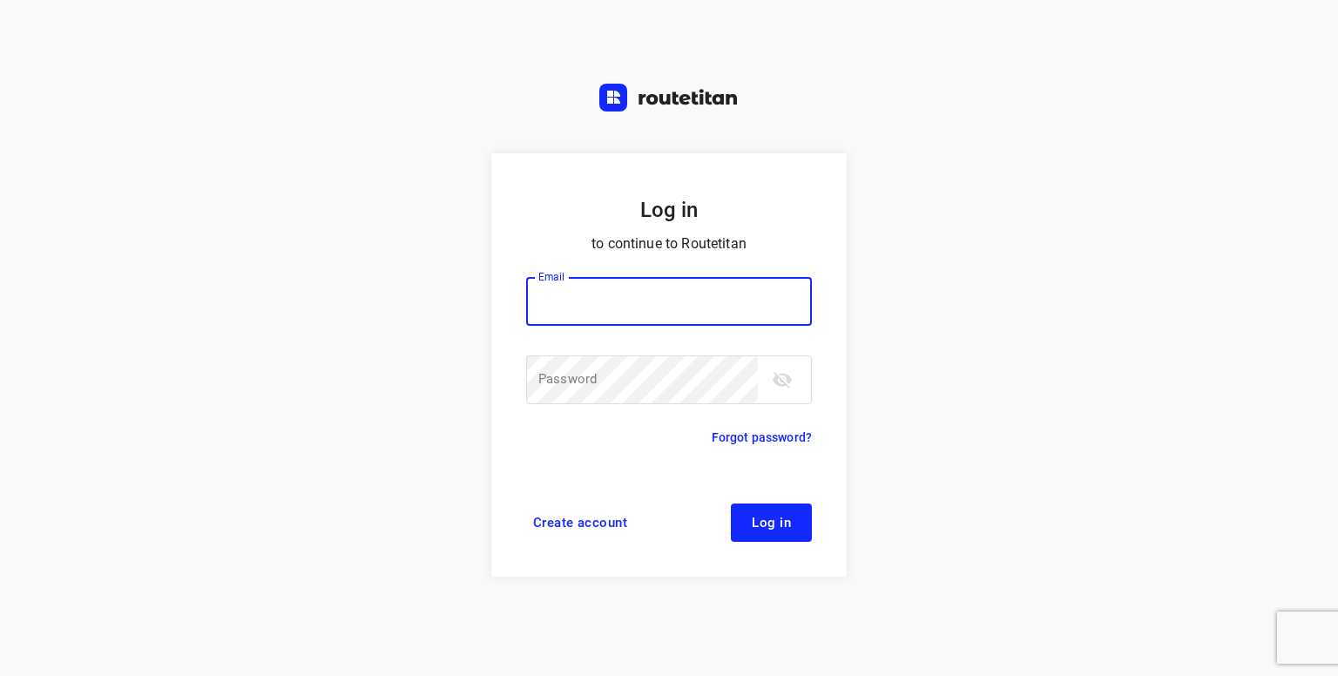
click at [590, 286] on input "email" at bounding box center [669, 301] width 286 height 49
type input "p.hilderson@telenet.be"
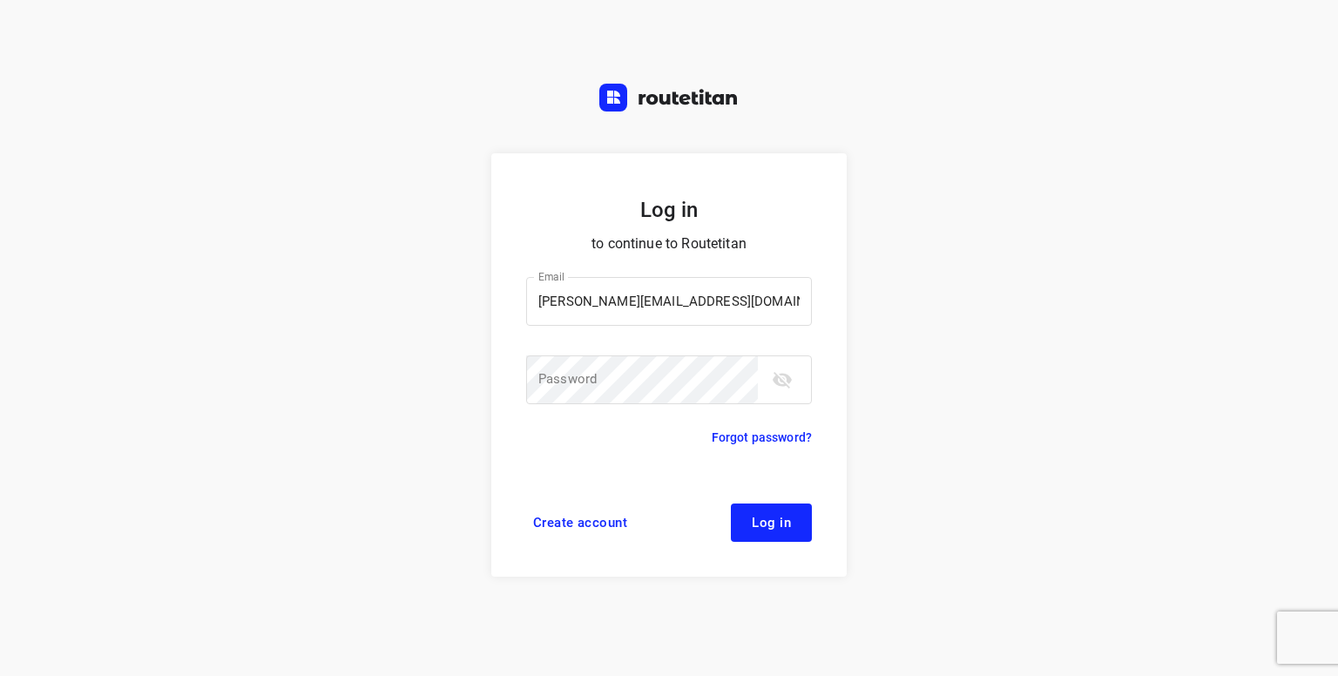
click at [549, 404] on div "Password Password ​" at bounding box center [669, 391] width 286 height 73
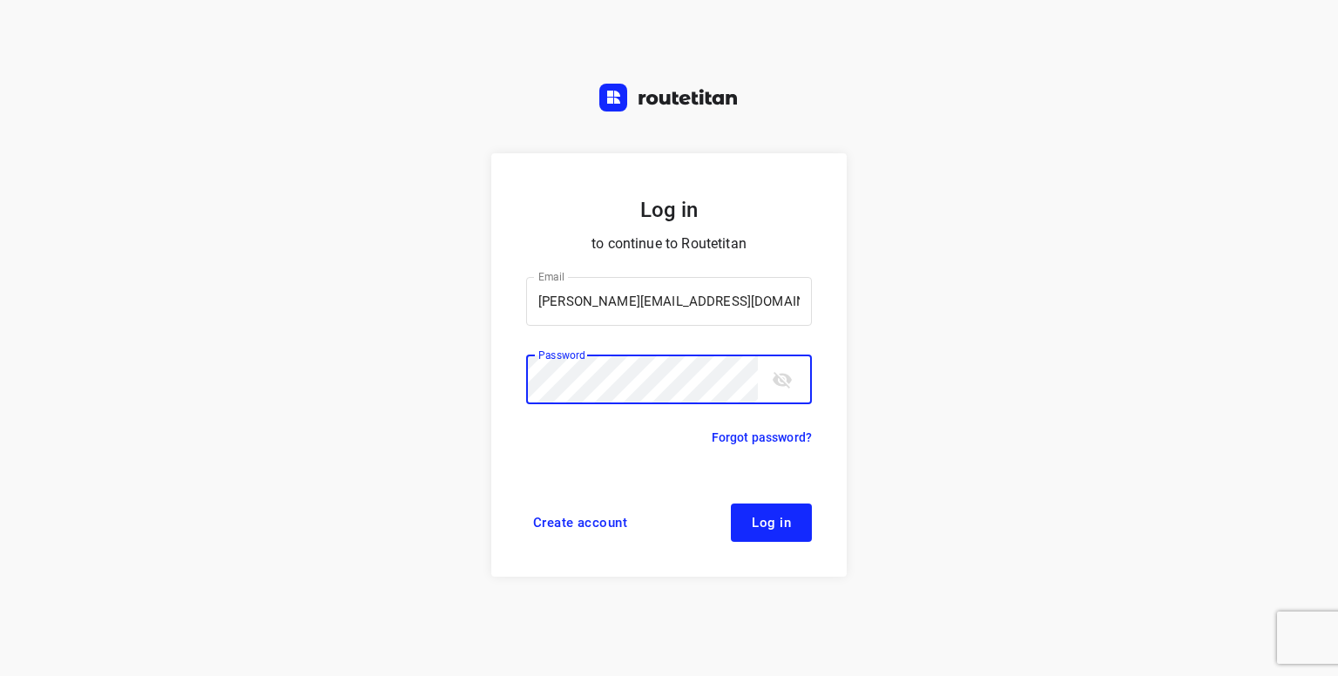
click at [731, 503] on button "Log in" at bounding box center [771, 522] width 81 height 38
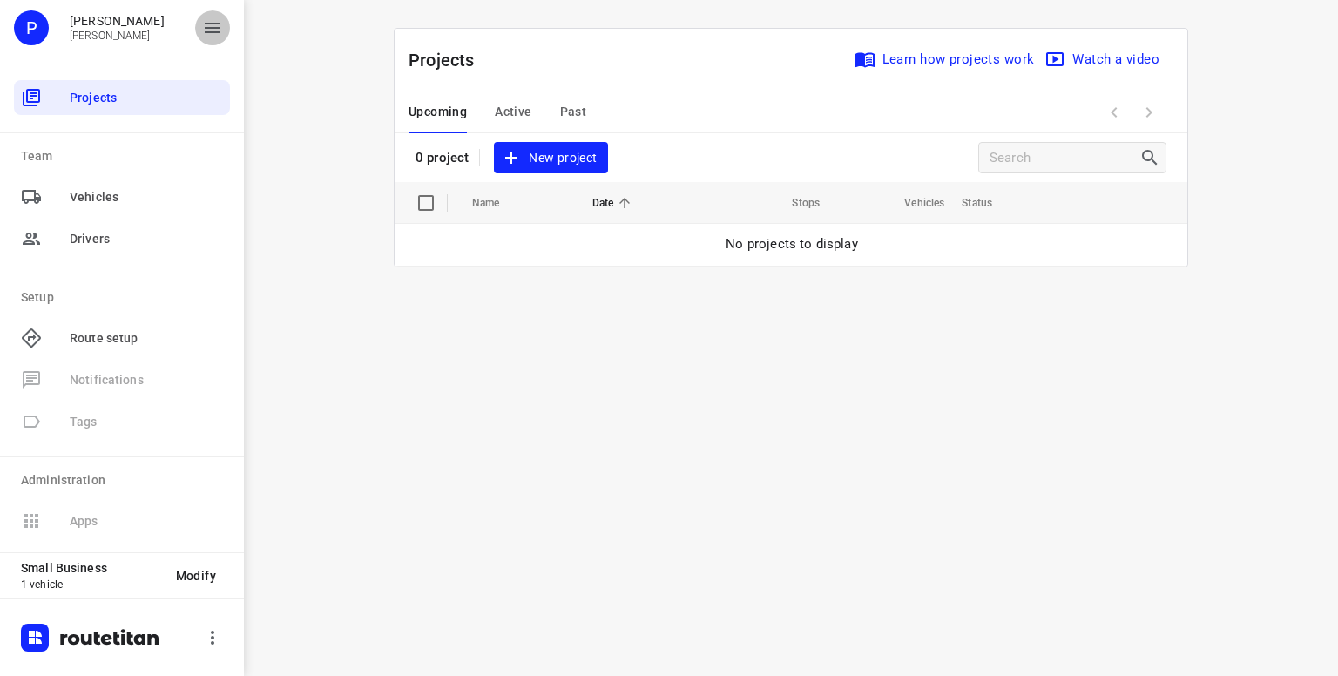
click at [213, 30] on icon "button" at bounding box center [212, 27] width 21 height 21
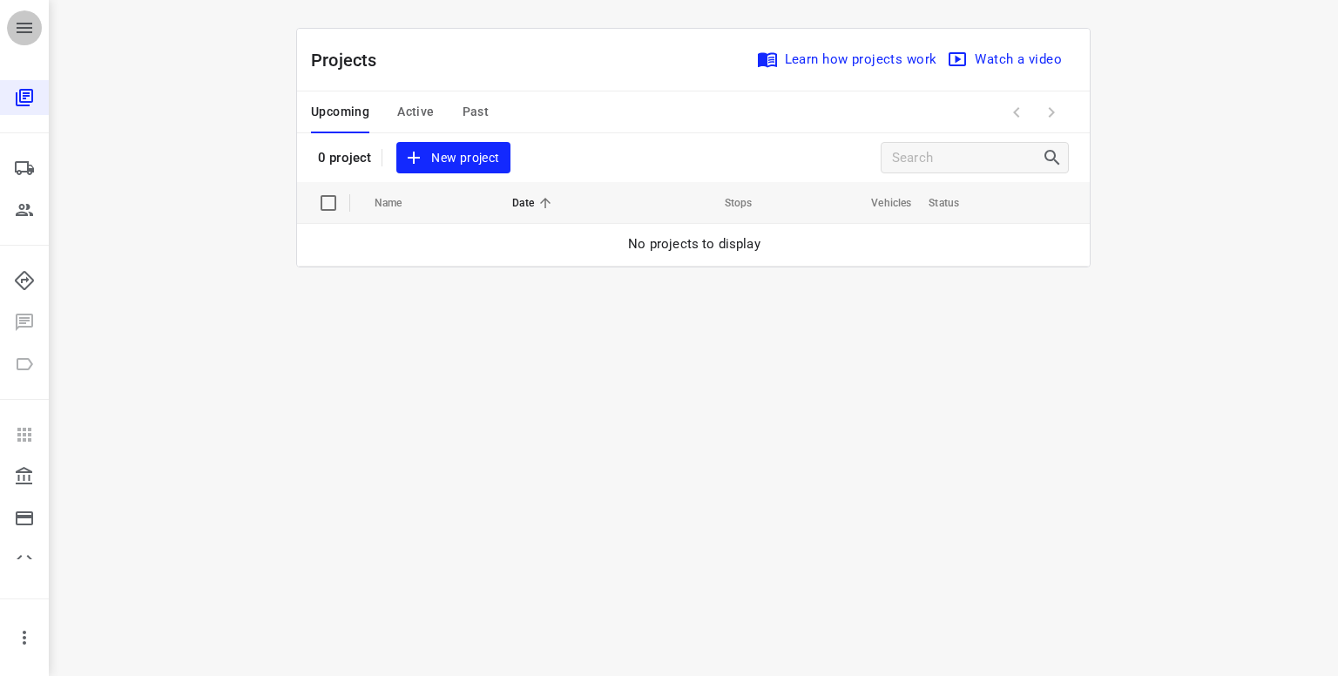
click at [14, 27] on icon "button" at bounding box center [24, 27] width 21 height 21
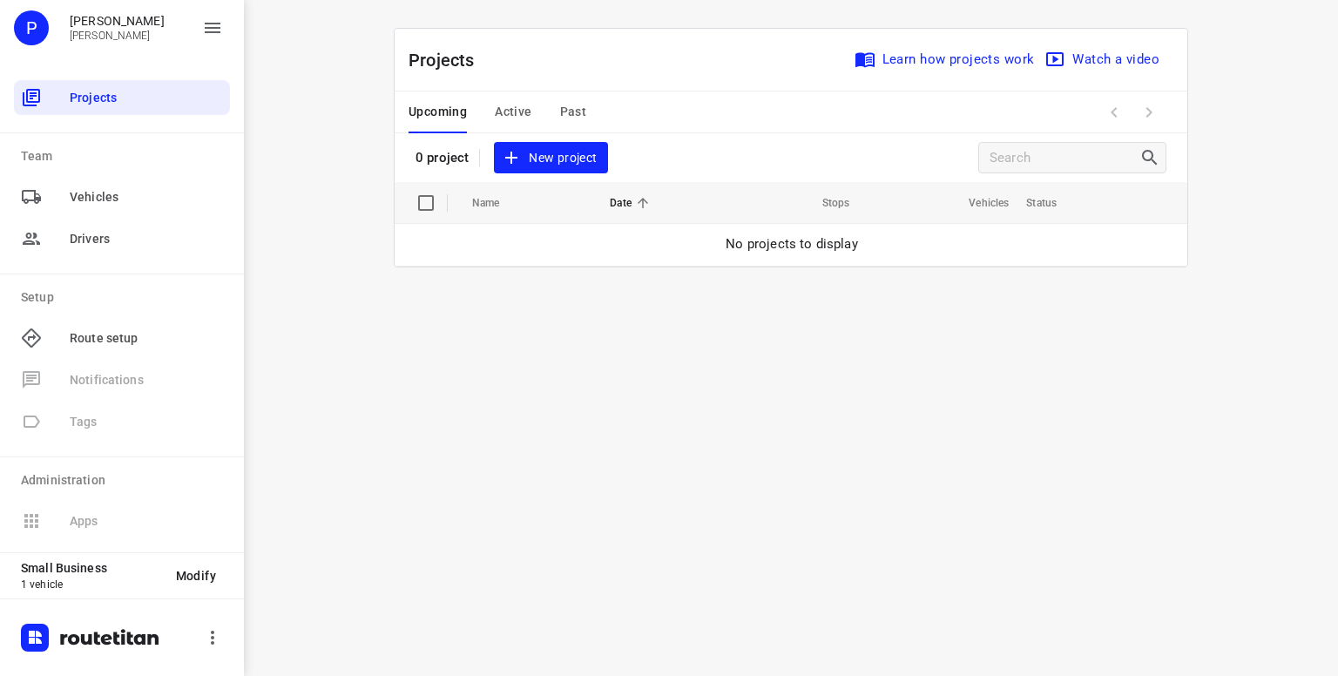
click at [553, 152] on span "New project" at bounding box center [550, 158] width 92 height 22
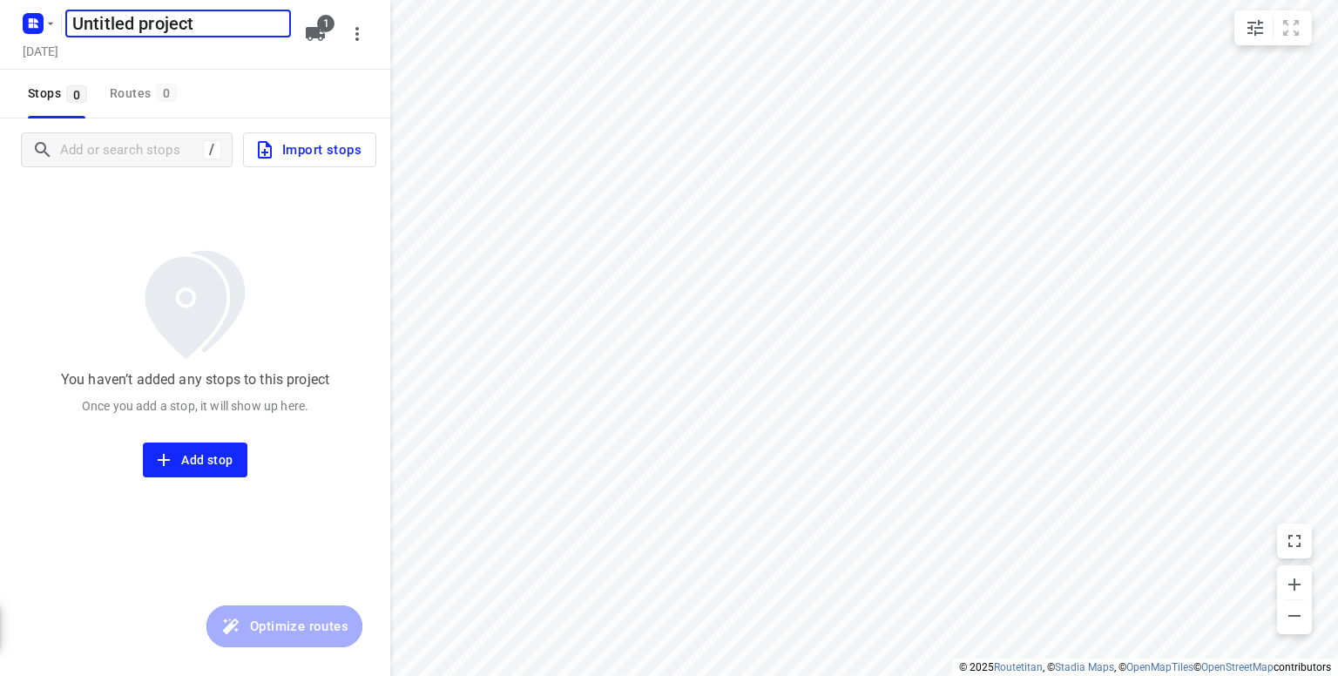
click at [334, 148] on span "Import stops" at bounding box center [307, 149] width 107 height 23
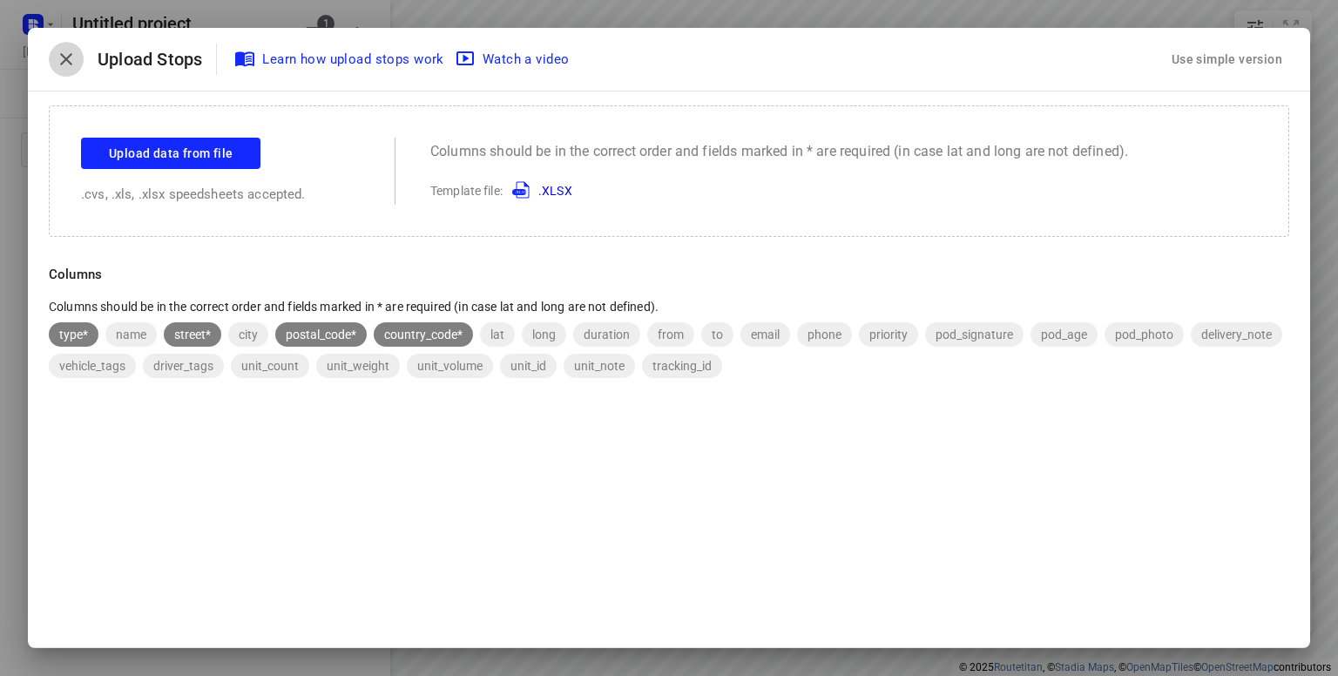
click at [73, 59] on icon "button" at bounding box center [66, 59] width 21 height 21
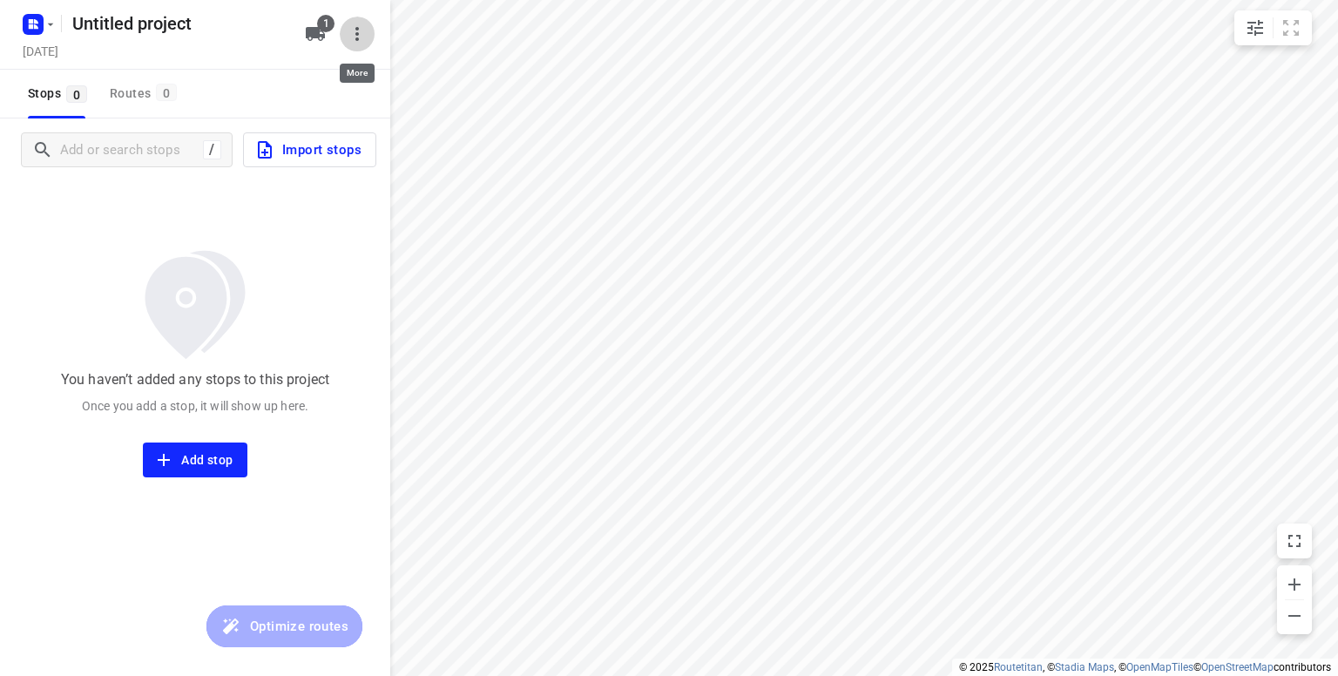
click at [359, 33] on icon "button" at bounding box center [357, 34] width 21 height 21
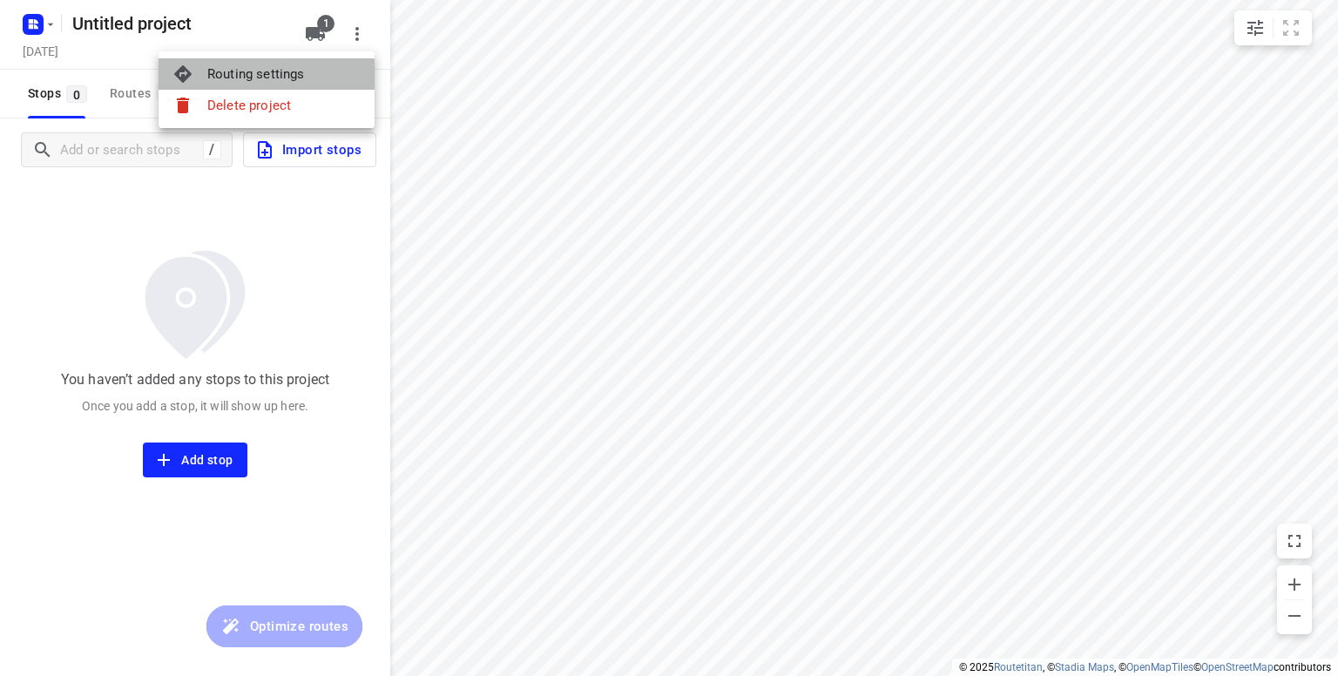
click at [264, 78] on div "Routing settings" at bounding box center [283, 74] width 153 height 14
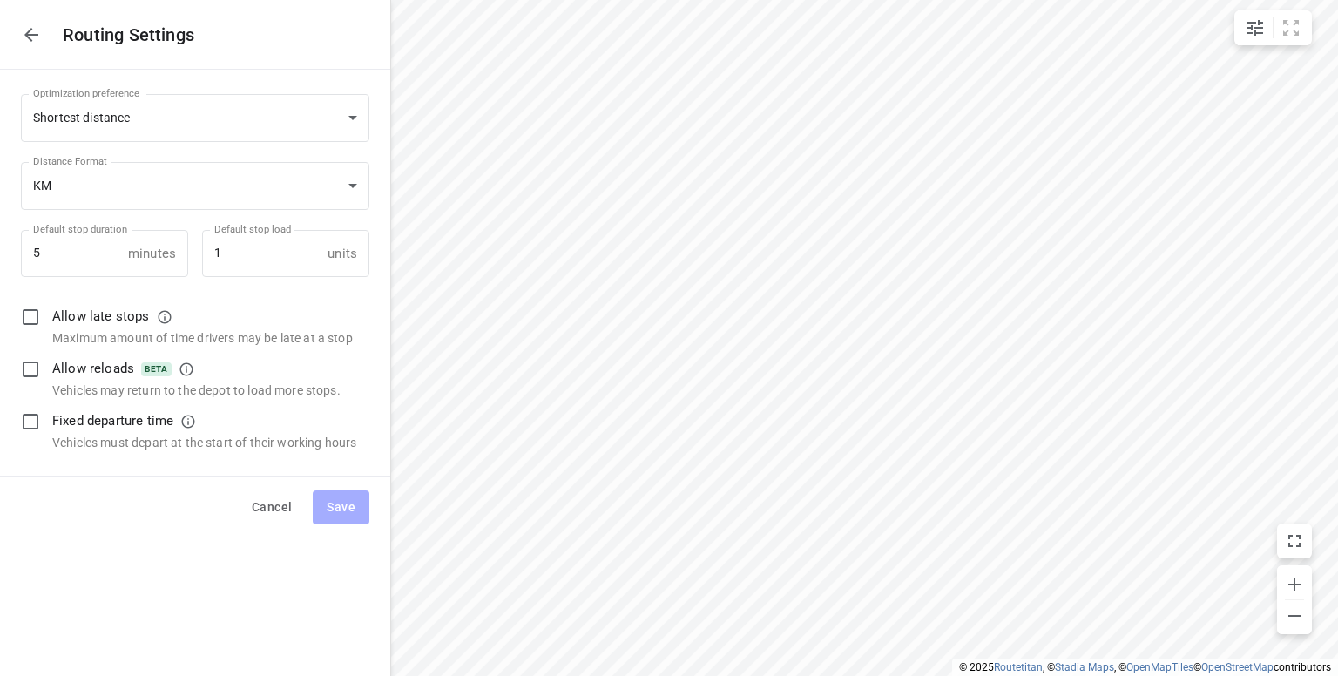
click at [18, 36] on button "button" at bounding box center [31, 34] width 35 height 35
type input "distance"
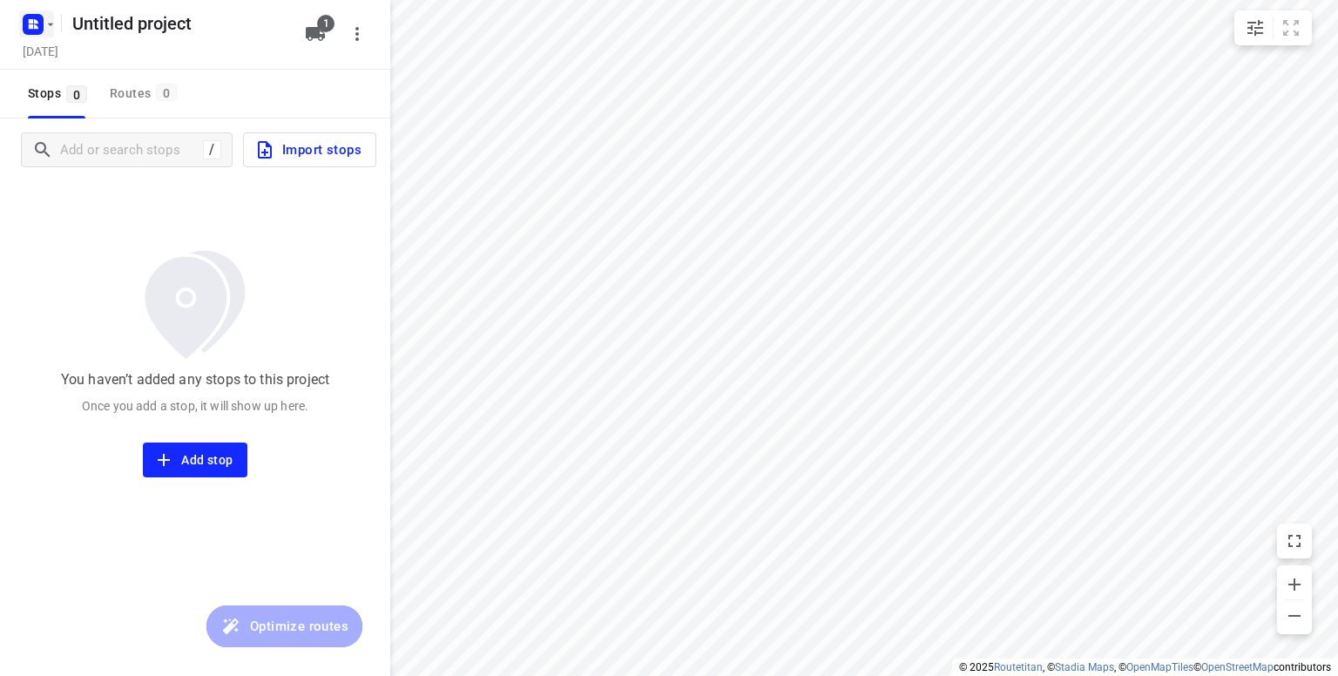
click at [52, 30] on icon "button" at bounding box center [51, 24] width 14 height 14
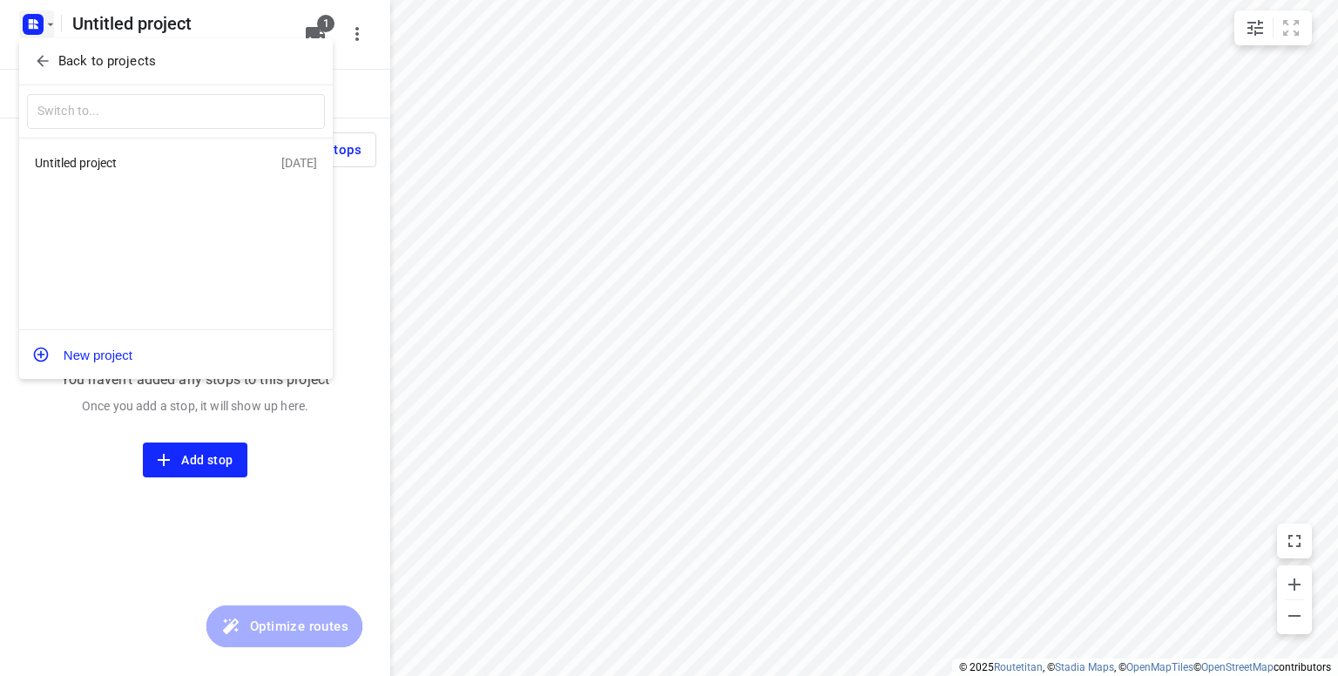
click at [36, 20] on div at bounding box center [669, 338] width 1338 height 676
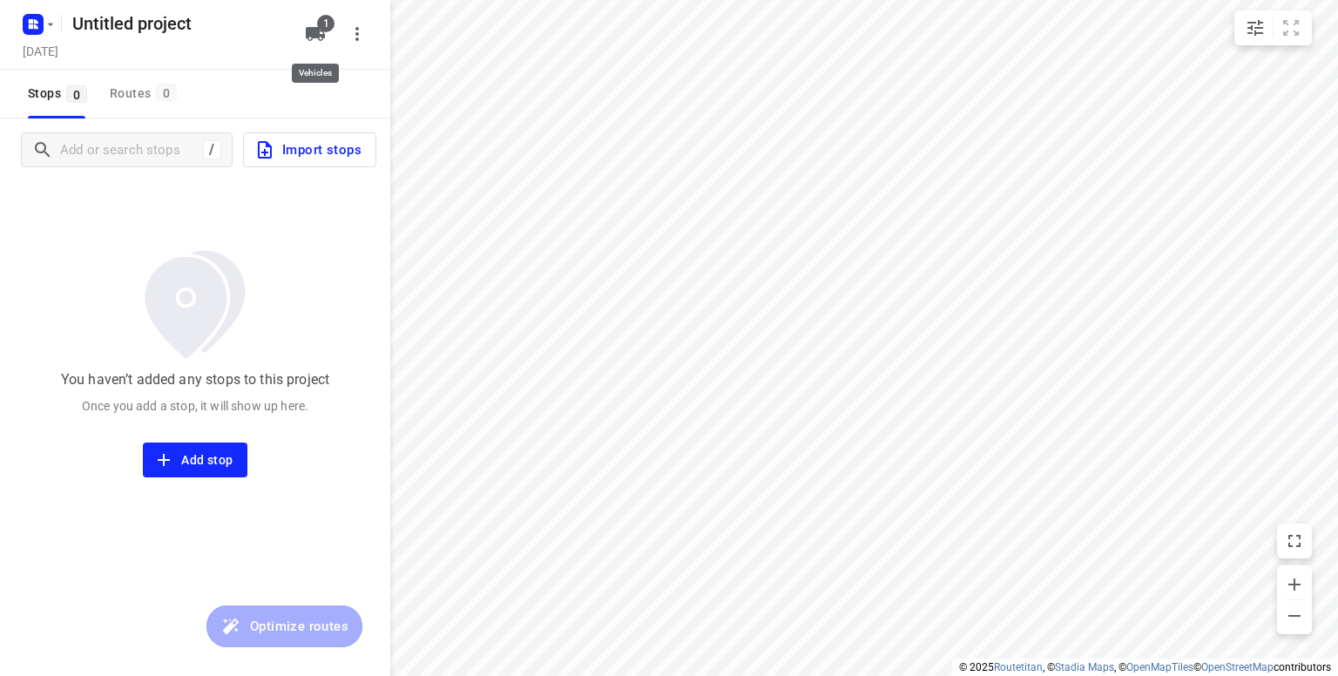
click at [309, 26] on icon "button" at bounding box center [315, 34] width 21 height 21
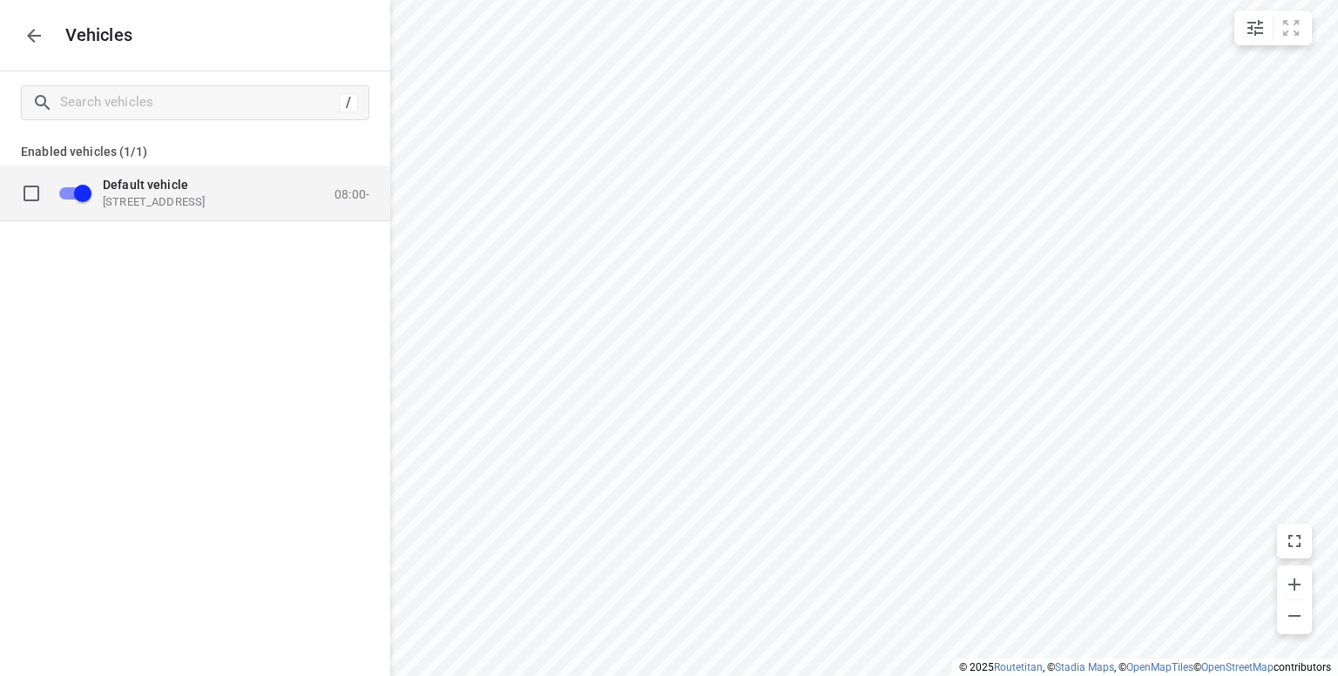
click at [159, 204] on p "[STREET_ADDRESS]" at bounding box center [190, 201] width 174 height 14
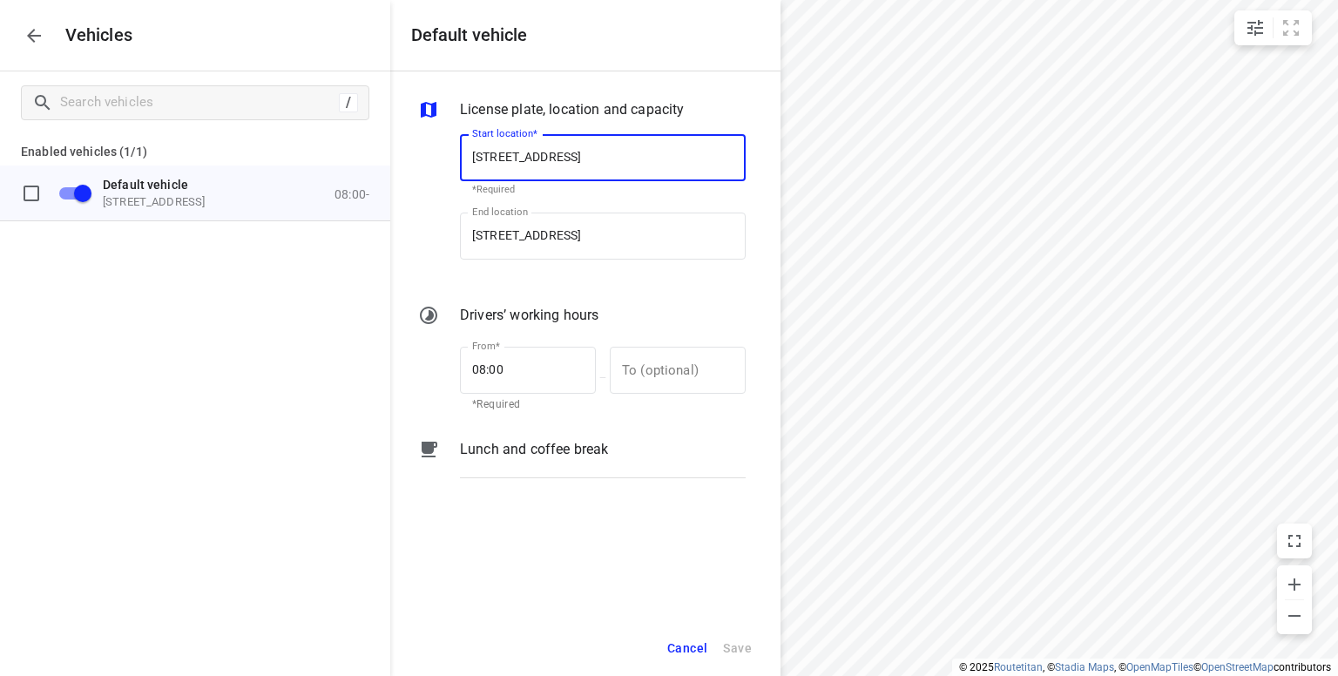
click at [712, 165] on input "[STREET_ADDRESS]" at bounding box center [603, 157] width 286 height 47
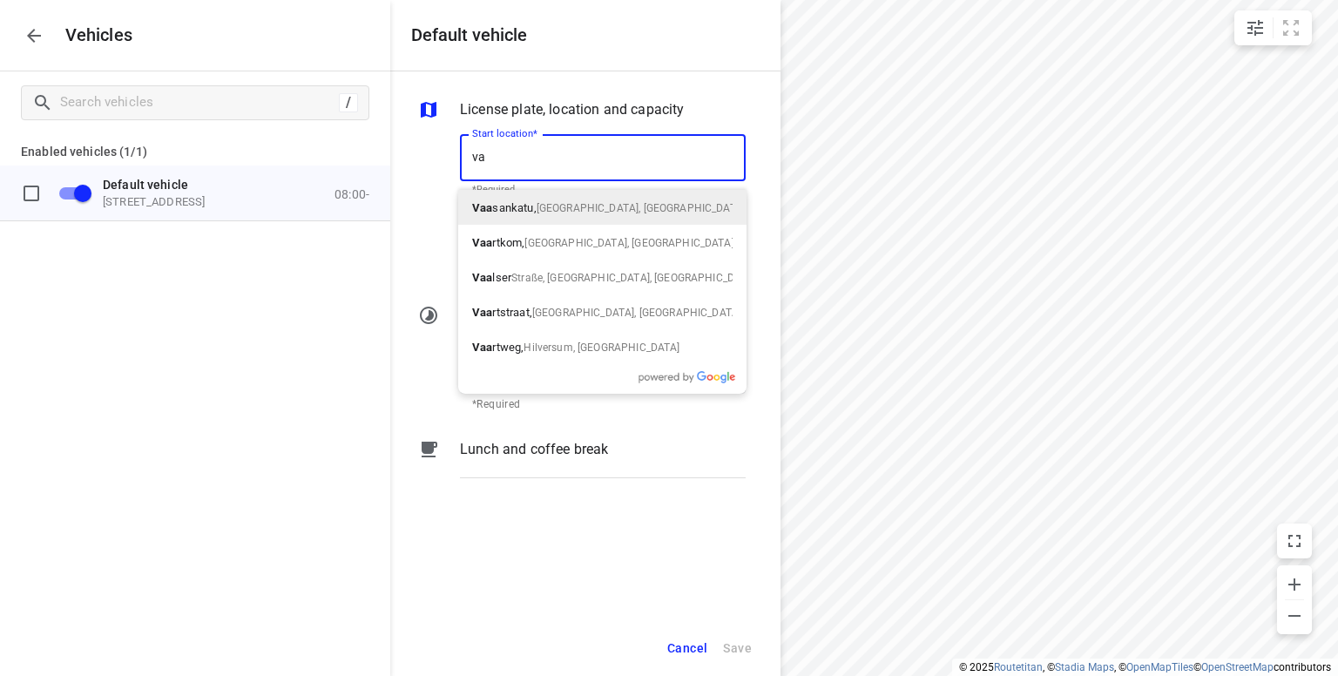
type input "v"
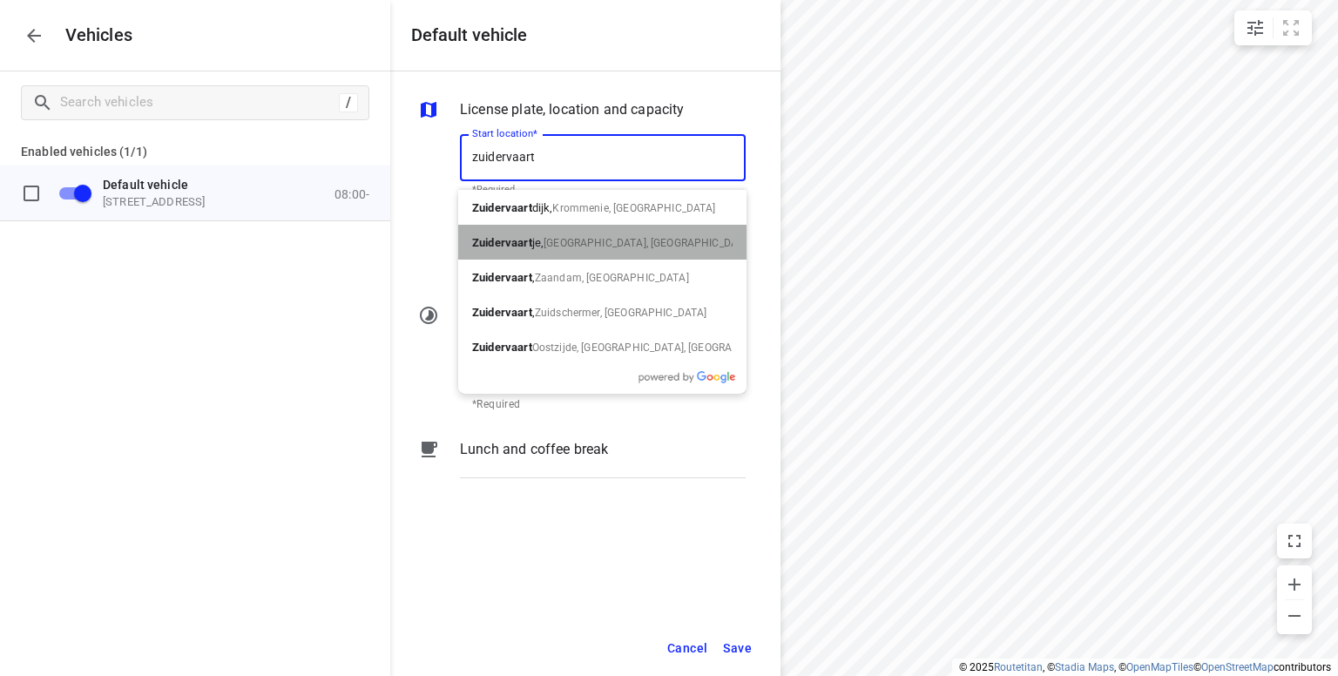
click at [521, 247] on b "Zuidervaart" at bounding box center [502, 242] width 60 height 13
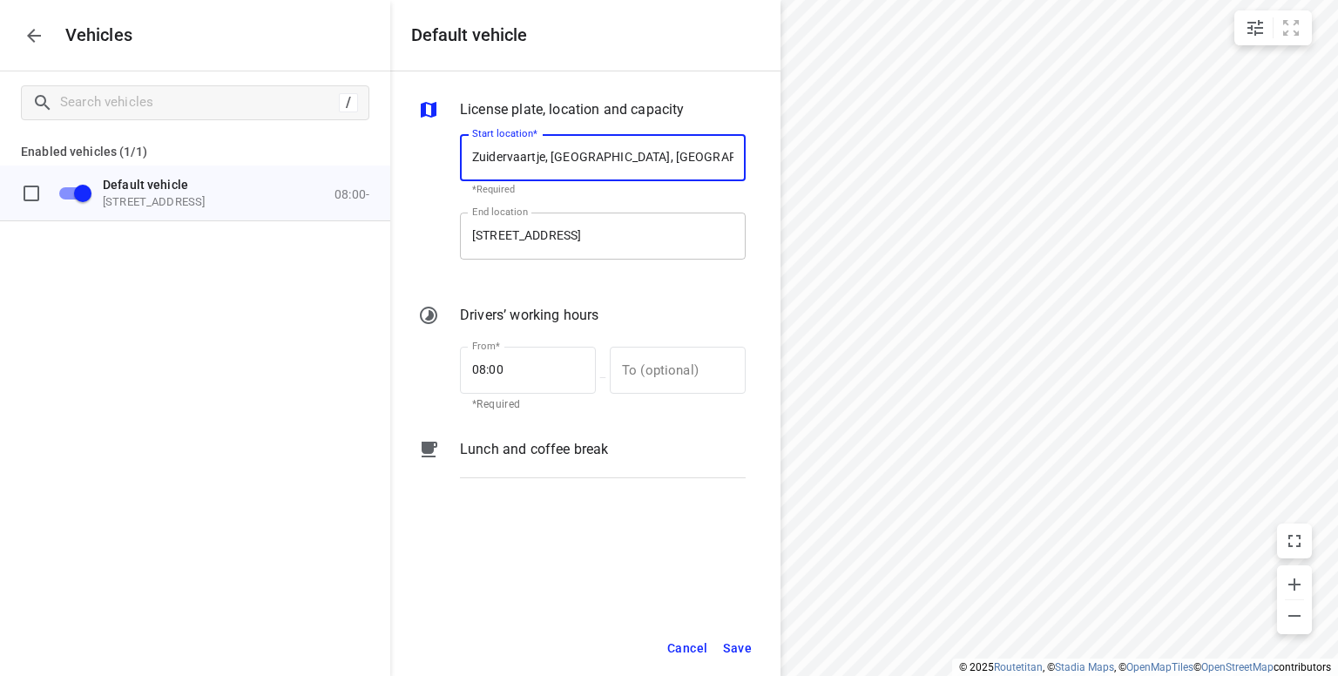
type input "Zuidervaartje, [GEOGRAPHIC_DATA], [GEOGRAPHIC_DATA]"
click at [721, 234] on input "[STREET_ADDRESS]" at bounding box center [603, 236] width 286 height 47
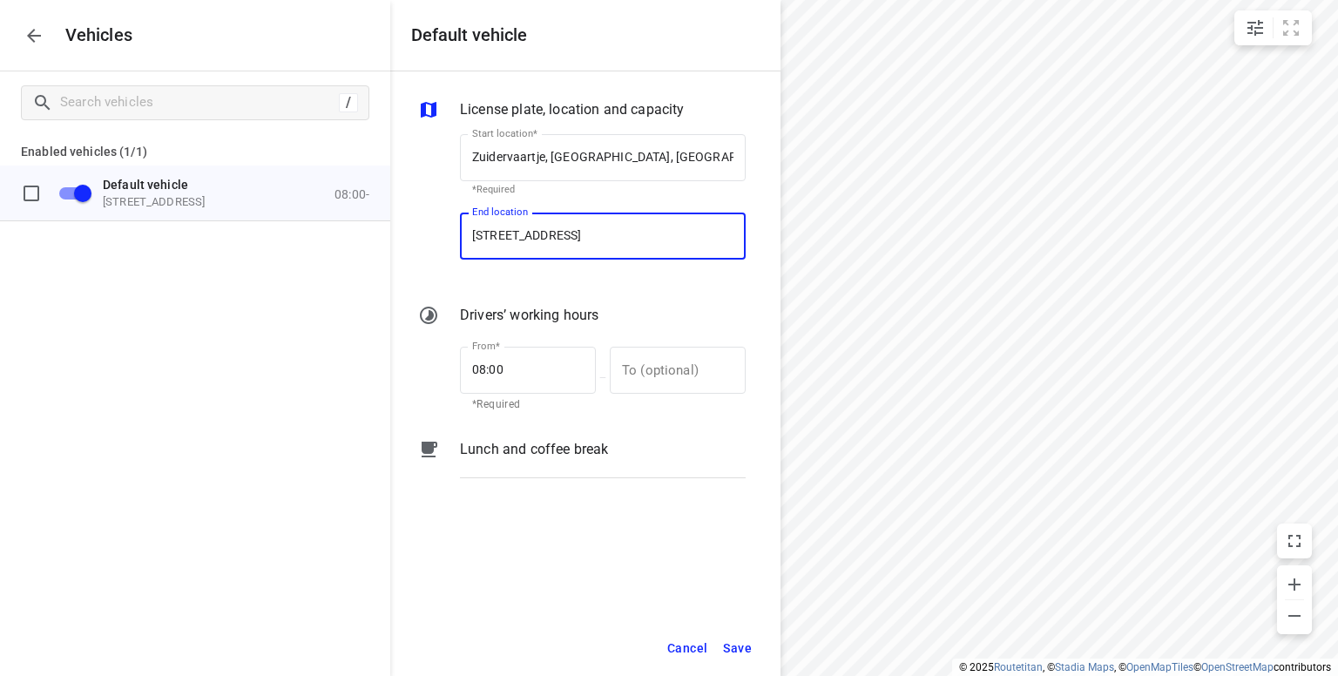
click at [721, 234] on input "[STREET_ADDRESS]" at bounding box center [603, 236] width 286 height 47
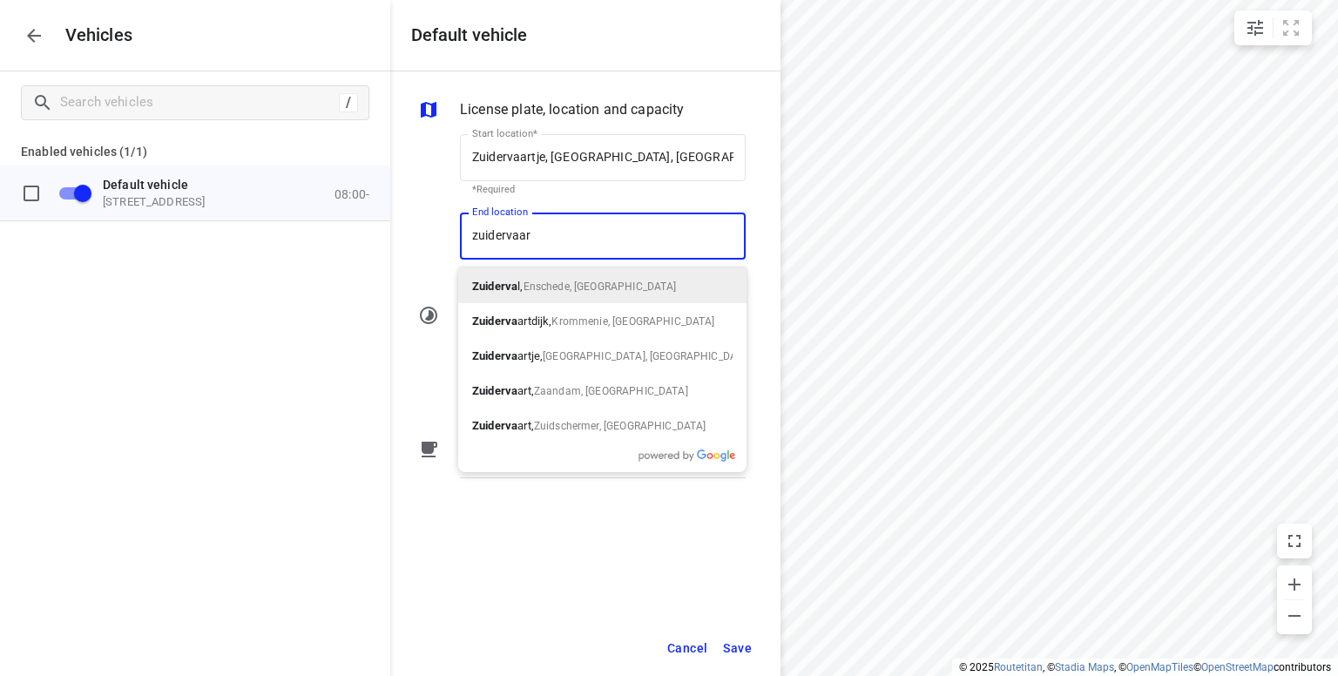
type input "zuidervaart"
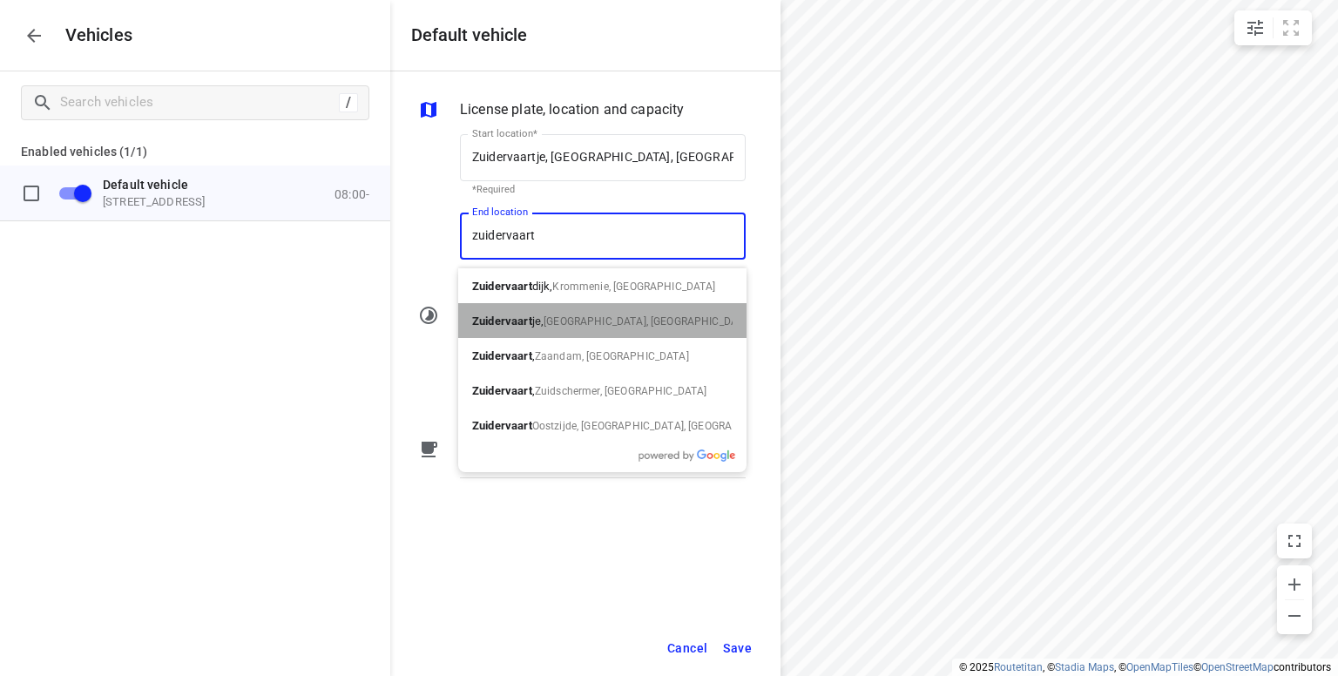
click at [565, 315] on span "[GEOGRAPHIC_DATA], [GEOGRAPHIC_DATA]" at bounding box center [648, 321] width 209 height 12
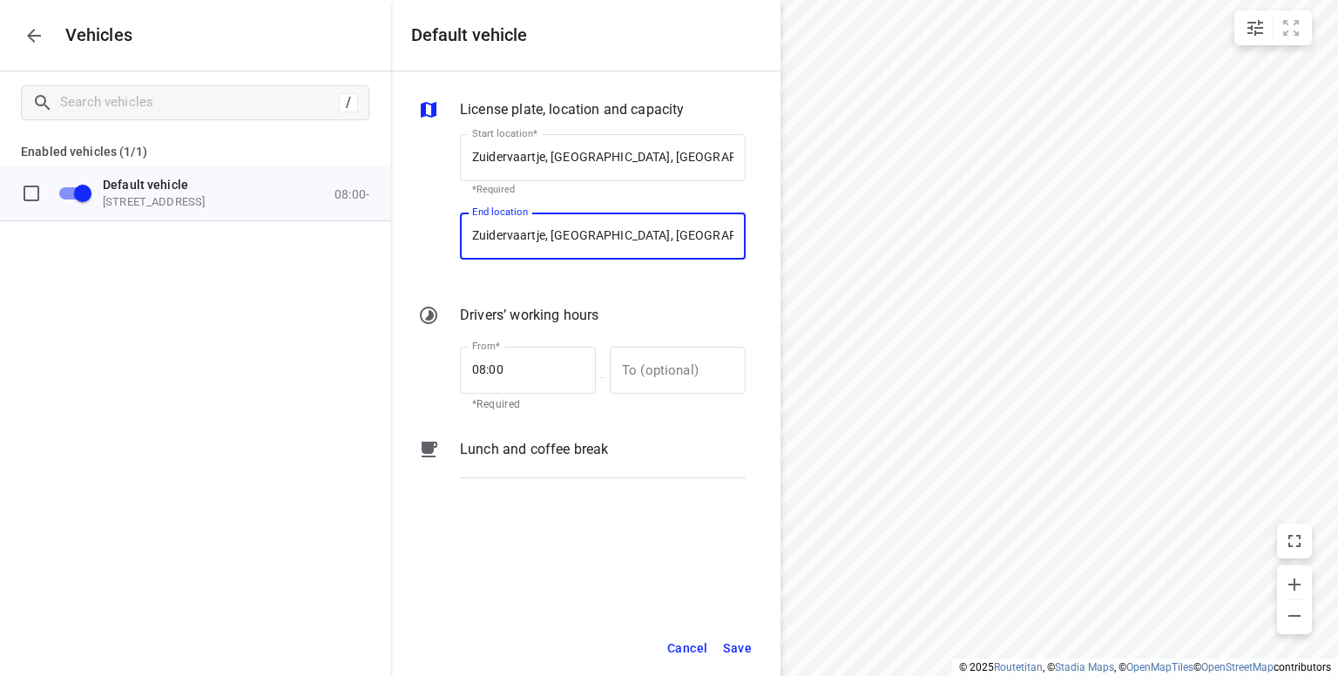
type input "Zuidervaartje, [GEOGRAPHIC_DATA], [GEOGRAPHIC_DATA]"
click at [733, 644] on span "Save" at bounding box center [737, 649] width 29 height 22
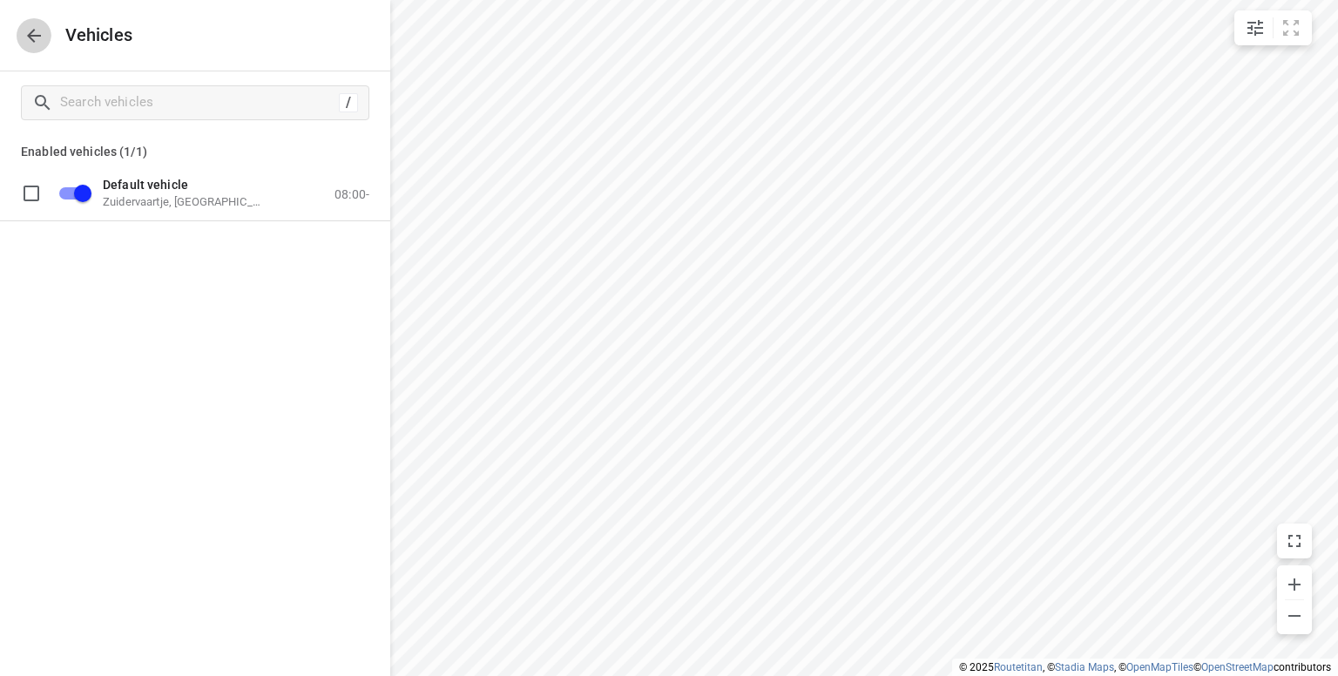
click at [40, 39] on icon "button" at bounding box center [34, 35] width 21 height 21
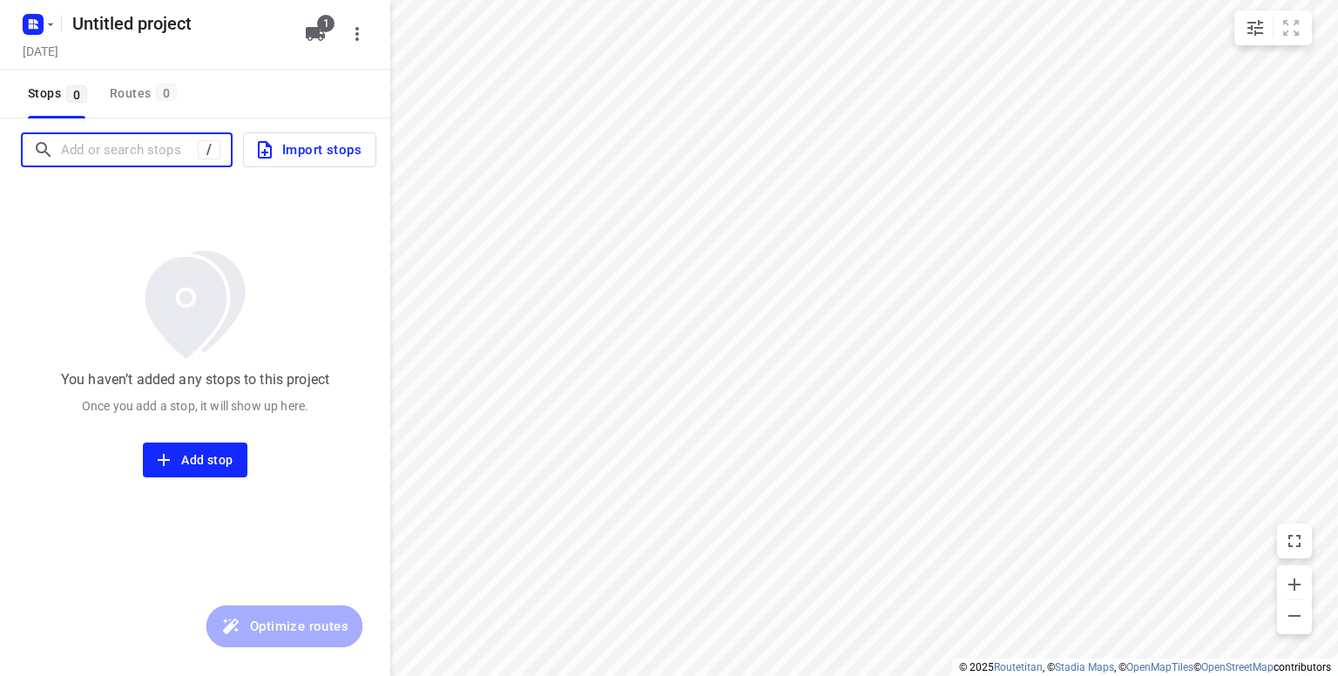
click at [155, 145] on input "Add or search stops" at bounding box center [129, 150] width 137 height 27
click at [155, 145] on input "Add or search stops" at bounding box center [218, 150] width 314 height 27
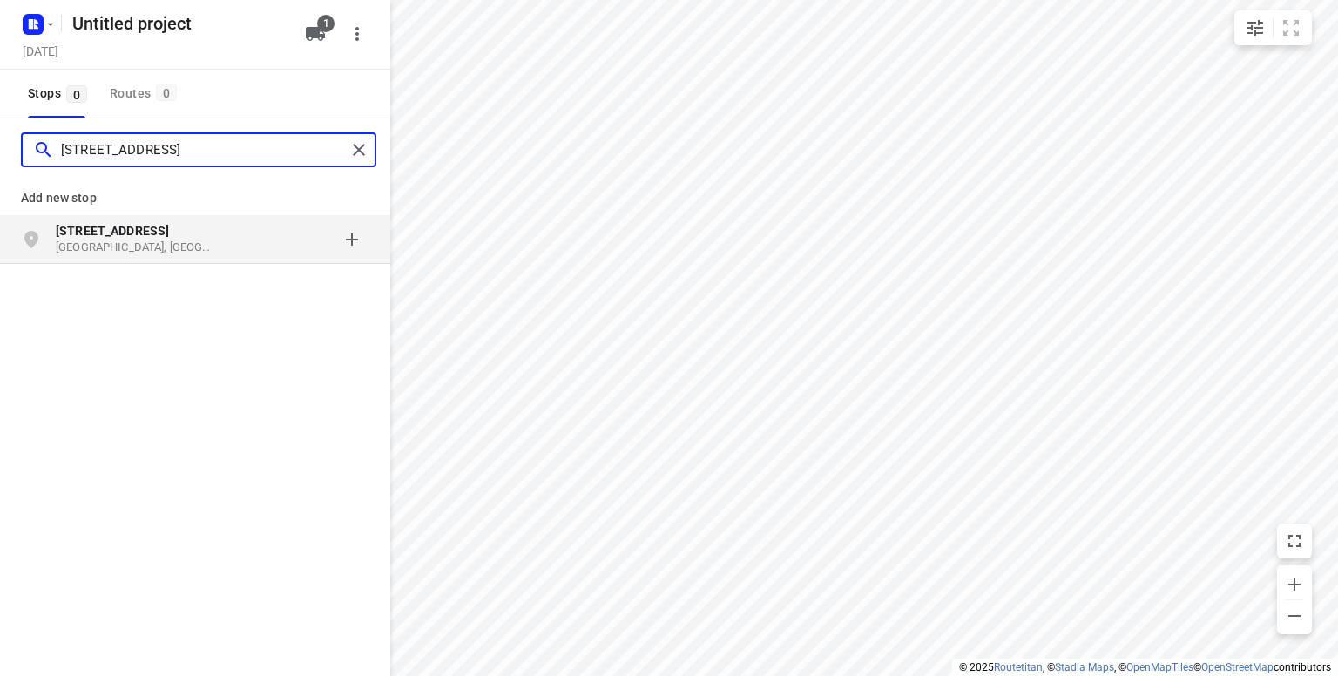
type input "[STREET_ADDRESS]"
click at [78, 235] on b "[STREET_ADDRESS]" at bounding box center [112, 231] width 113 height 14
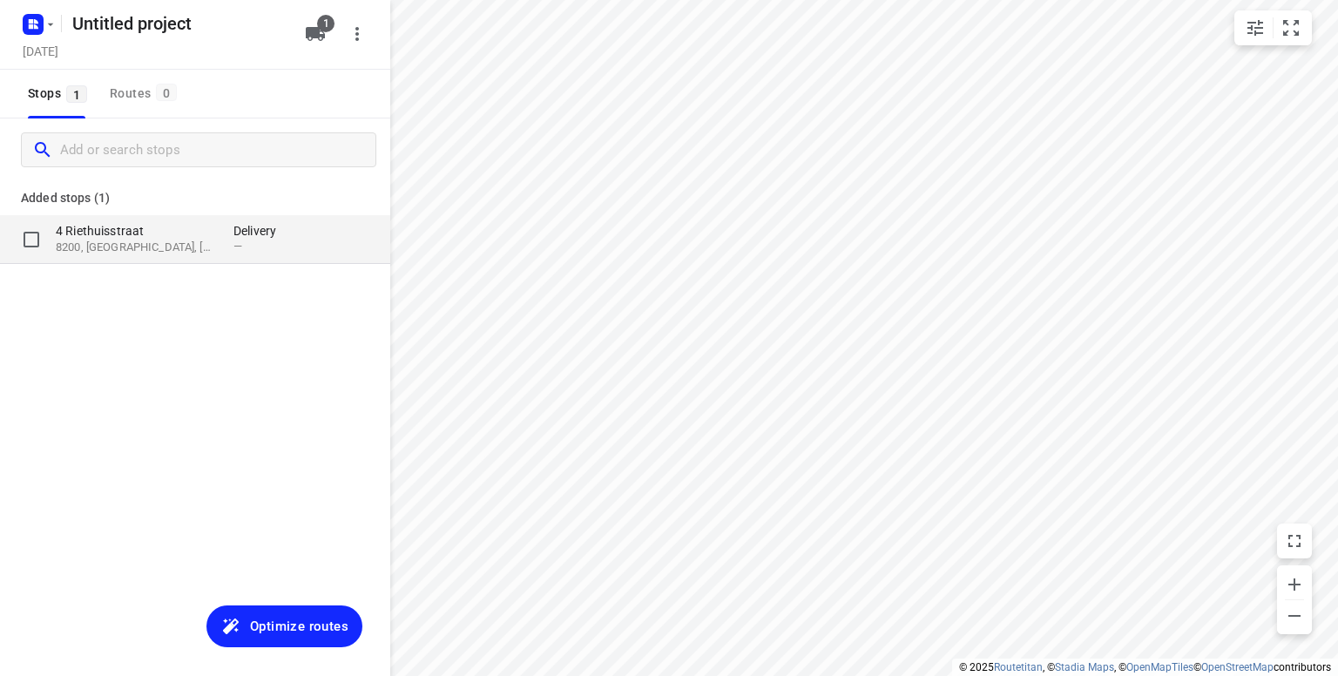
click at [152, 235] on p "4 Riethuisstraat" at bounding box center [136, 230] width 160 height 17
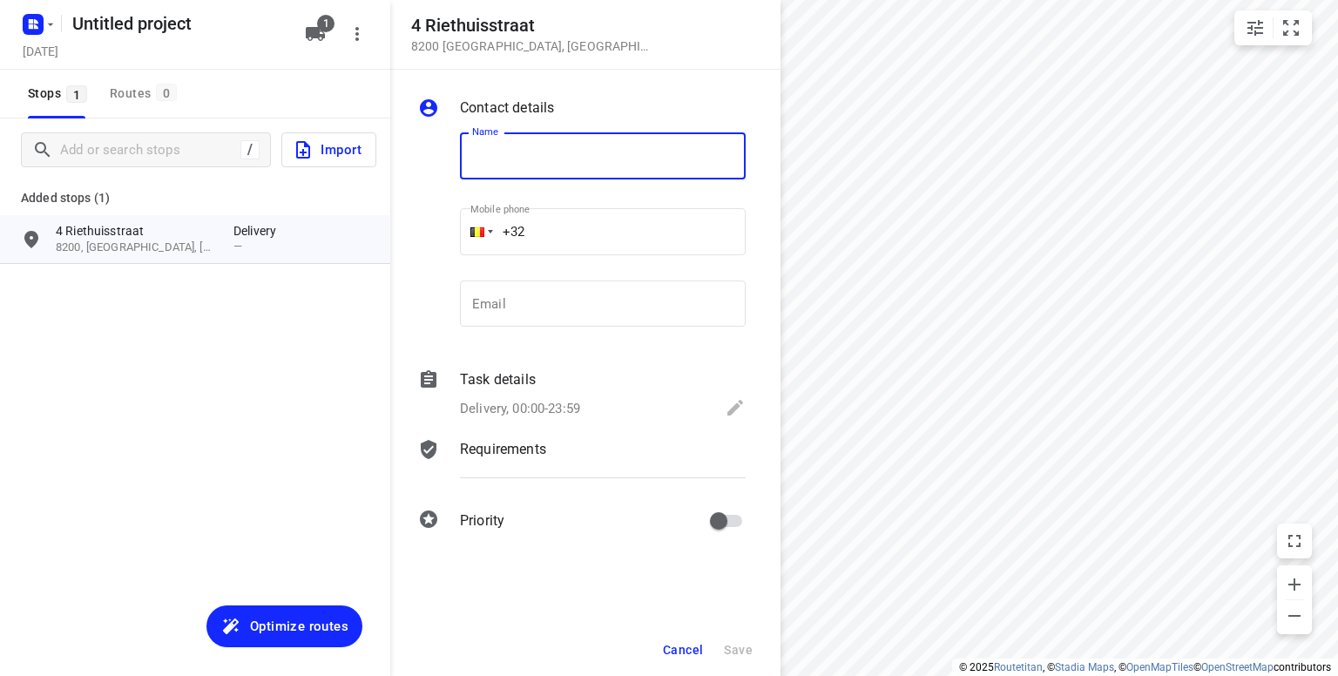
click at [530, 148] on input "text" at bounding box center [603, 155] width 286 height 47
type input "[PERSON_NAME] 0484/ 615 867"
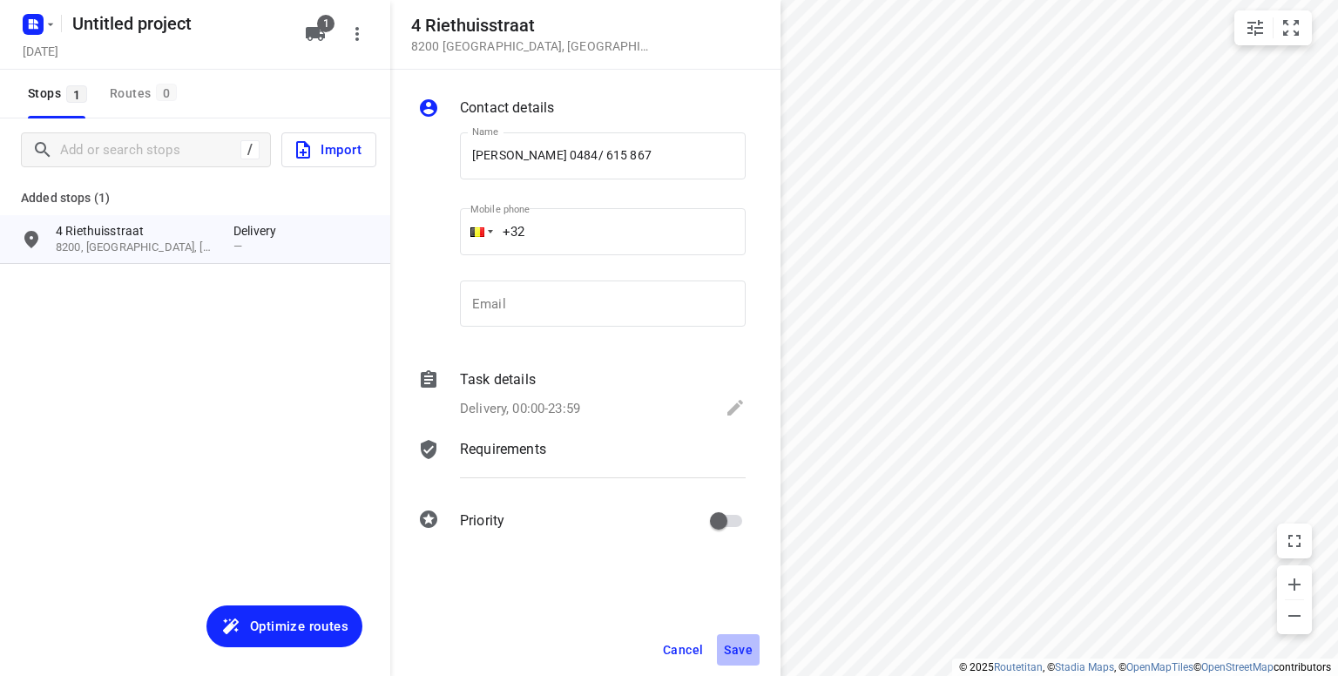
click at [743, 648] on span "Save" at bounding box center [738, 650] width 29 height 14
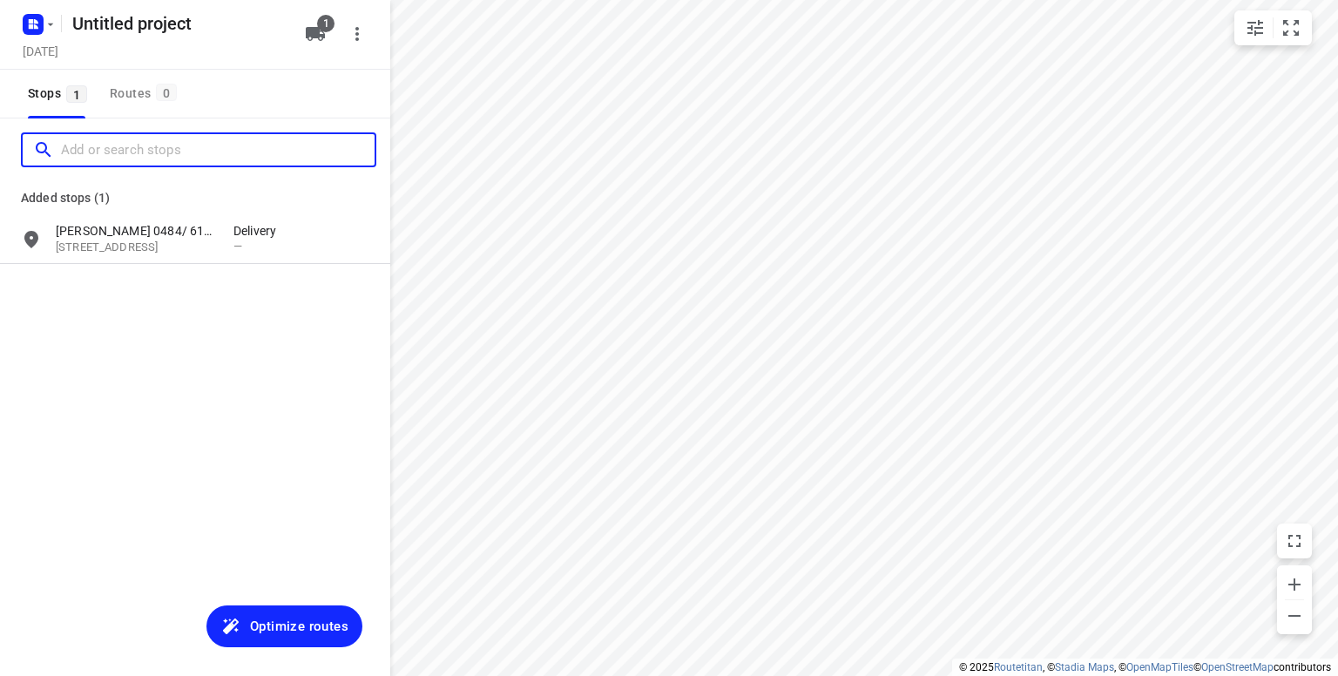
click at [129, 144] on input "Add or search stops" at bounding box center [218, 150] width 314 height 27
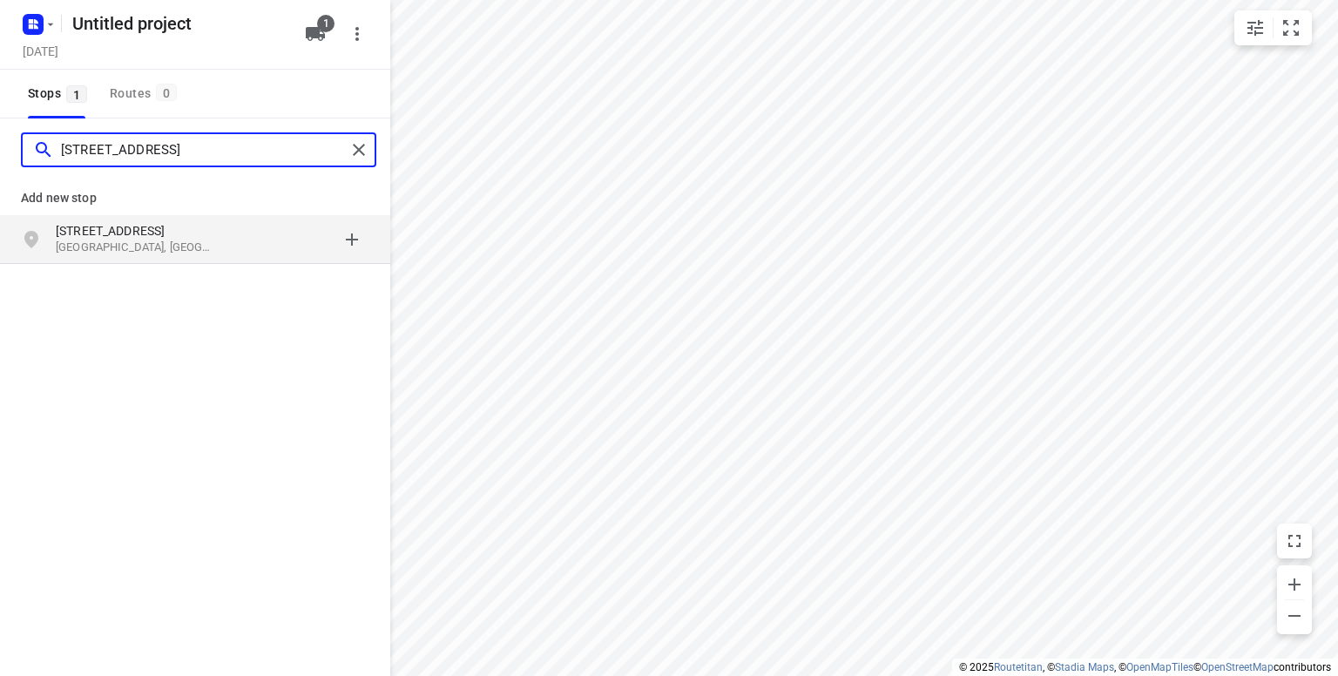
click at [105, 151] on input "[STREET_ADDRESS]" at bounding box center [203, 150] width 285 height 27
type input "[STREET_ADDRESS]"
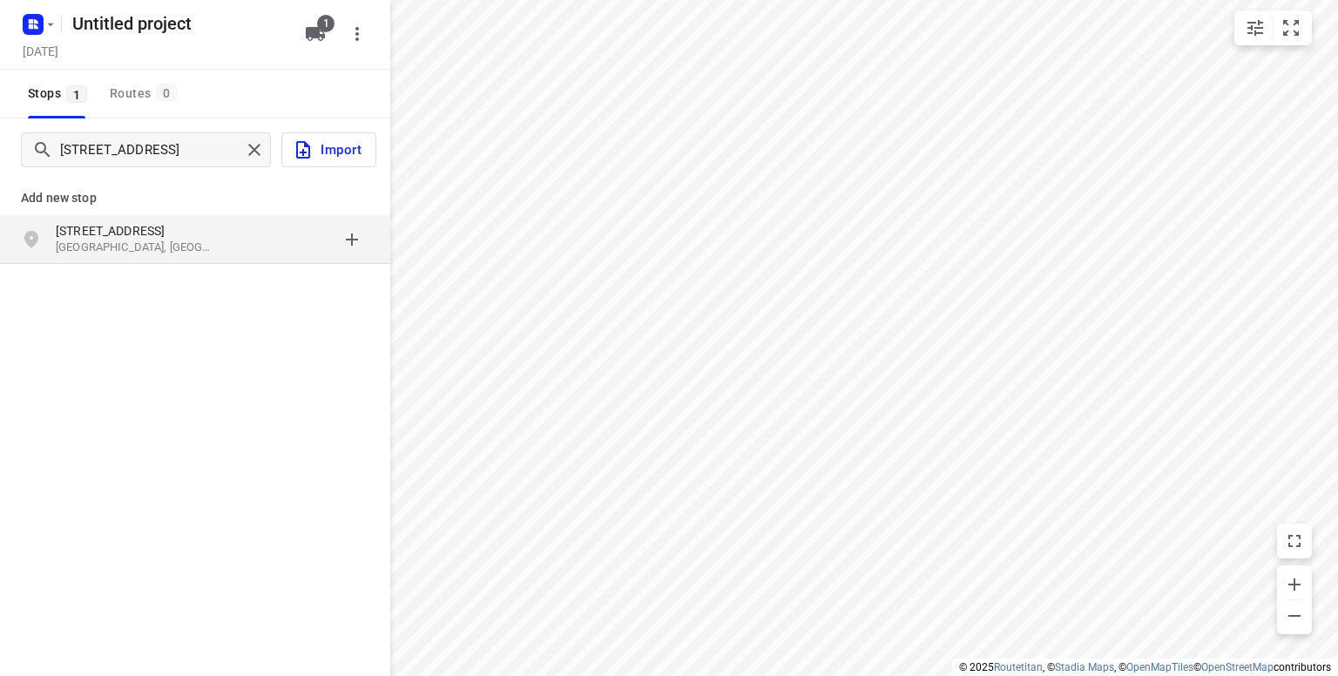
click at [84, 245] on p "[GEOGRAPHIC_DATA], [GEOGRAPHIC_DATA]" at bounding box center [136, 248] width 160 height 17
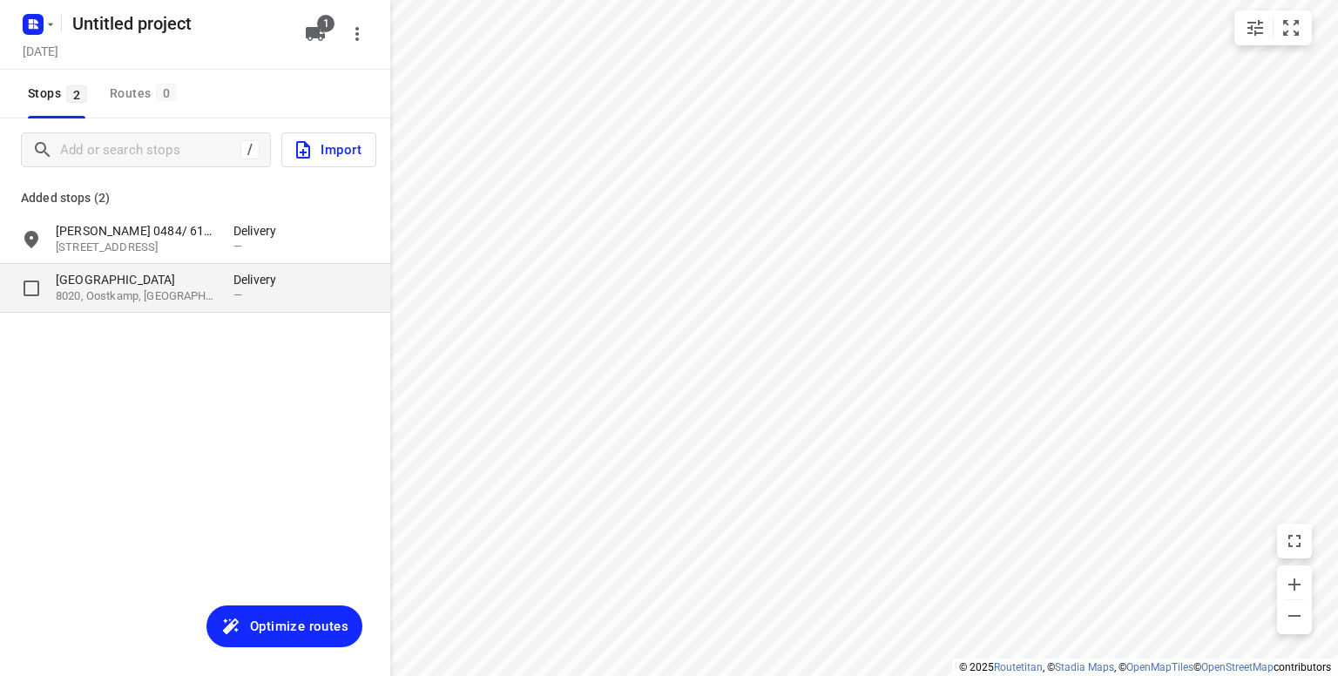
click at [152, 300] on p "8020, Oostkamp, [GEOGRAPHIC_DATA]" at bounding box center [136, 296] width 160 height 17
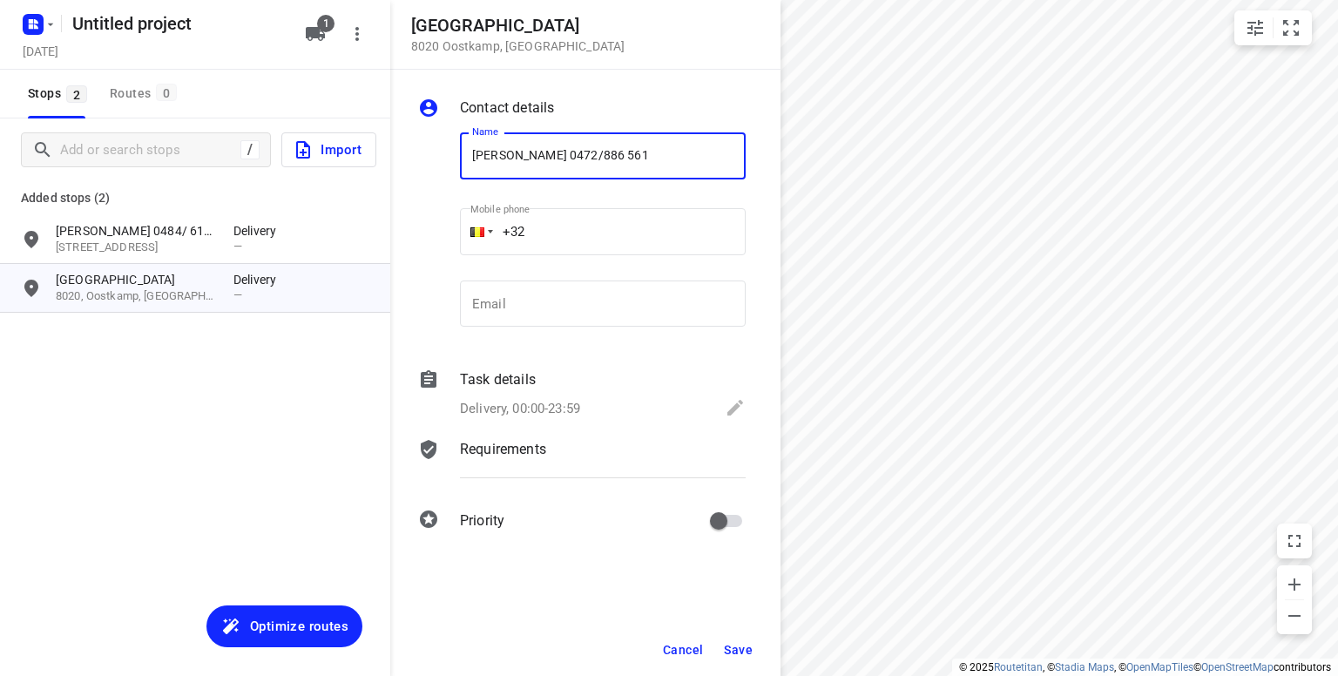
type input "[PERSON_NAME] 0472/886 561"
click at [740, 649] on span "Save" at bounding box center [738, 650] width 29 height 14
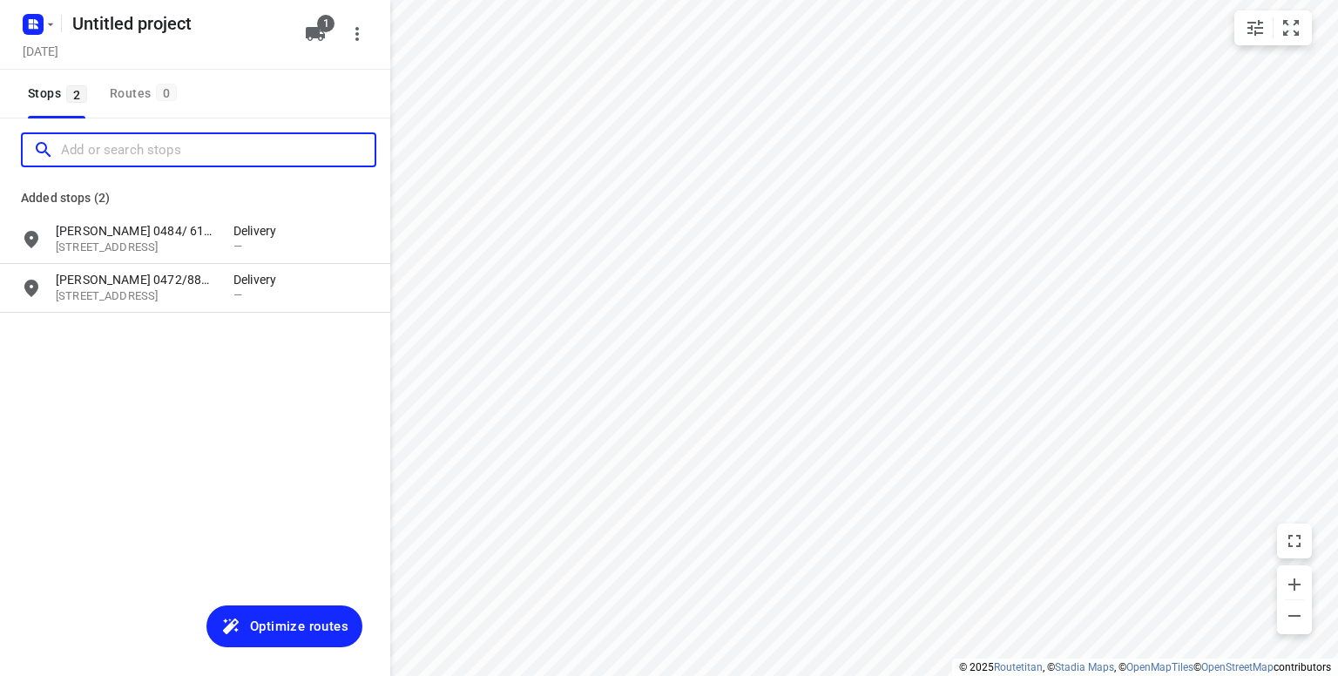
click at [87, 150] on input "Add or search stops" at bounding box center [218, 150] width 314 height 27
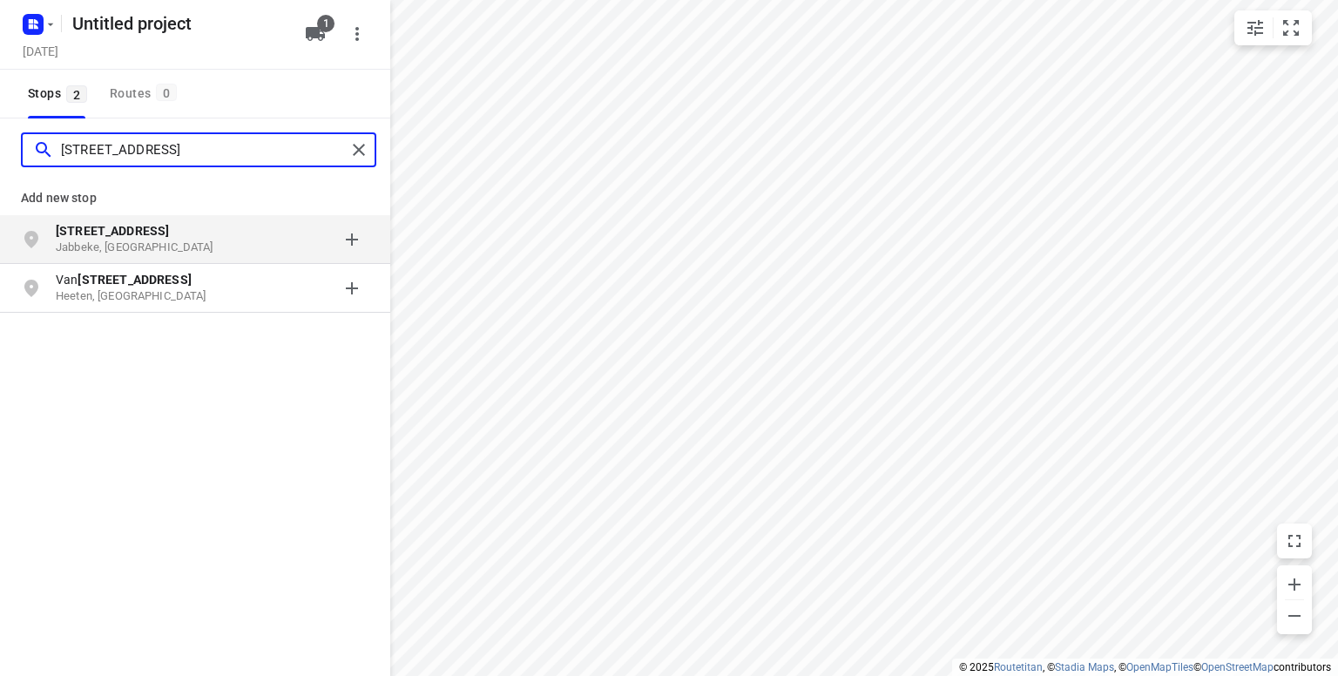
type input "[STREET_ADDRESS]"
click at [91, 253] on p "Jabbeke, [GEOGRAPHIC_DATA]" at bounding box center [136, 248] width 160 height 17
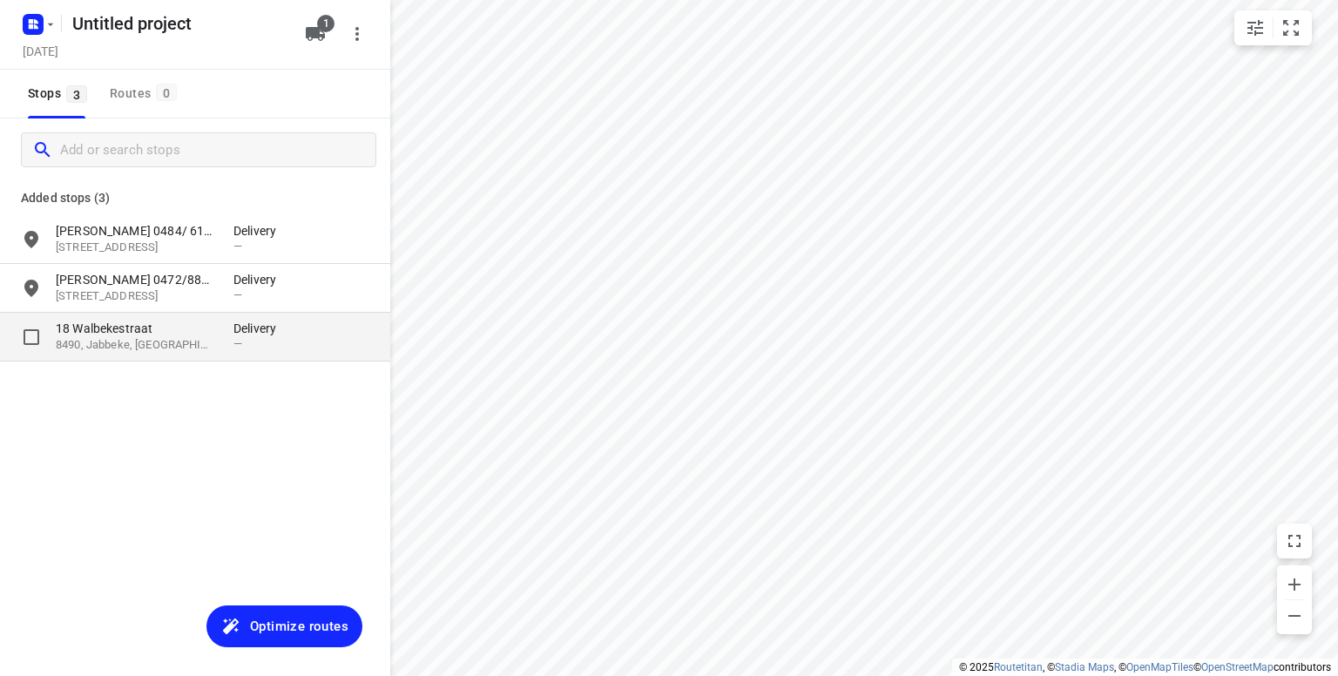
click at [126, 342] on p "8490, Jabbeke, [GEOGRAPHIC_DATA]" at bounding box center [136, 345] width 160 height 17
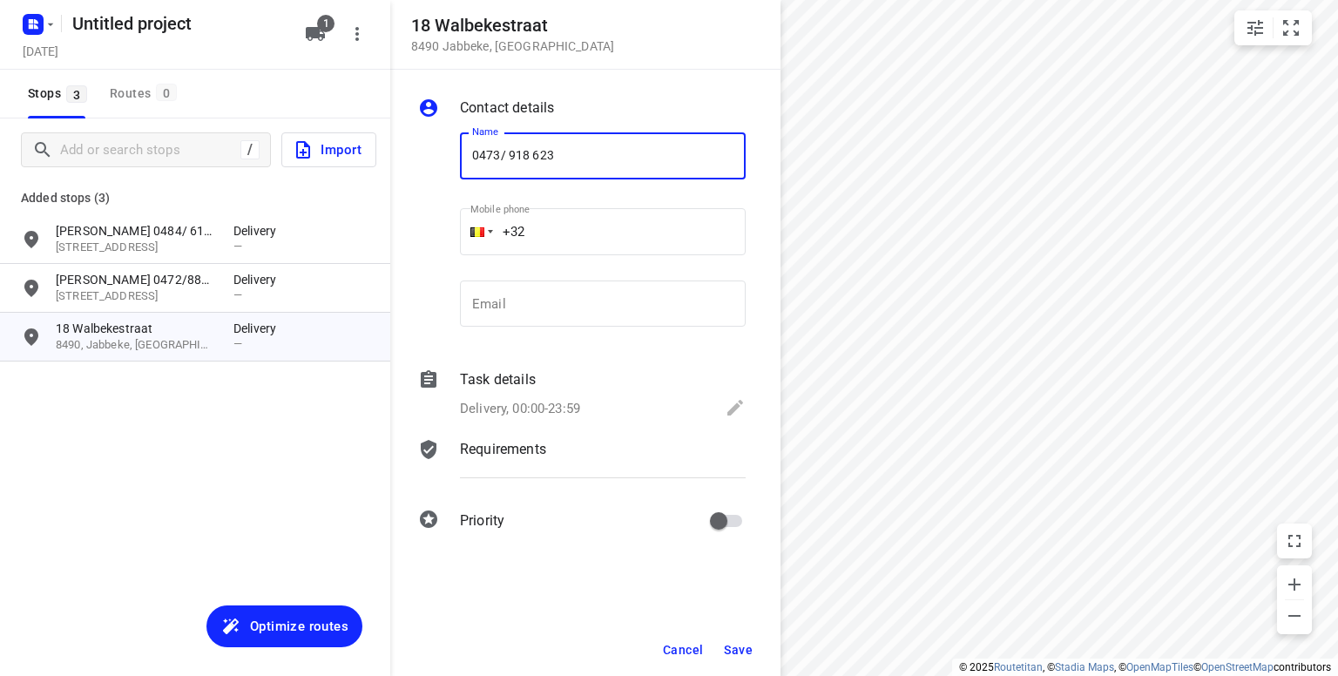
type input "0473/ 918 623"
click at [281, 623] on span "Optimize routes" at bounding box center [299, 626] width 98 height 23
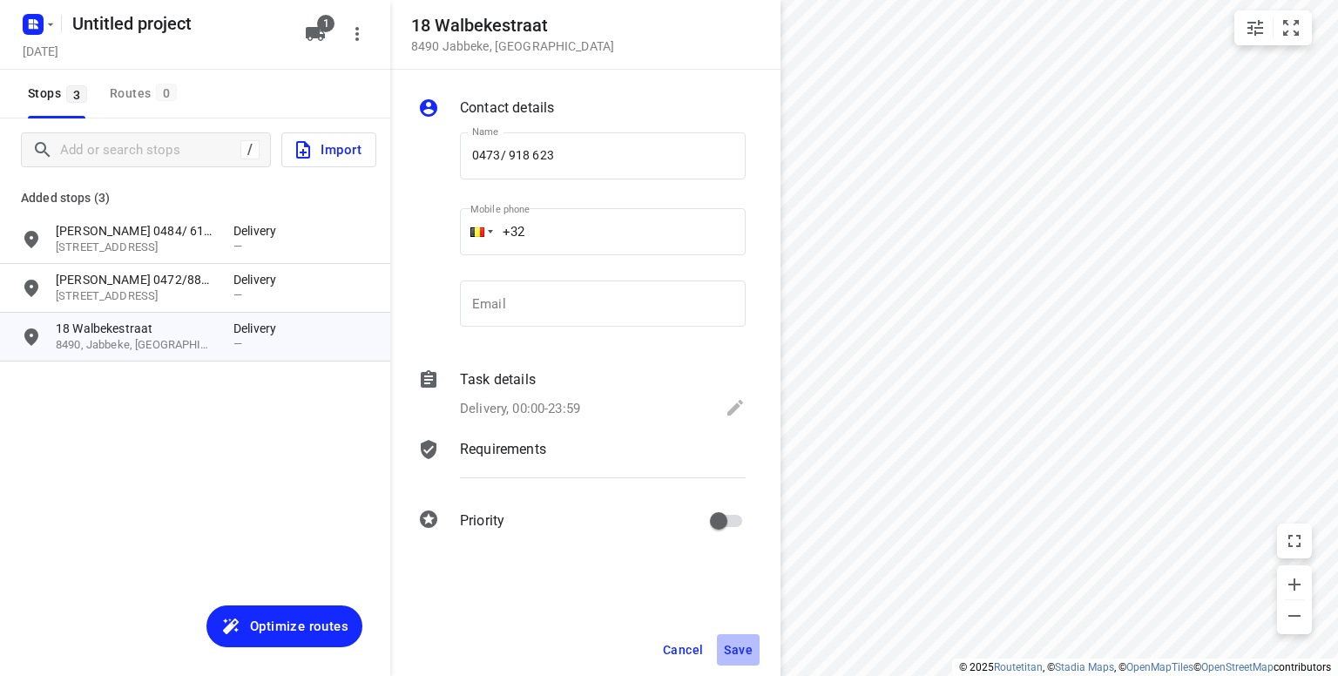
click at [739, 652] on span "Save" at bounding box center [738, 650] width 29 height 14
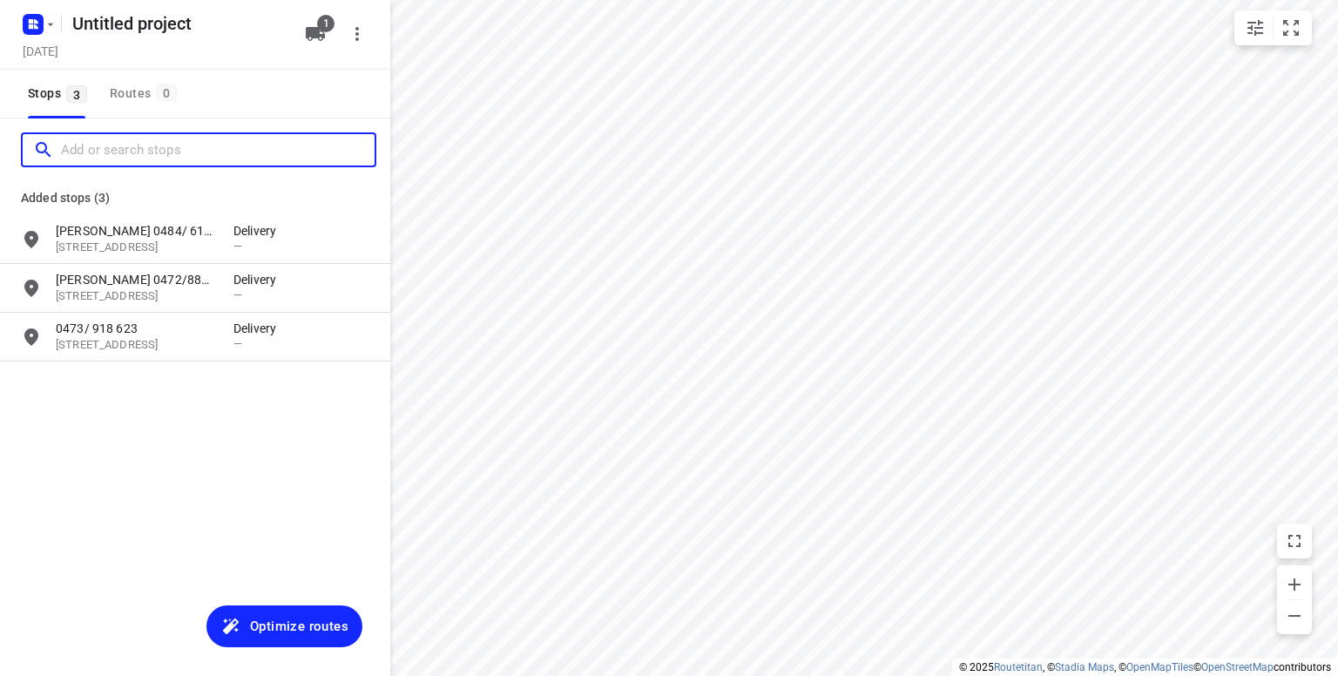
click at [169, 151] on input "Add or search stops" at bounding box center [218, 150] width 314 height 27
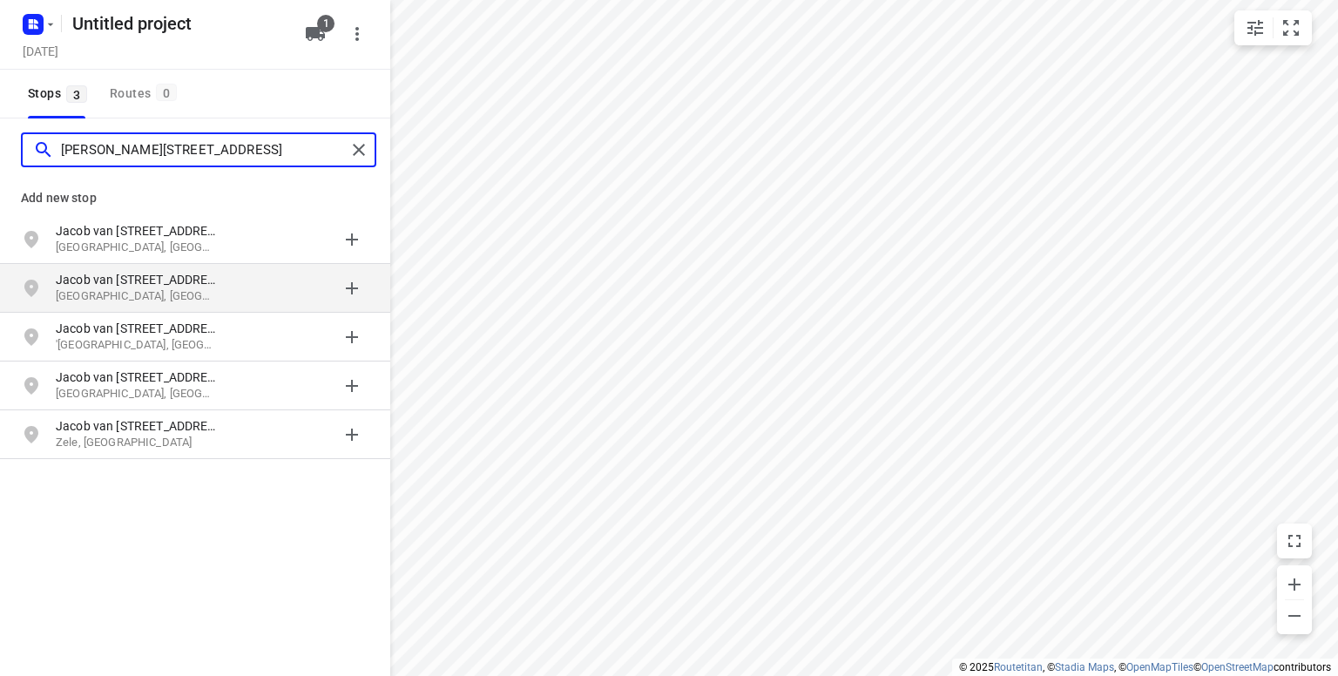
type input "[PERSON_NAME][STREET_ADDRESS]"
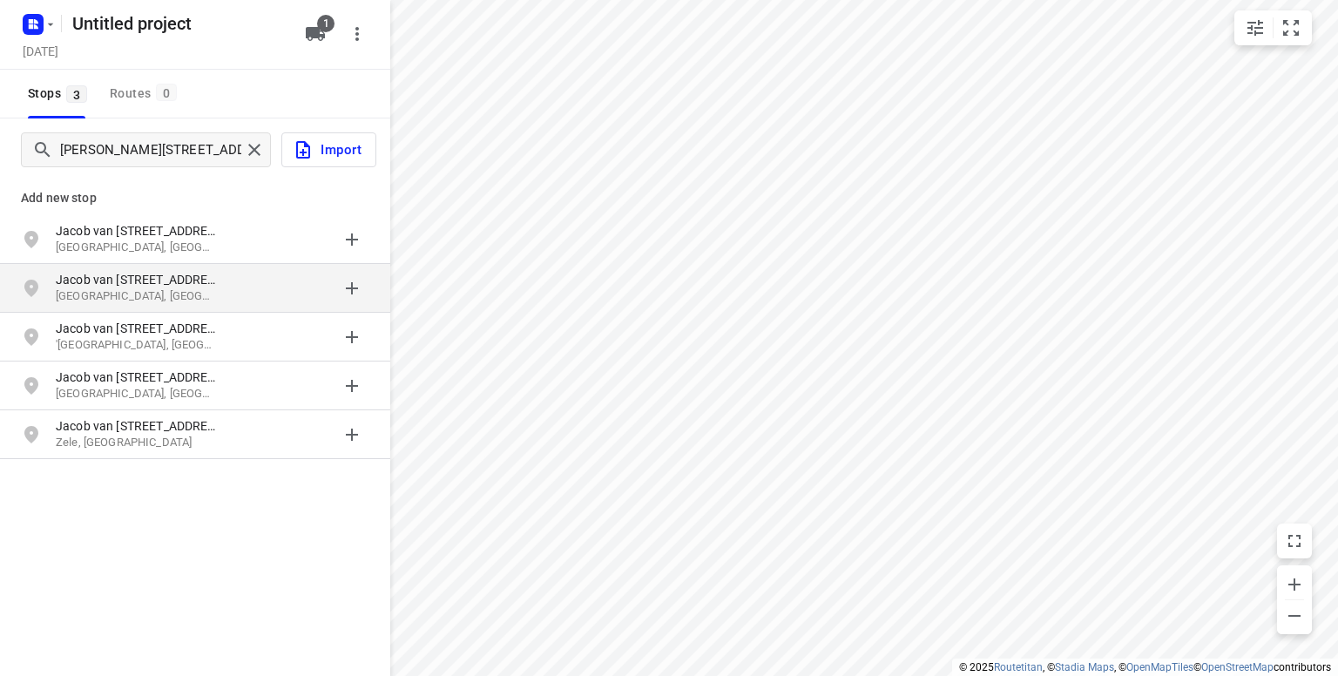
click at [111, 284] on p "Jacob van [STREET_ADDRESS]" at bounding box center [136, 279] width 160 height 17
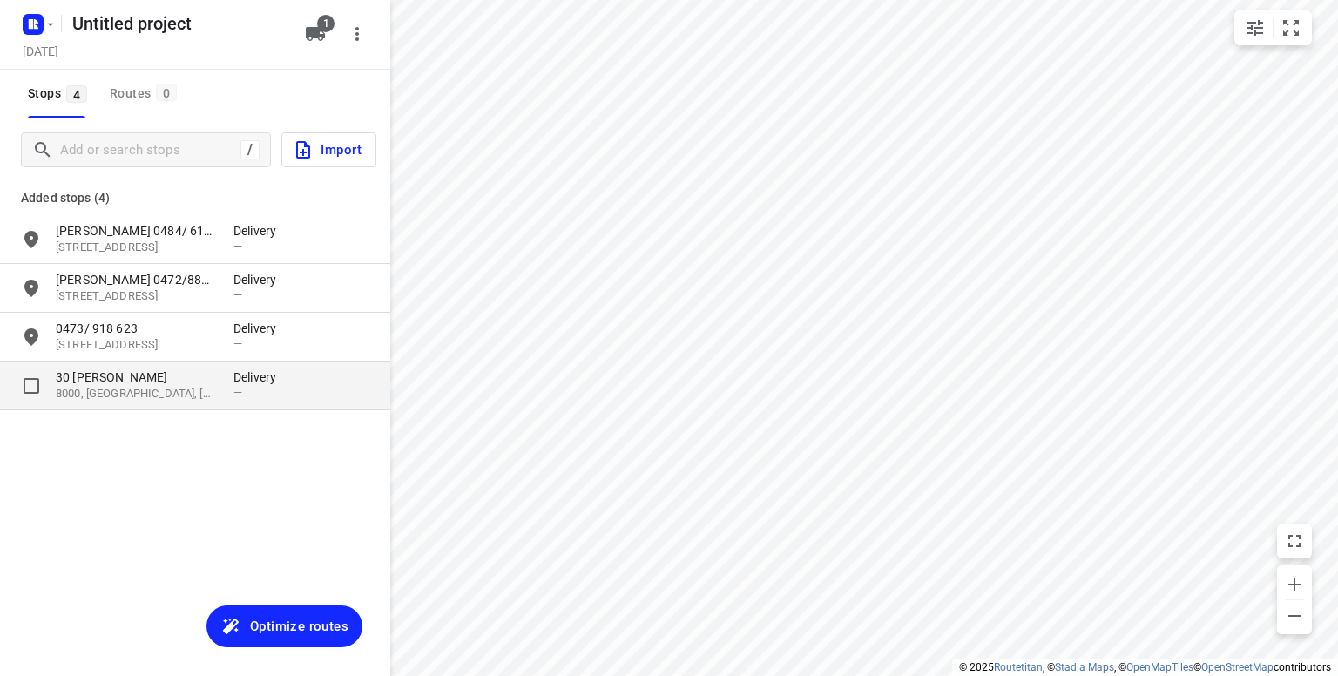
click at [117, 388] on p "8000, [GEOGRAPHIC_DATA], [GEOGRAPHIC_DATA]" at bounding box center [136, 394] width 160 height 17
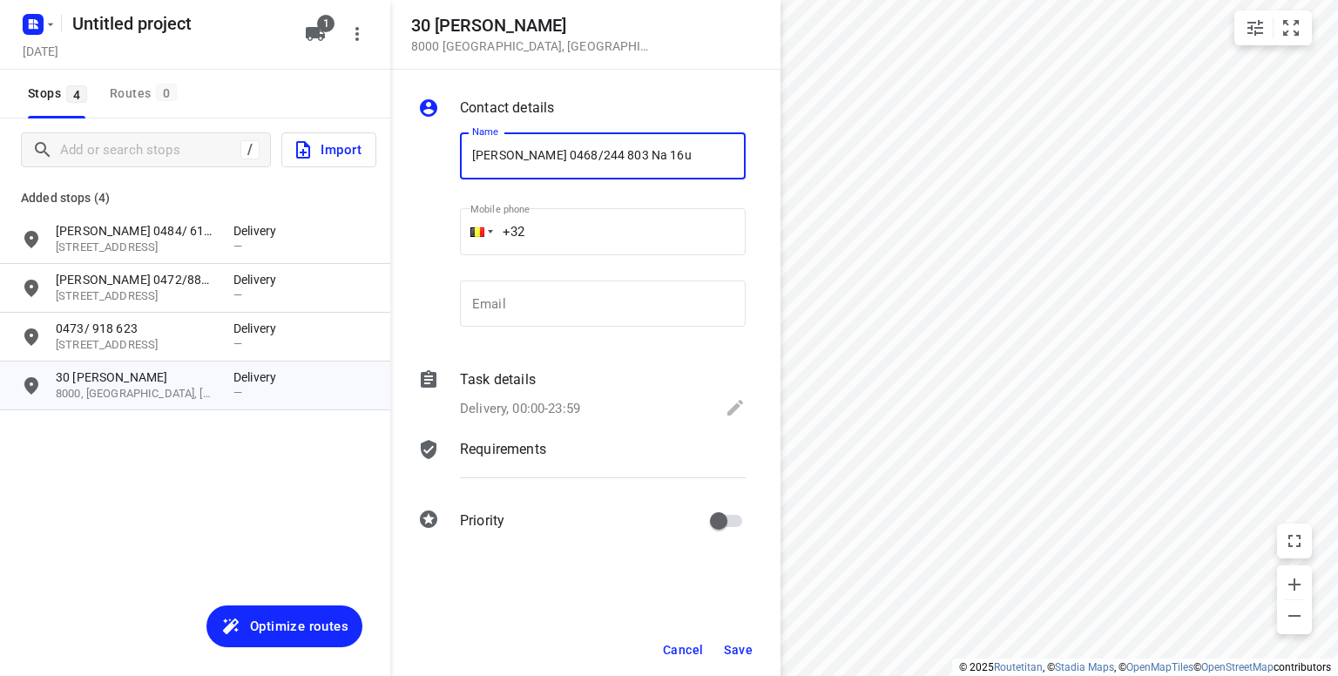
type input "[PERSON_NAME] 0468/244 803 Na 16u"
click at [746, 655] on span "Save" at bounding box center [738, 650] width 29 height 14
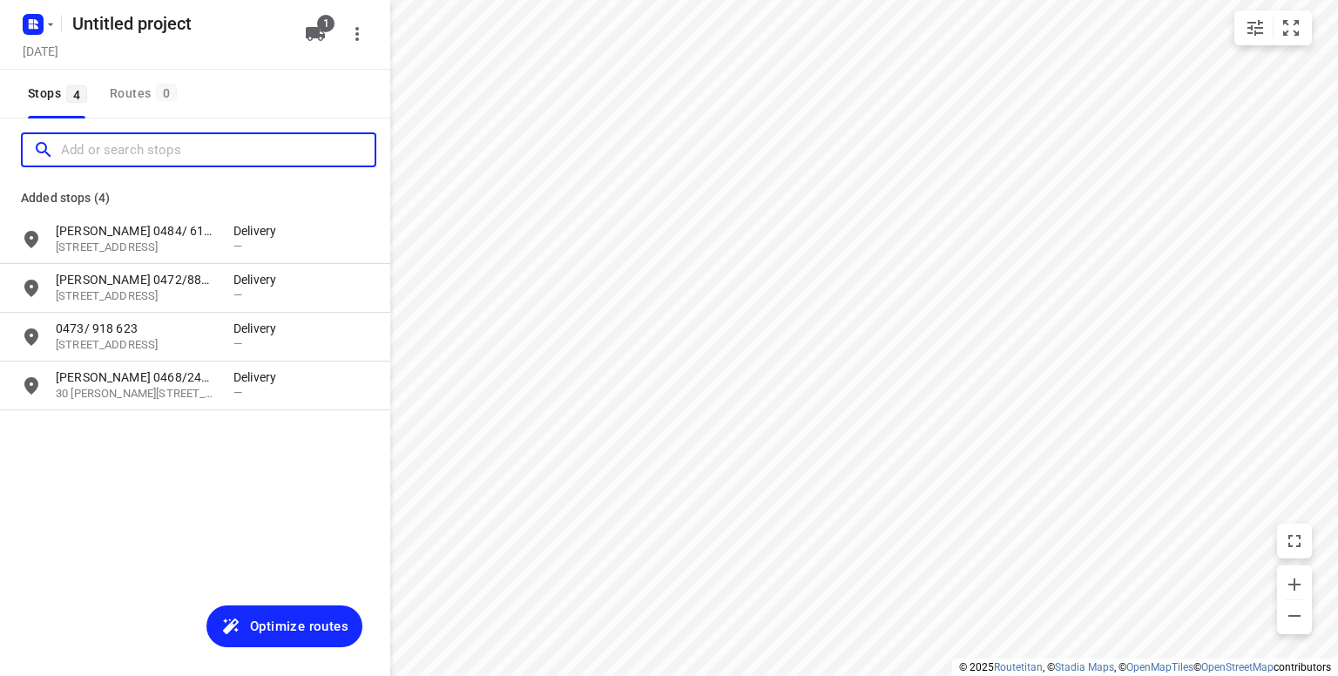
click at [82, 137] on input "Add or search stops" at bounding box center [218, 150] width 314 height 27
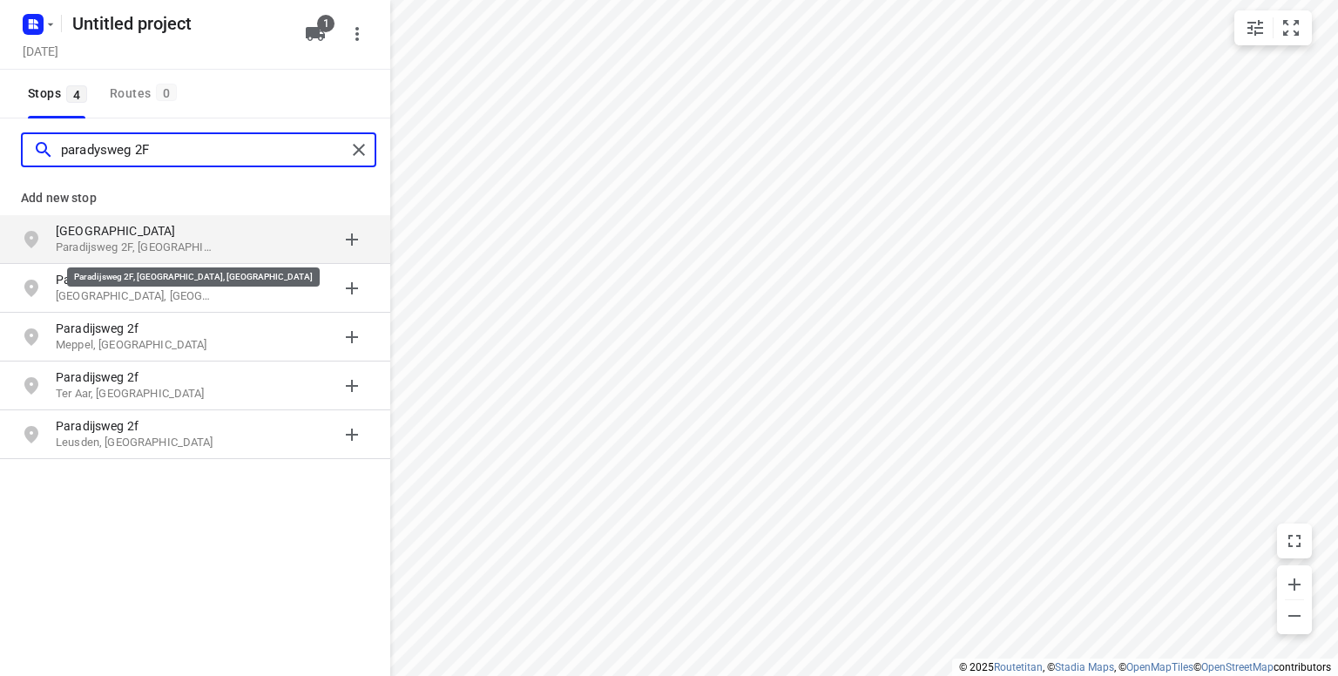
type input "paradysweg 2F"
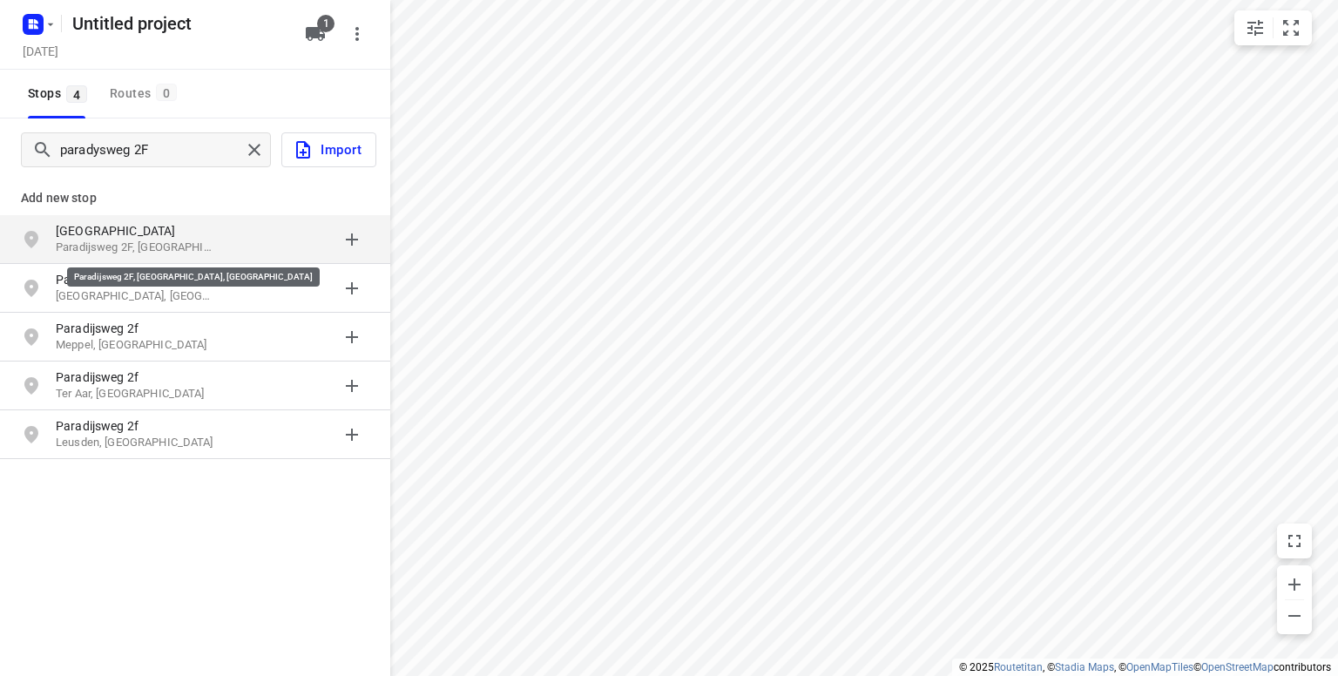
click at [111, 240] on p "Paradijsweg 2F, [GEOGRAPHIC_DATA], [GEOGRAPHIC_DATA]" at bounding box center [136, 248] width 160 height 17
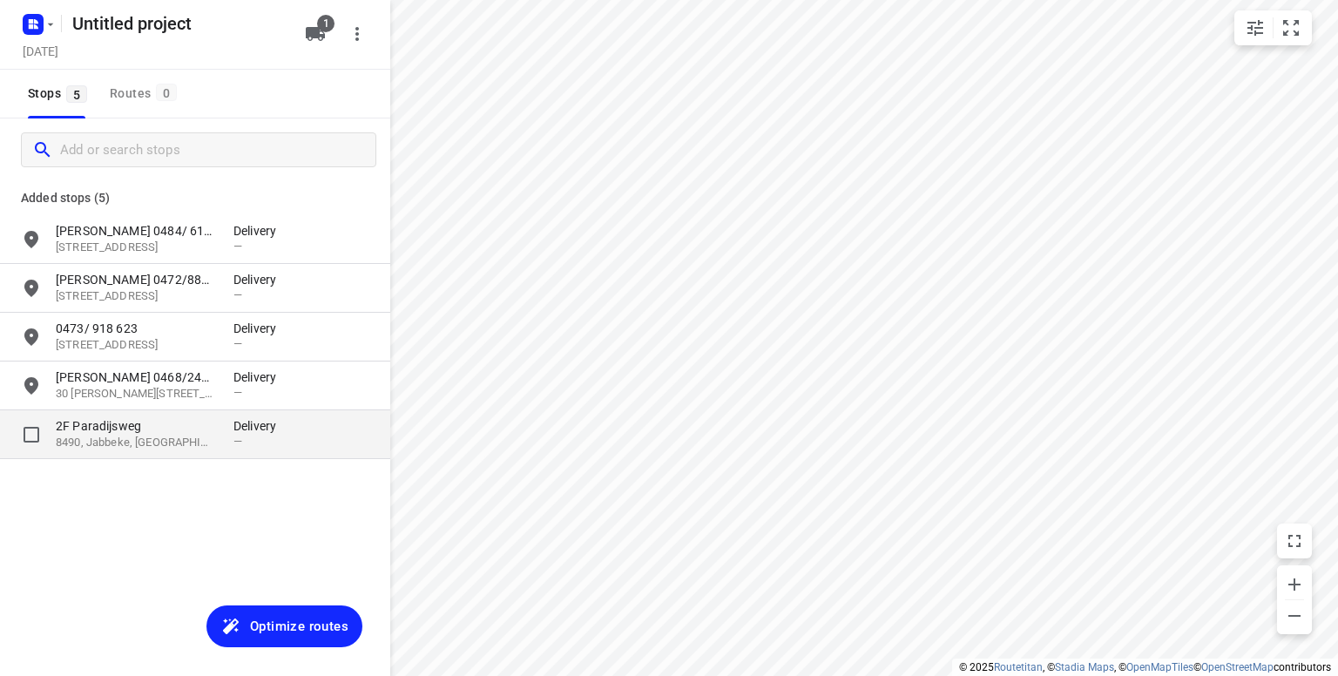
click at [155, 437] on p "8490, Jabbeke, [GEOGRAPHIC_DATA]" at bounding box center [136, 443] width 160 height 17
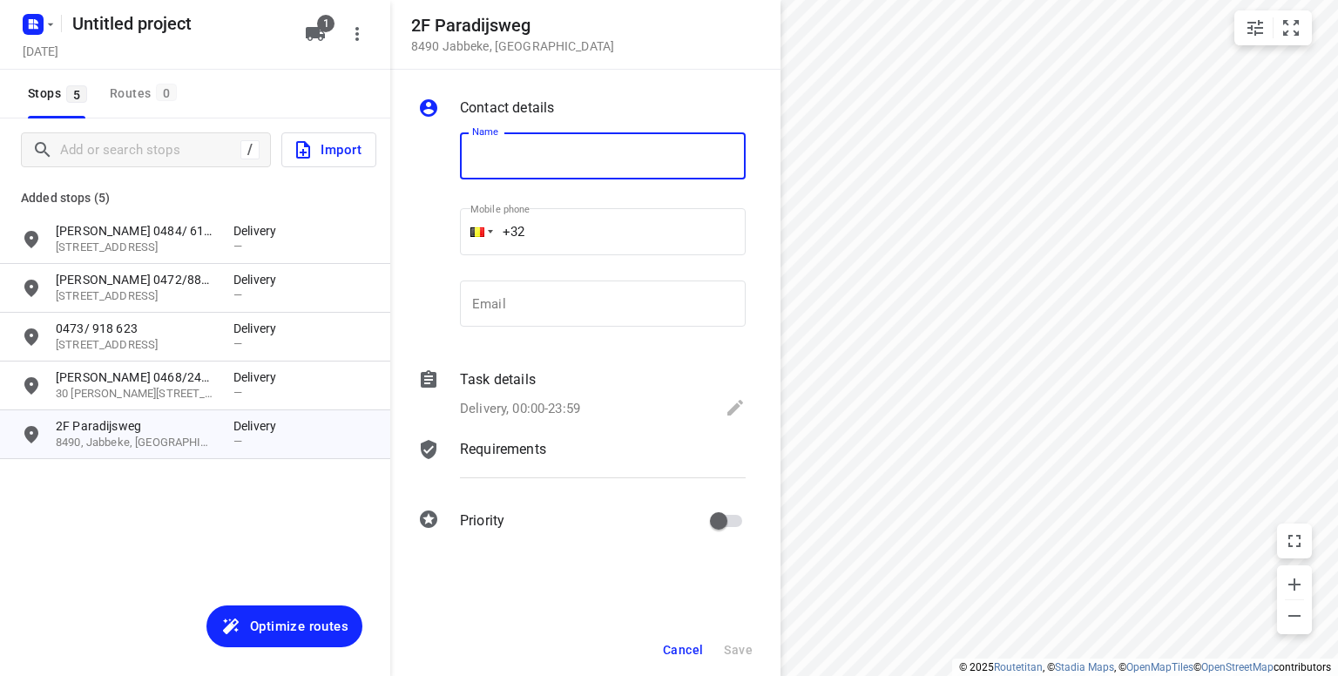
click at [509, 158] on input "text" at bounding box center [603, 155] width 286 height 47
type input "Ayrton 0474/ 875 422"
click at [739, 656] on span "Save" at bounding box center [738, 650] width 29 height 14
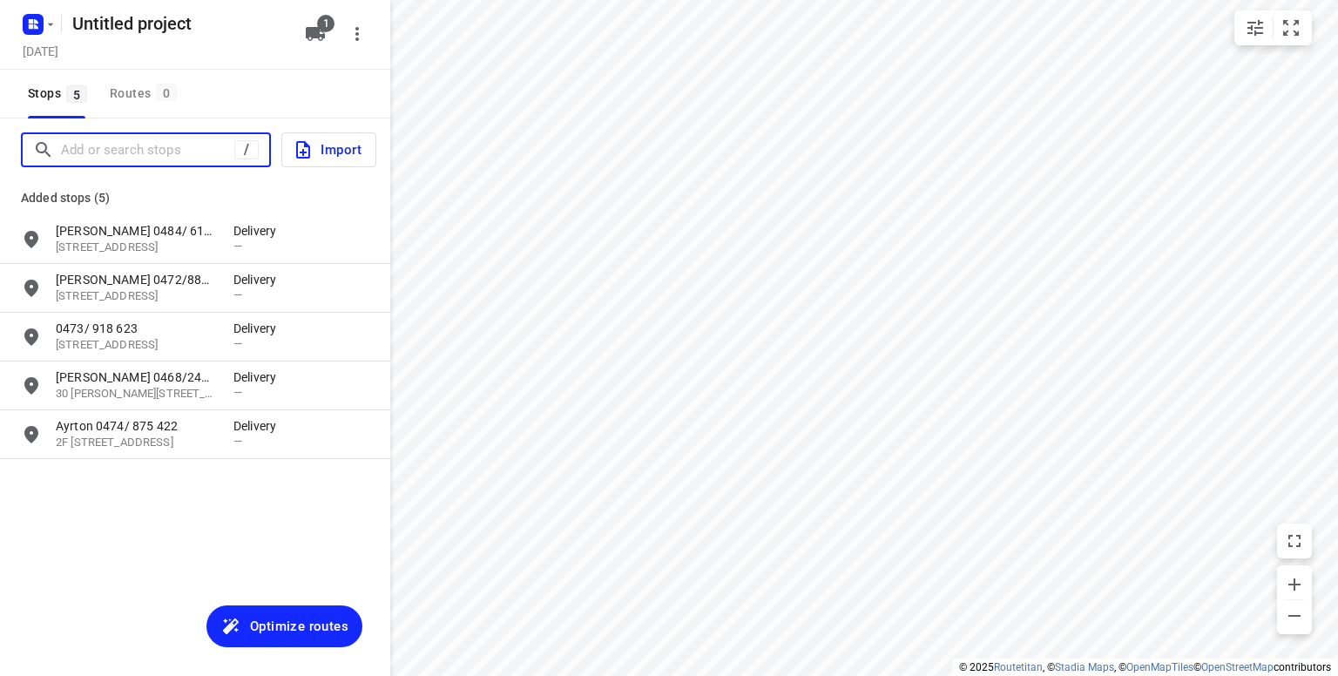
click at [121, 154] on input "Add or search stops" at bounding box center [147, 150] width 173 height 27
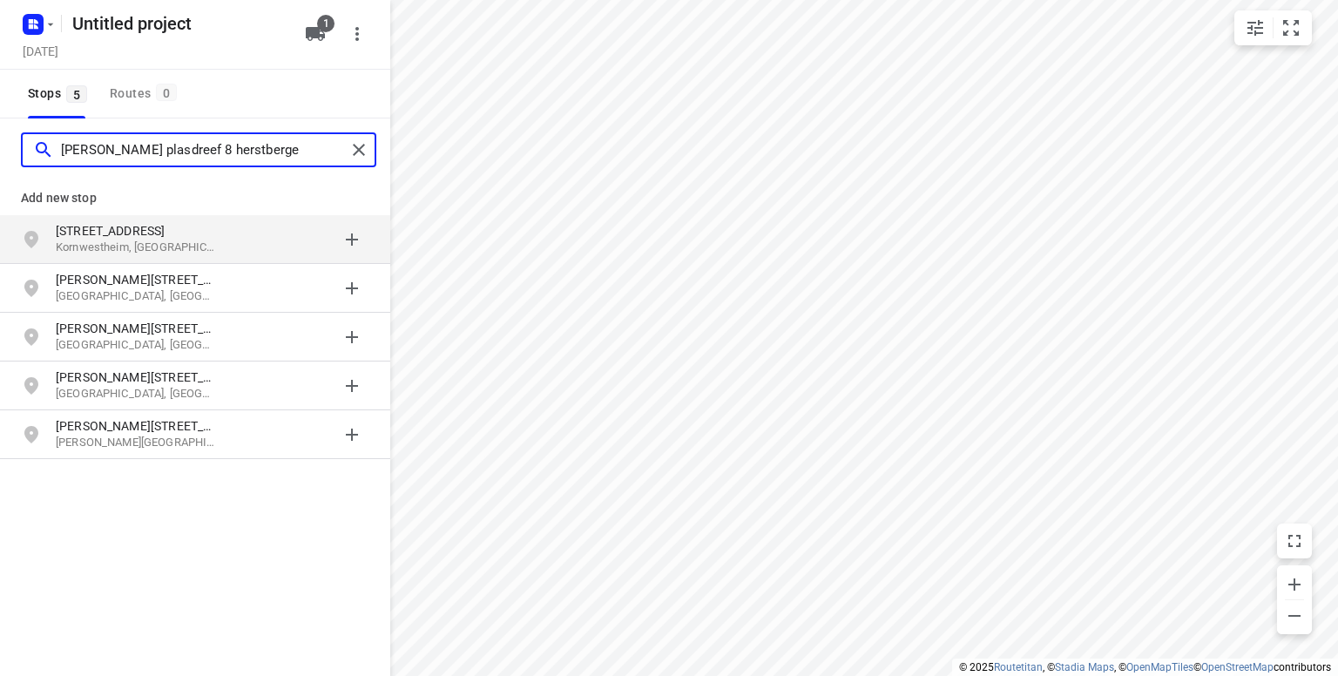
click at [97, 150] on input "[PERSON_NAME] plasdreef 8 herstberge" at bounding box center [203, 150] width 285 height 27
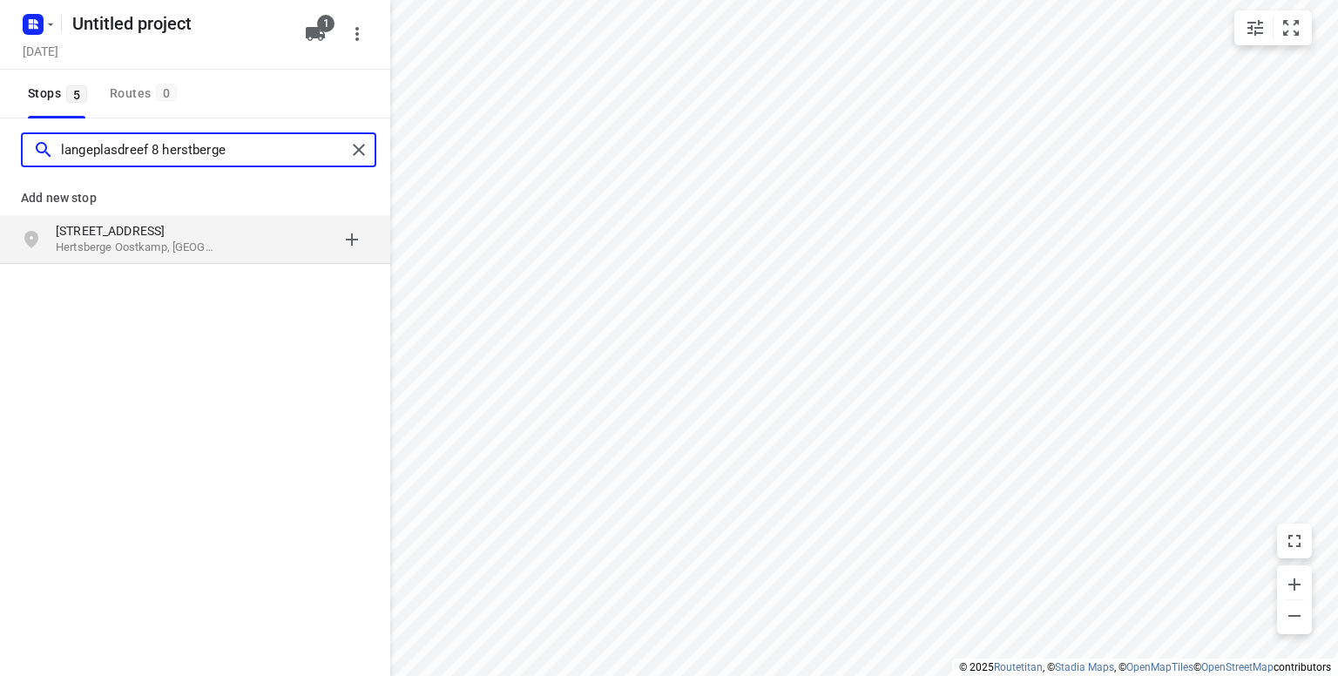
type input "langeplasdreef 8 herstberge"
click at [101, 240] on p "Hertsberge Oostkamp, [GEOGRAPHIC_DATA]" at bounding box center [136, 248] width 160 height 17
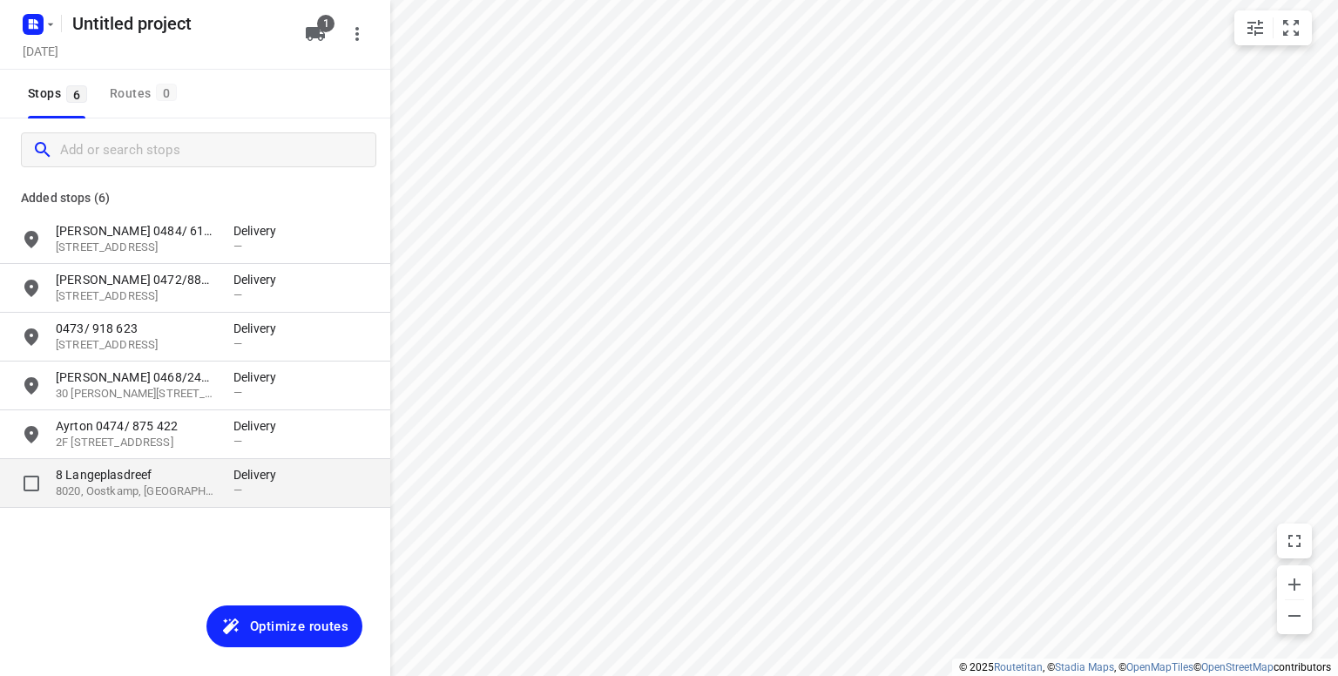
click at [102, 481] on p "8 Langeplasdreef" at bounding box center [136, 474] width 160 height 17
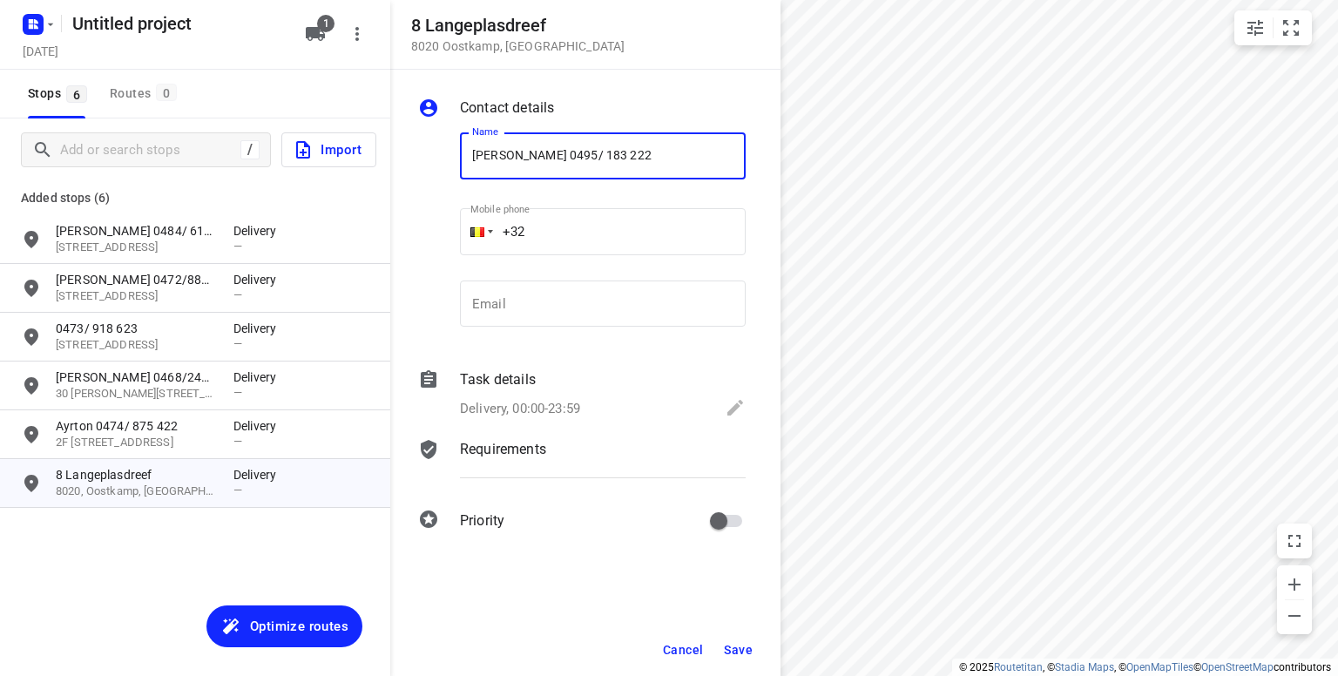
type input "[PERSON_NAME] 0495/ 183 222"
click at [733, 395] on div "Task details Delivery, 00:00-23:59" at bounding box center [602, 395] width 293 height 59
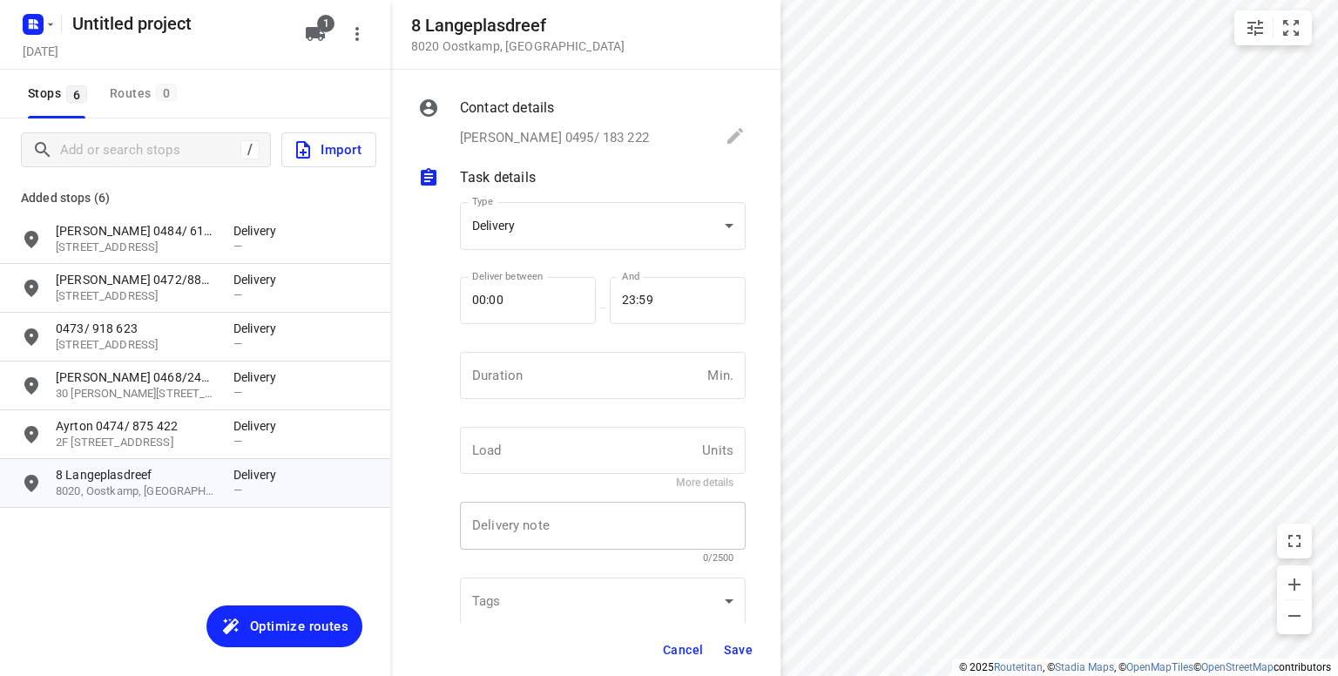
click at [491, 537] on div "x Delivery note" at bounding box center [603, 526] width 286 height 48
type textarea "goot ligzetel niemand thuis"
click at [735, 645] on span "Save" at bounding box center [738, 650] width 29 height 14
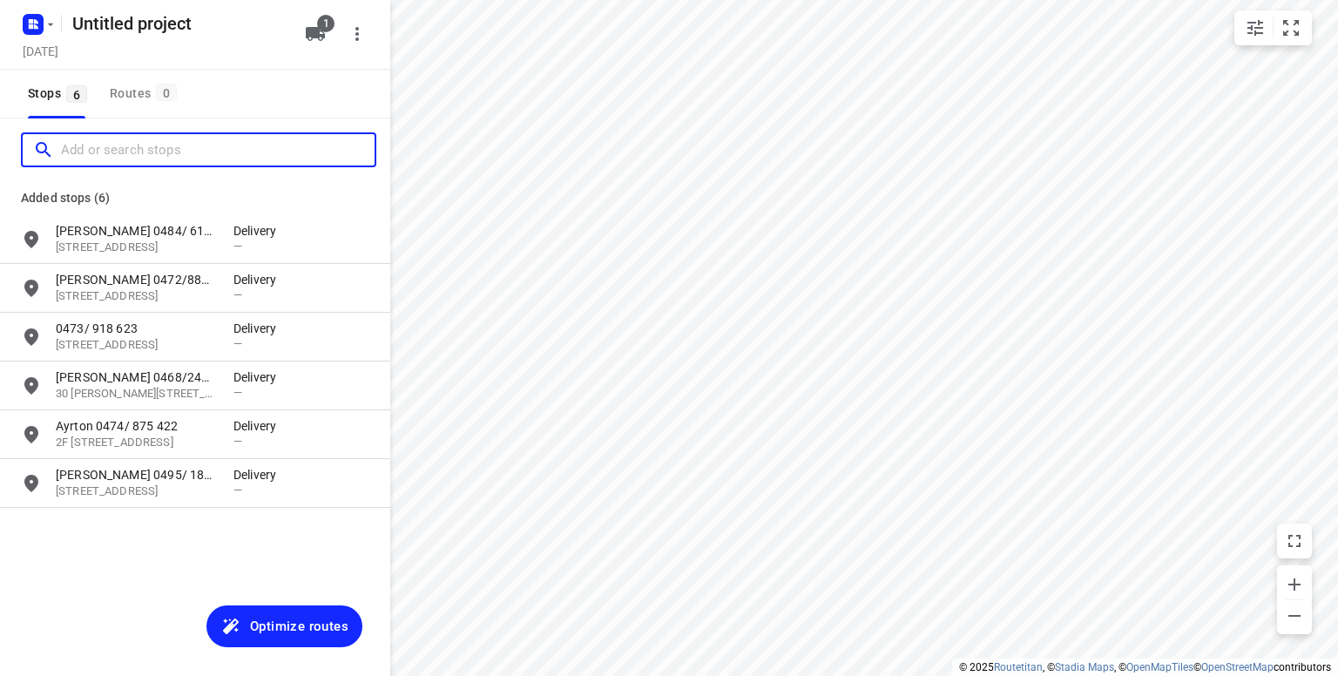
click at [95, 151] on input "Add or search stops" at bounding box center [218, 150] width 314 height 27
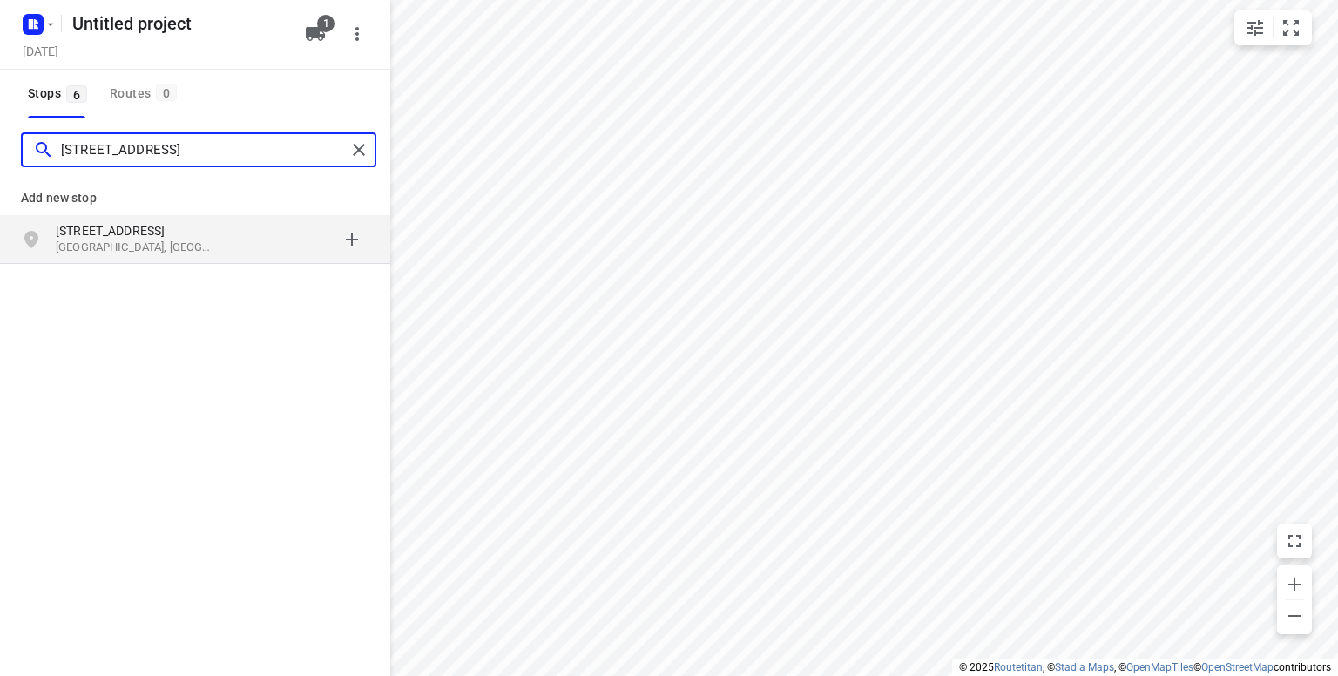
type input "[STREET_ADDRESS]"
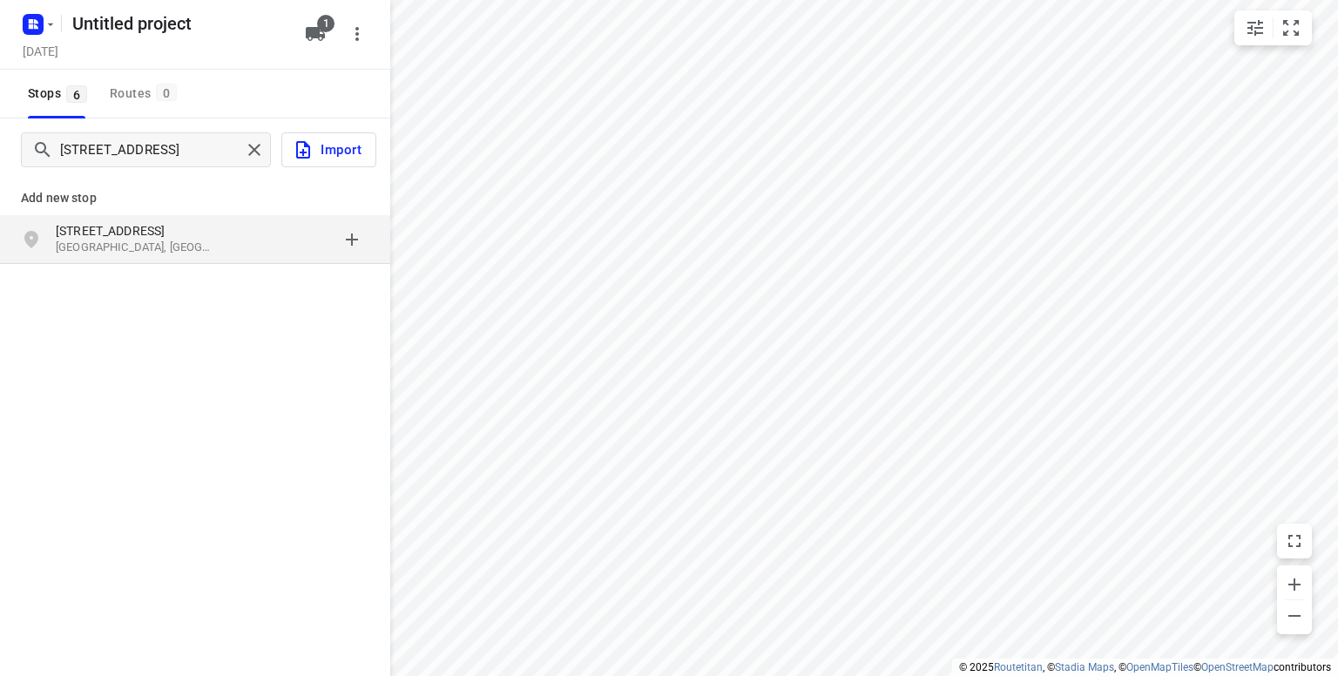
click at [97, 237] on p "[STREET_ADDRESS]" at bounding box center [136, 230] width 160 height 17
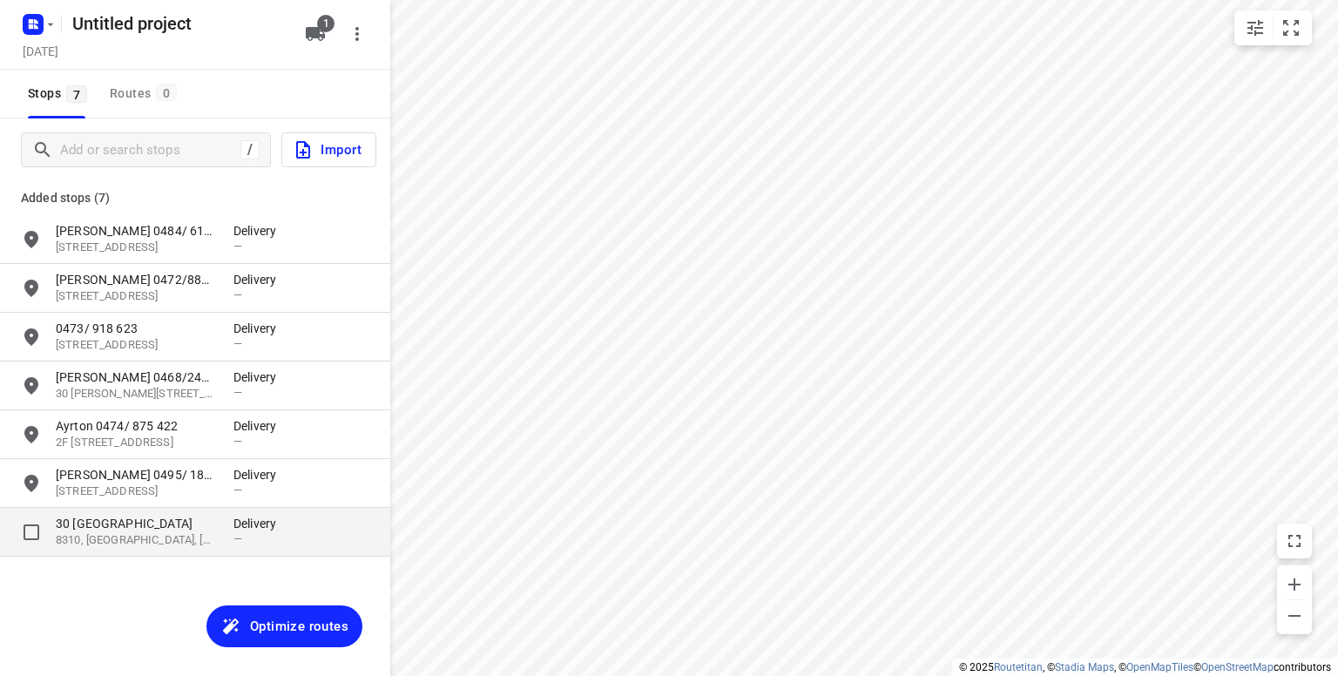
click at [111, 530] on p "30 [GEOGRAPHIC_DATA]" at bounding box center [136, 523] width 160 height 17
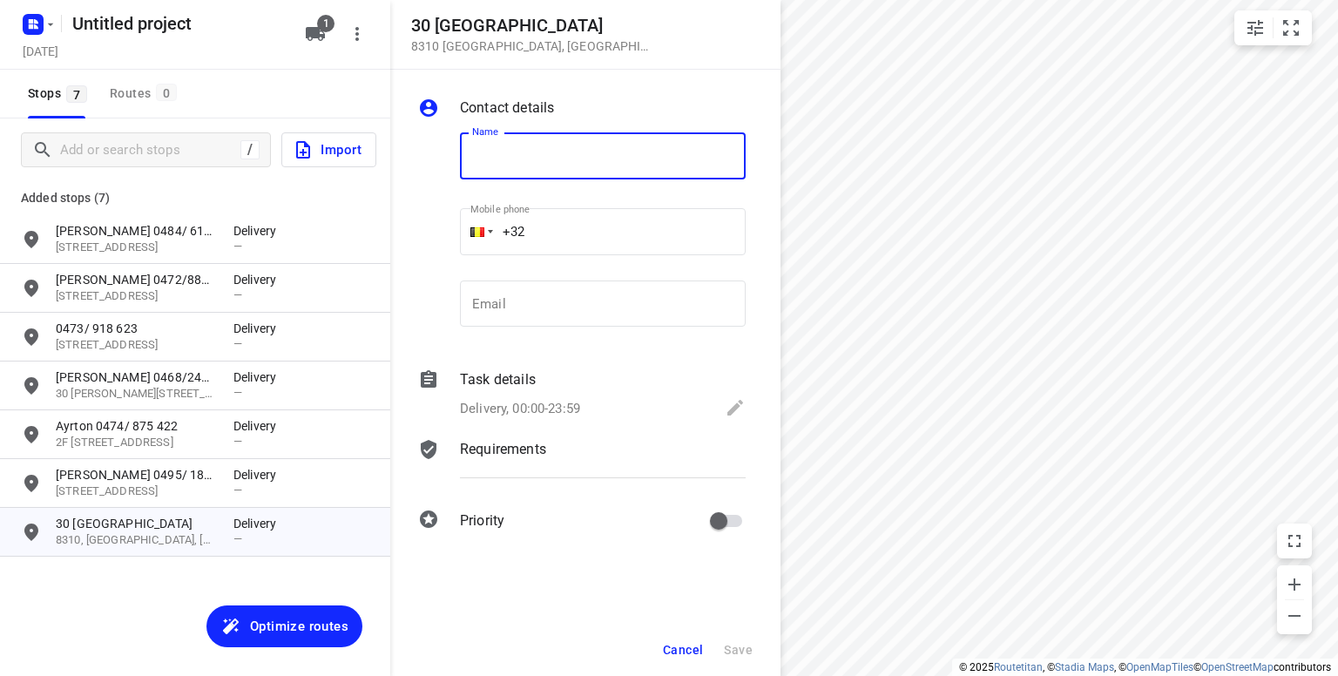
click at [514, 162] on input "text" at bounding box center [603, 155] width 286 height 47
type input "[PERSON_NAME] 0474/894 181 controle"
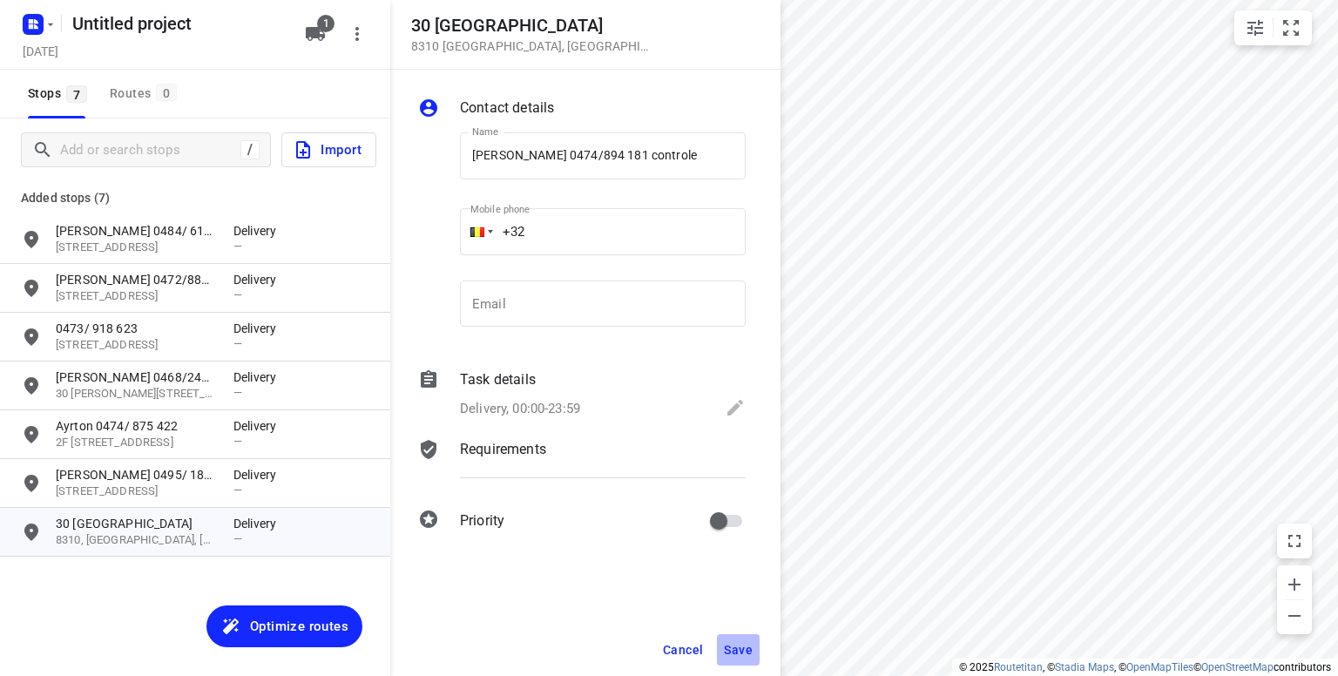
click at [739, 655] on span "Save" at bounding box center [738, 650] width 29 height 14
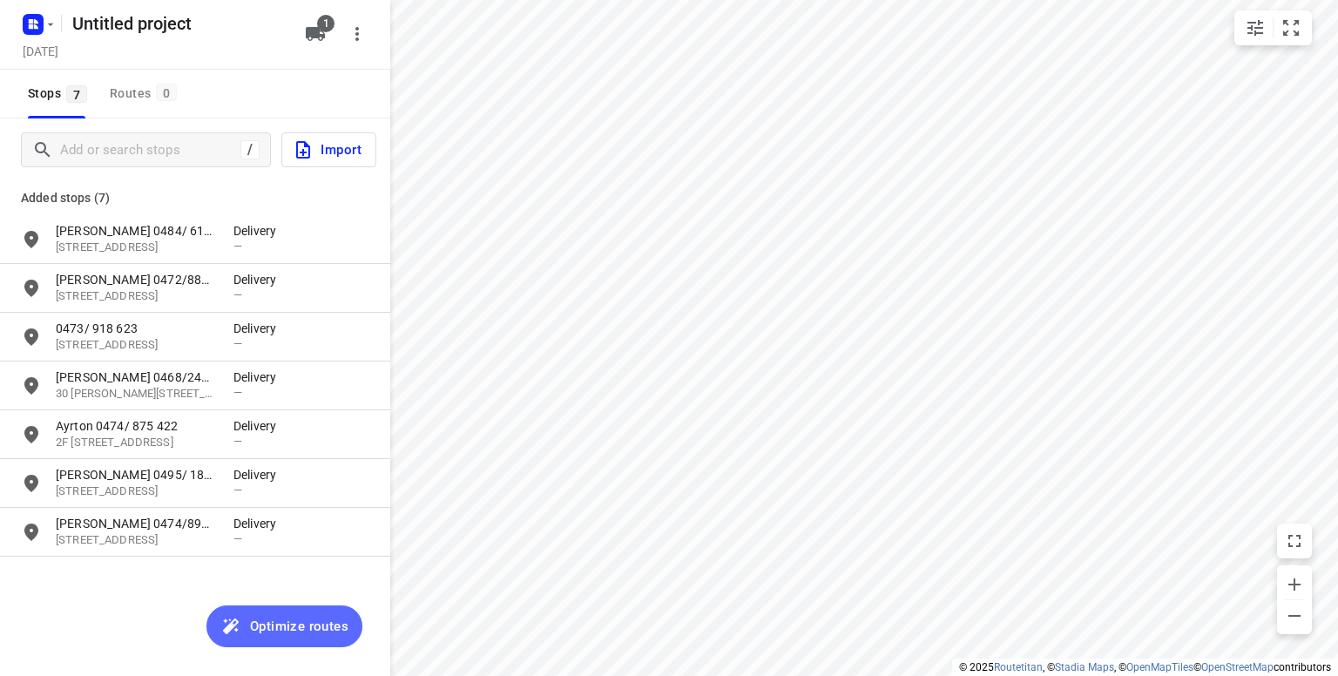
click at [305, 621] on span "Optimize routes" at bounding box center [299, 626] width 98 height 23
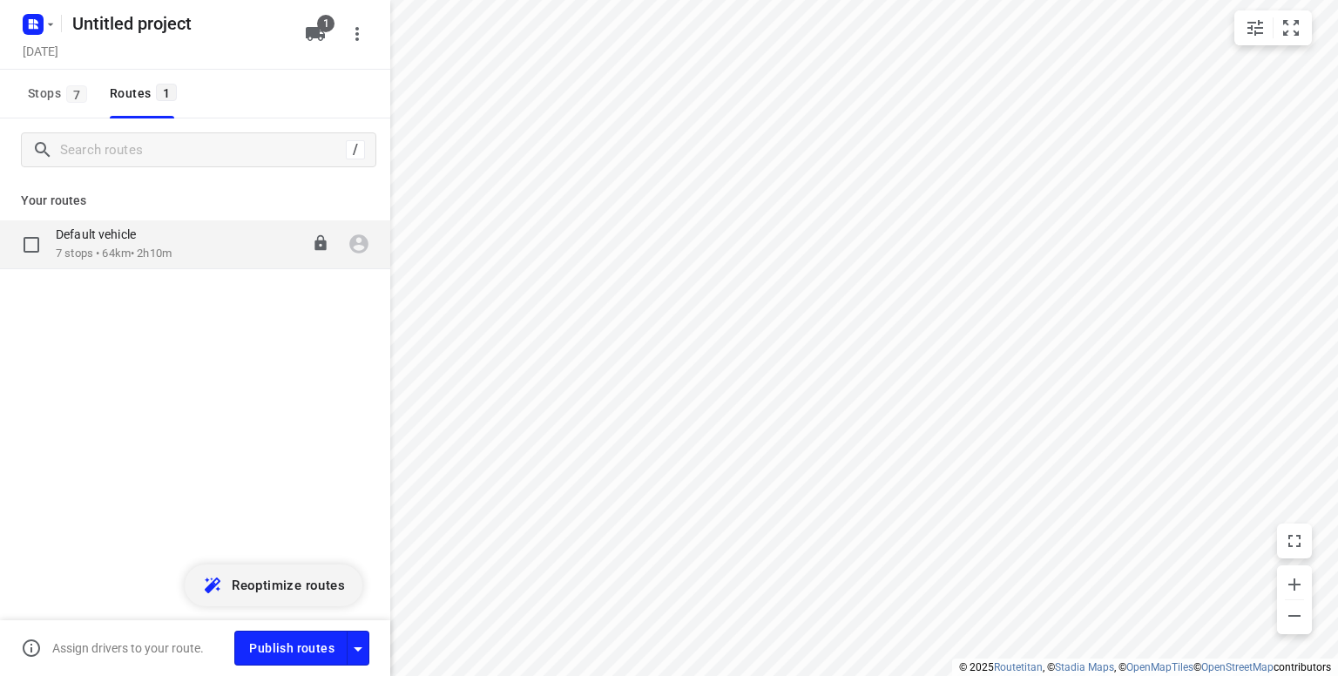
click at [89, 248] on p "7 stops • 64km • 2h10m" at bounding box center [114, 254] width 116 height 17
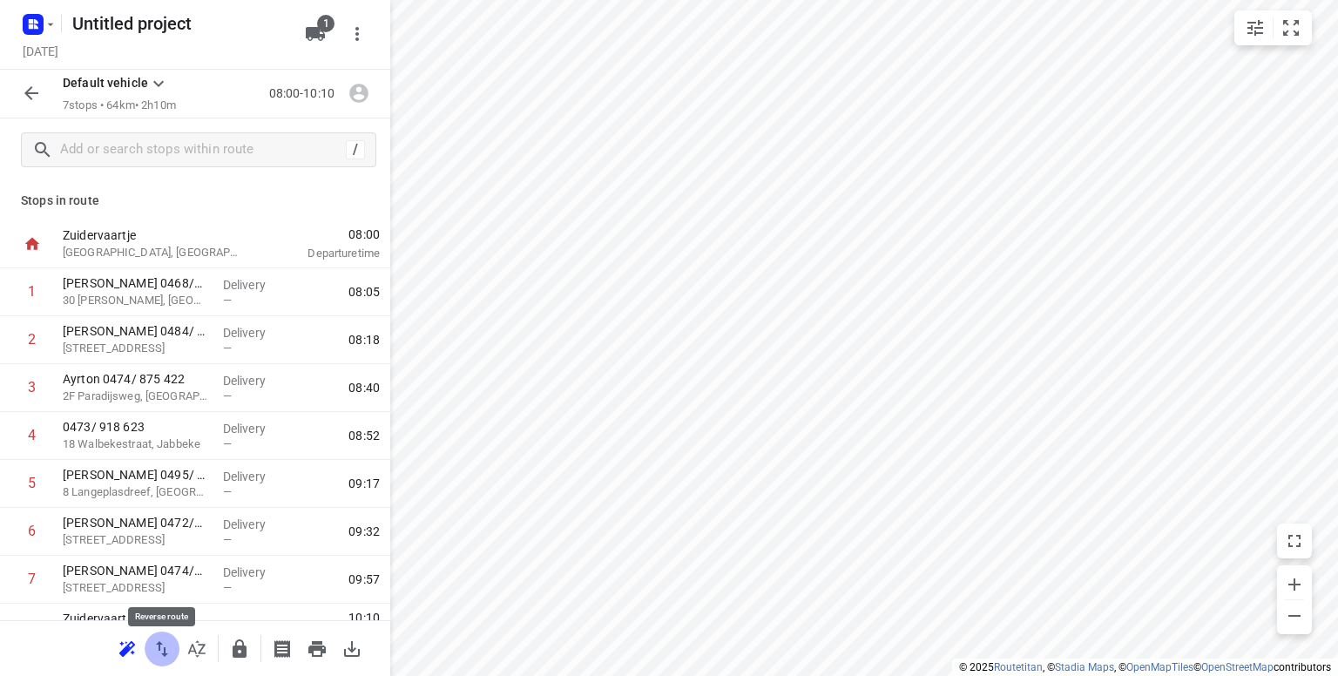
click at [159, 652] on icon "button" at bounding box center [162, 648] width 21 height 21
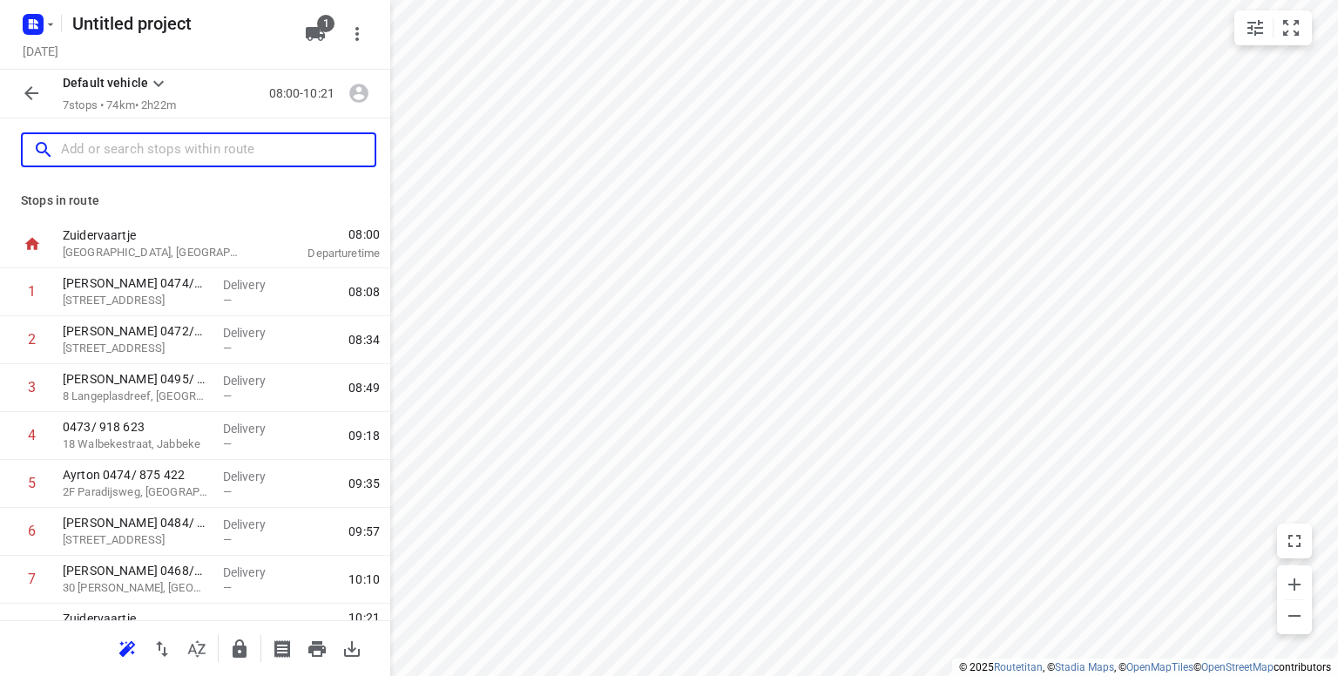
click at [128, 146] on input "text" at bounding box center [218, 150] width 314 height 27
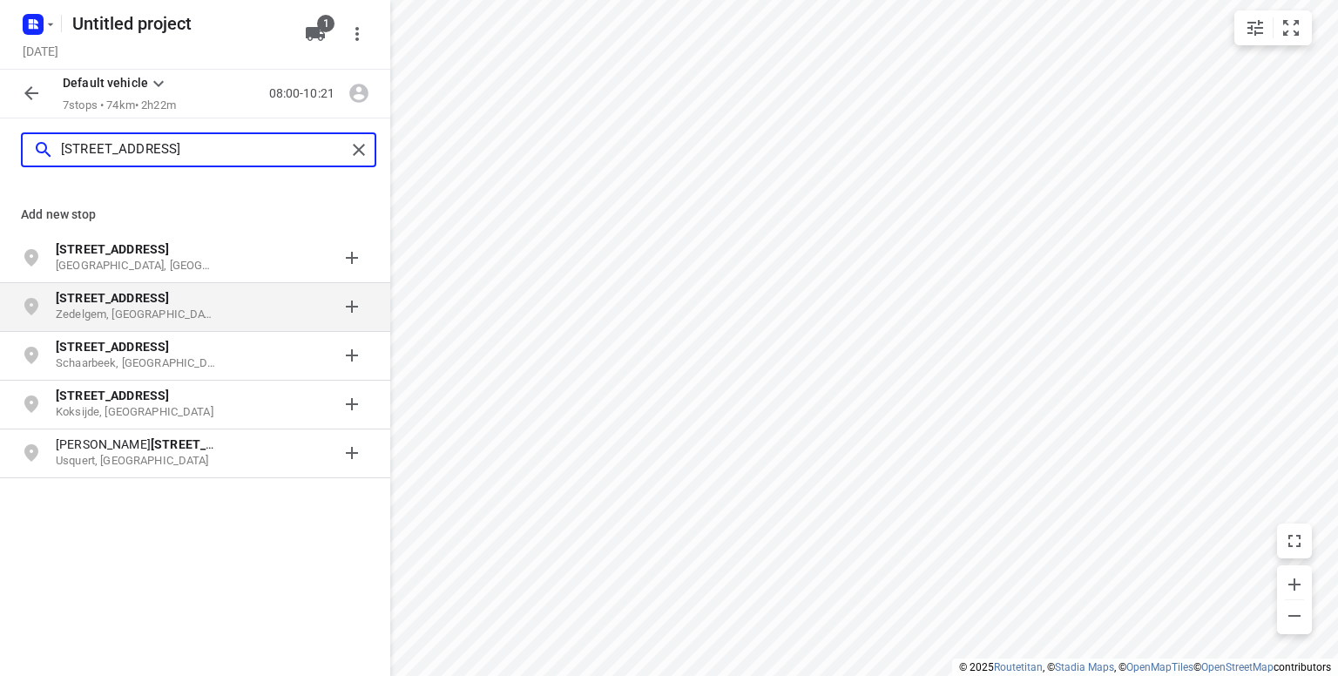
type input "[STREET_ADDRESS]"
click at [81, 303] on b "[STREET_ADDRESS]" at bounding box center [112, 298] width 113 height 14
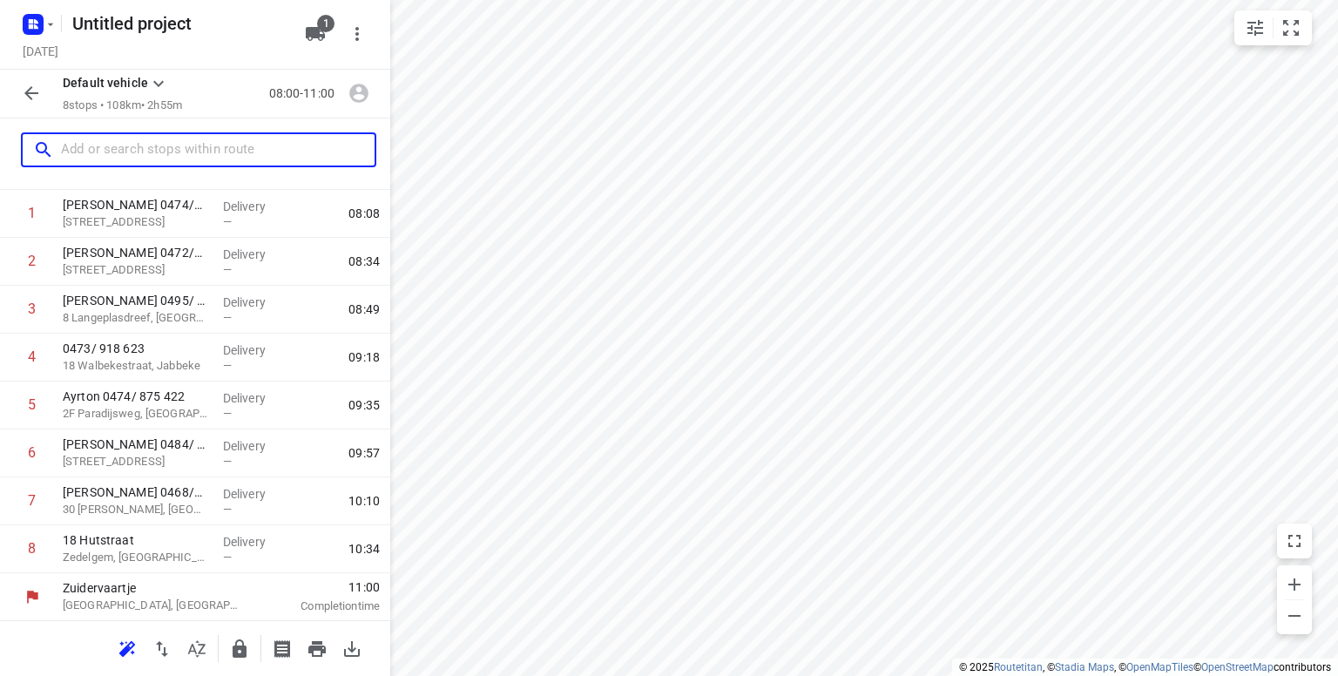
scroll to position [78, 0]
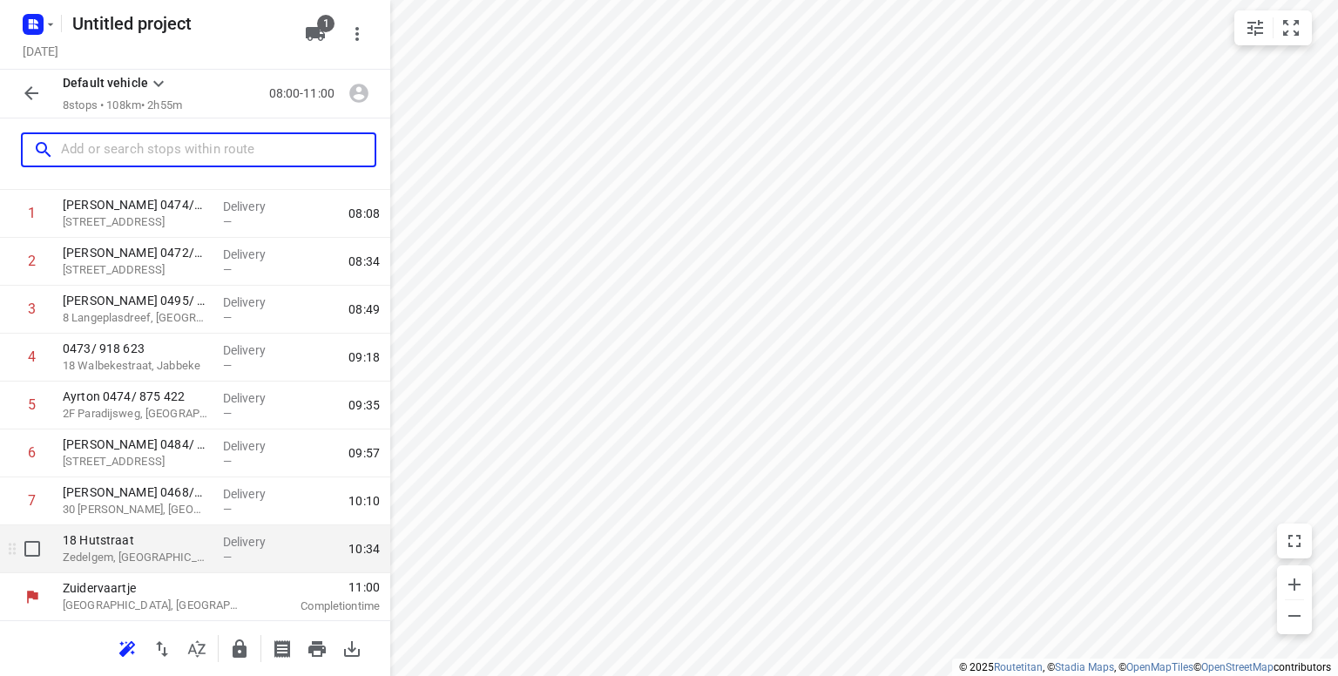
click at [125, 538] on p "18 Hutstraat" at bounding box center [136, 539] width 146 height 17
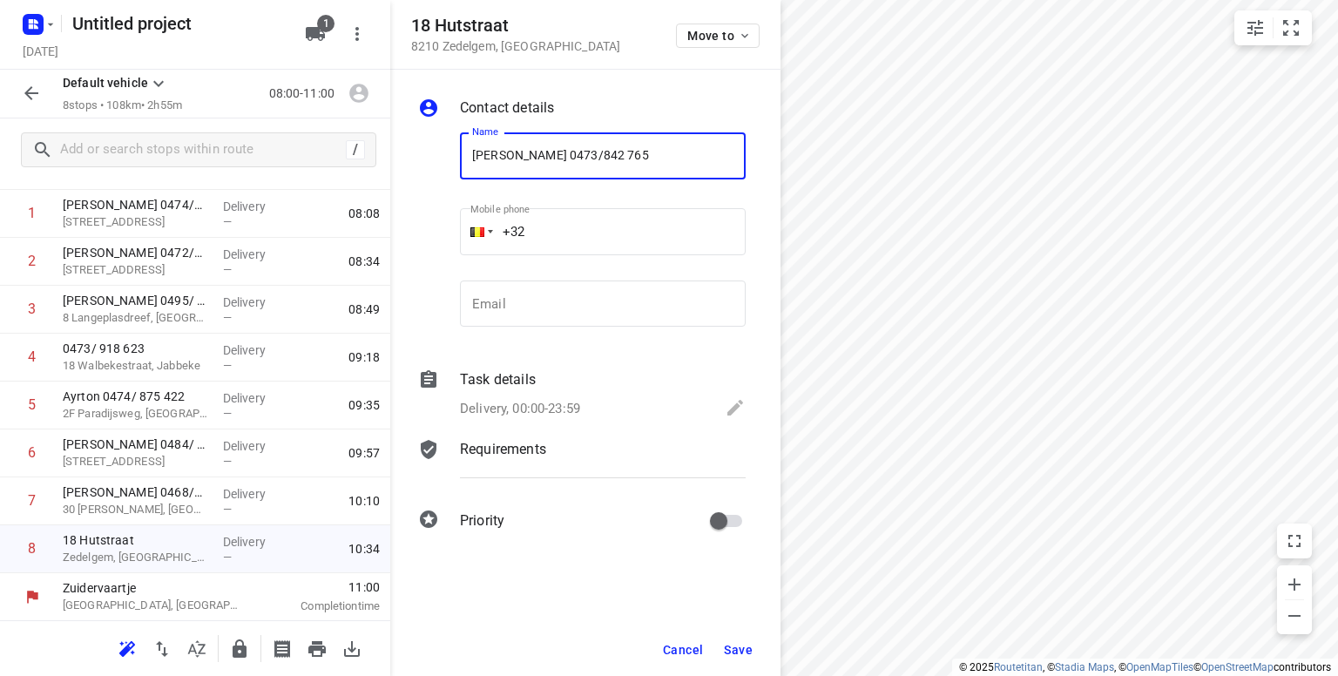
type input "[PERSON_NAME] 0473/842 765"
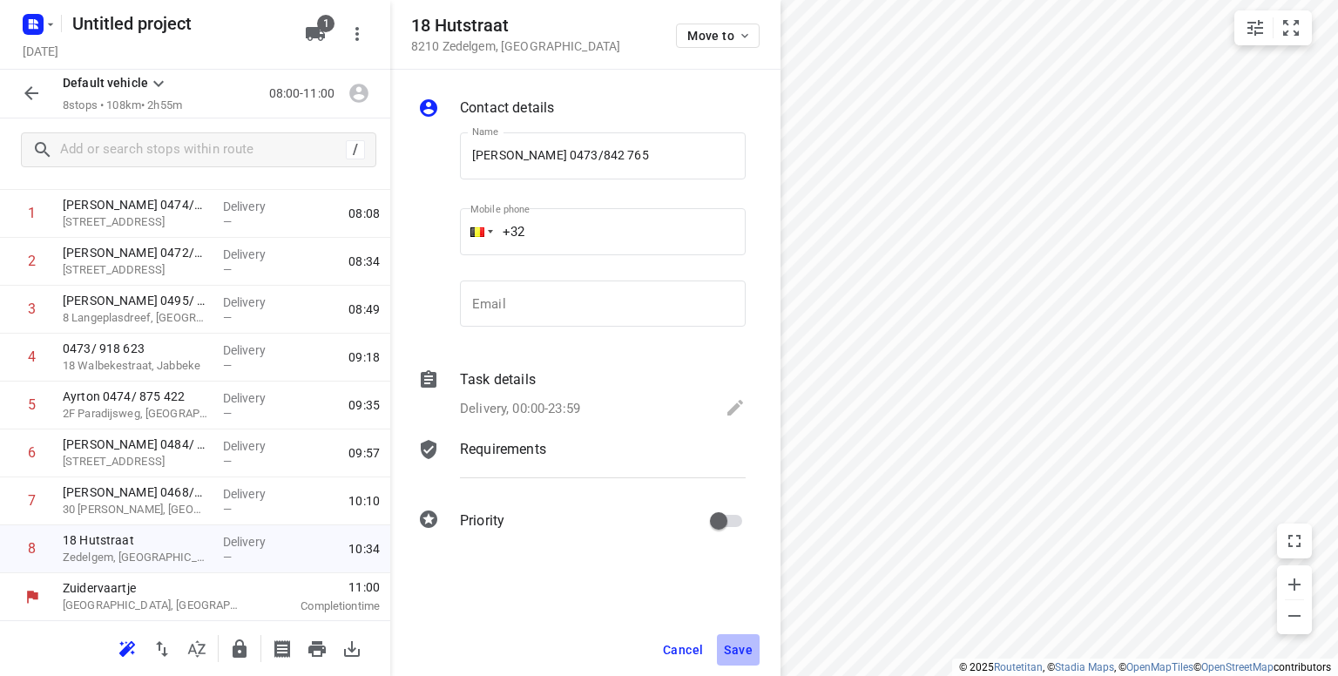
click at [733, 649] on span "Save" at bounding box center [738, 650] width 29 height 14
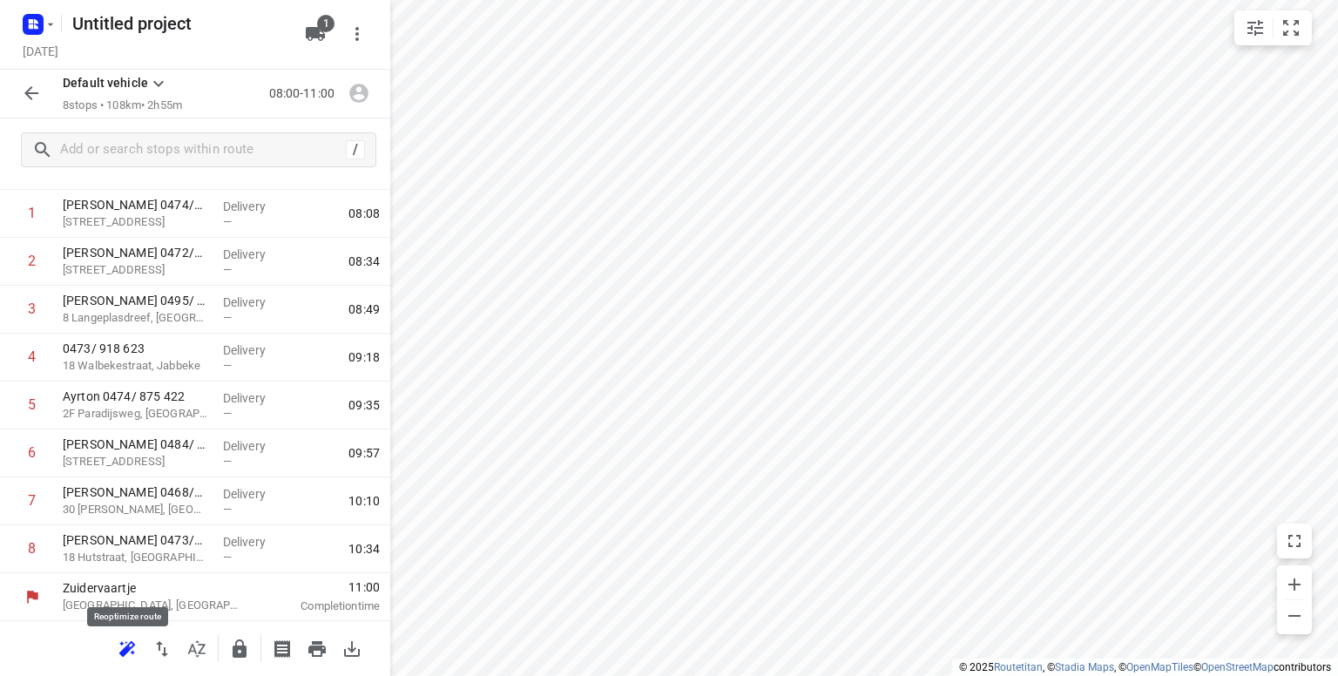
click at [126, 645] on icon "button" at bounding box center [124, 650] width 11 height 11
click at [164, 644] on icon "button" at bounding box center [162, 648] width 21 height 21
click at [203, 658] on div "Route reversed." at bounding box center [156, 631] width 279 height 66
click at [240, 658] on icon "button" at bounding box center [239, 648] width 21 height 21
click at [35, 88] on icon "button" at bounding box center [31, 93] width 21 height 21
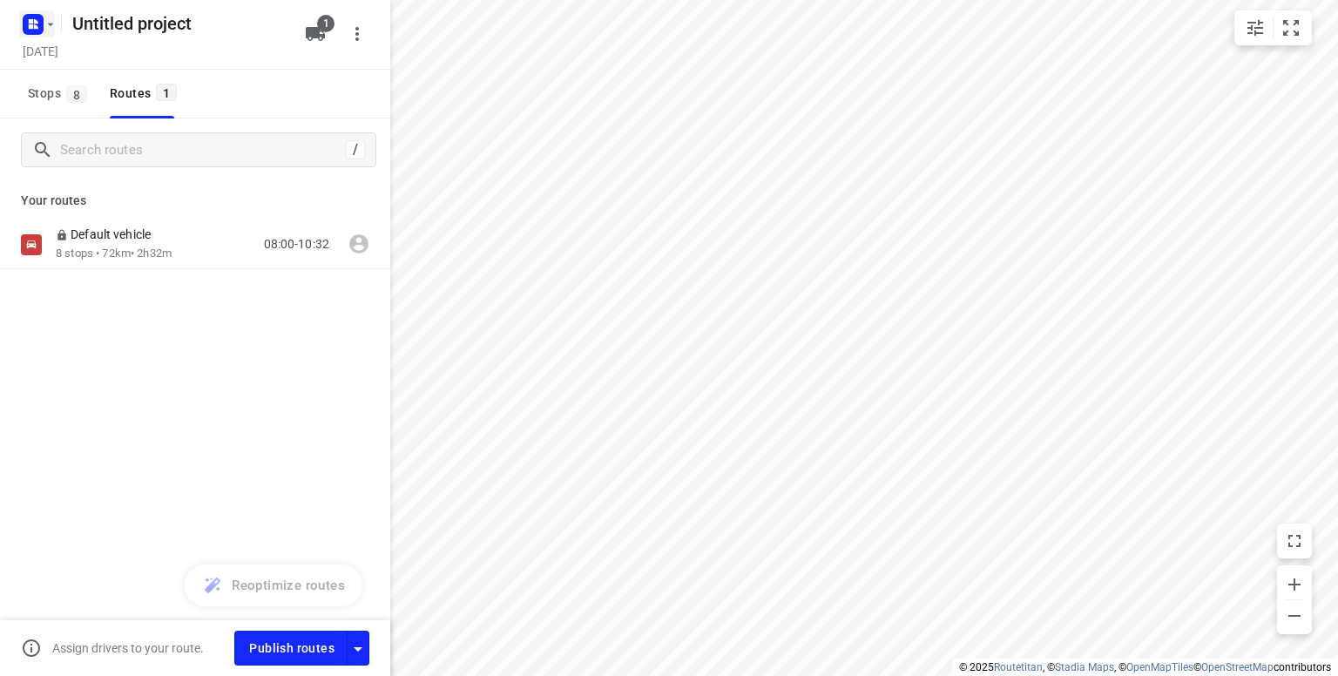
click at [42, 27] on rect "button" at bounding box center [33, 24] width 21 height 21
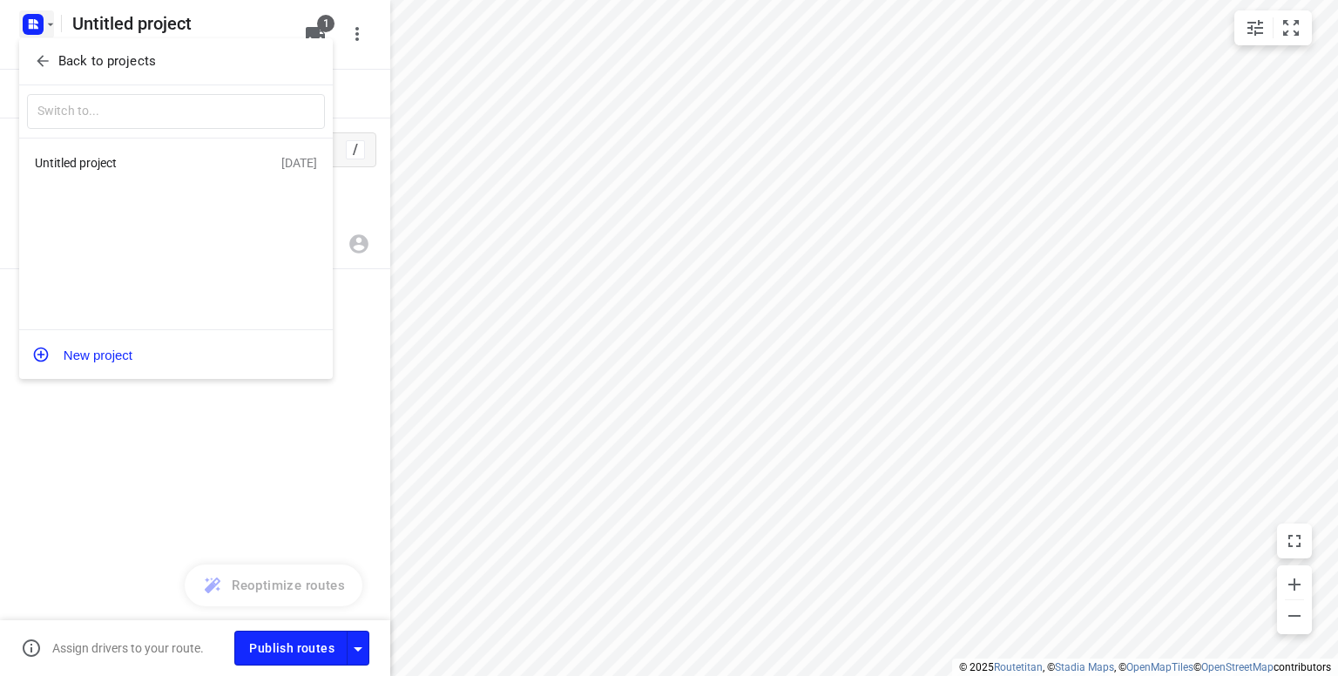
click at [72, 61] on p "Back to projects" at bounding box center [107, 61] width 98 height 20
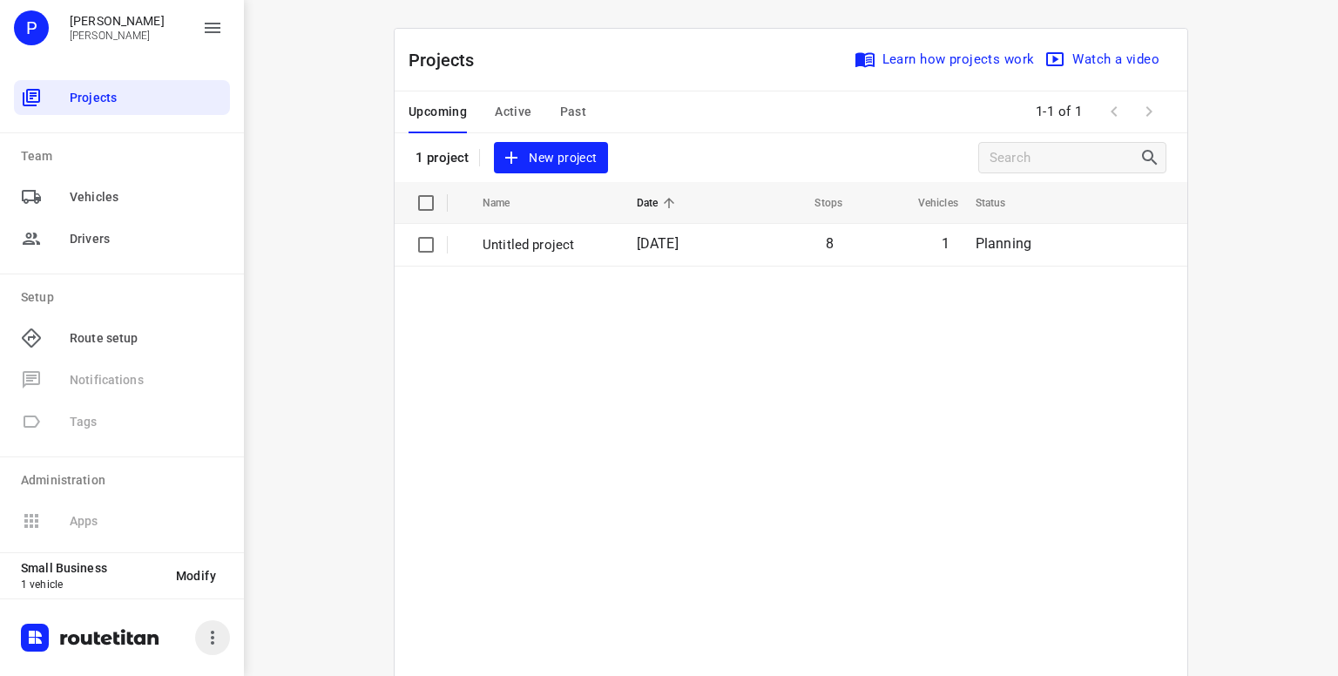
click at [210, 645] on icon "button" at bounding box center [212, 637] width 21 height 21
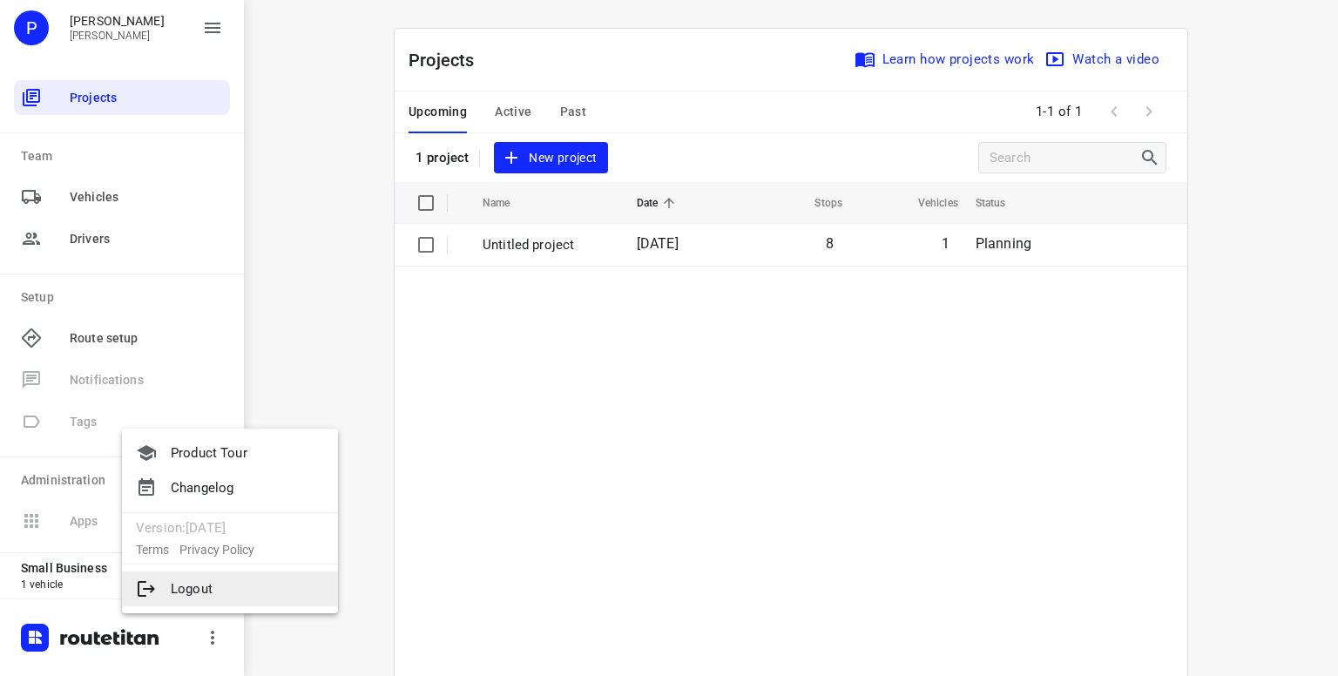
click at [204, 596] on li "Logout" at bounding box center [230, 588] width 216 height 35
